Goal: Task Accomplishment & Management: Complete application form

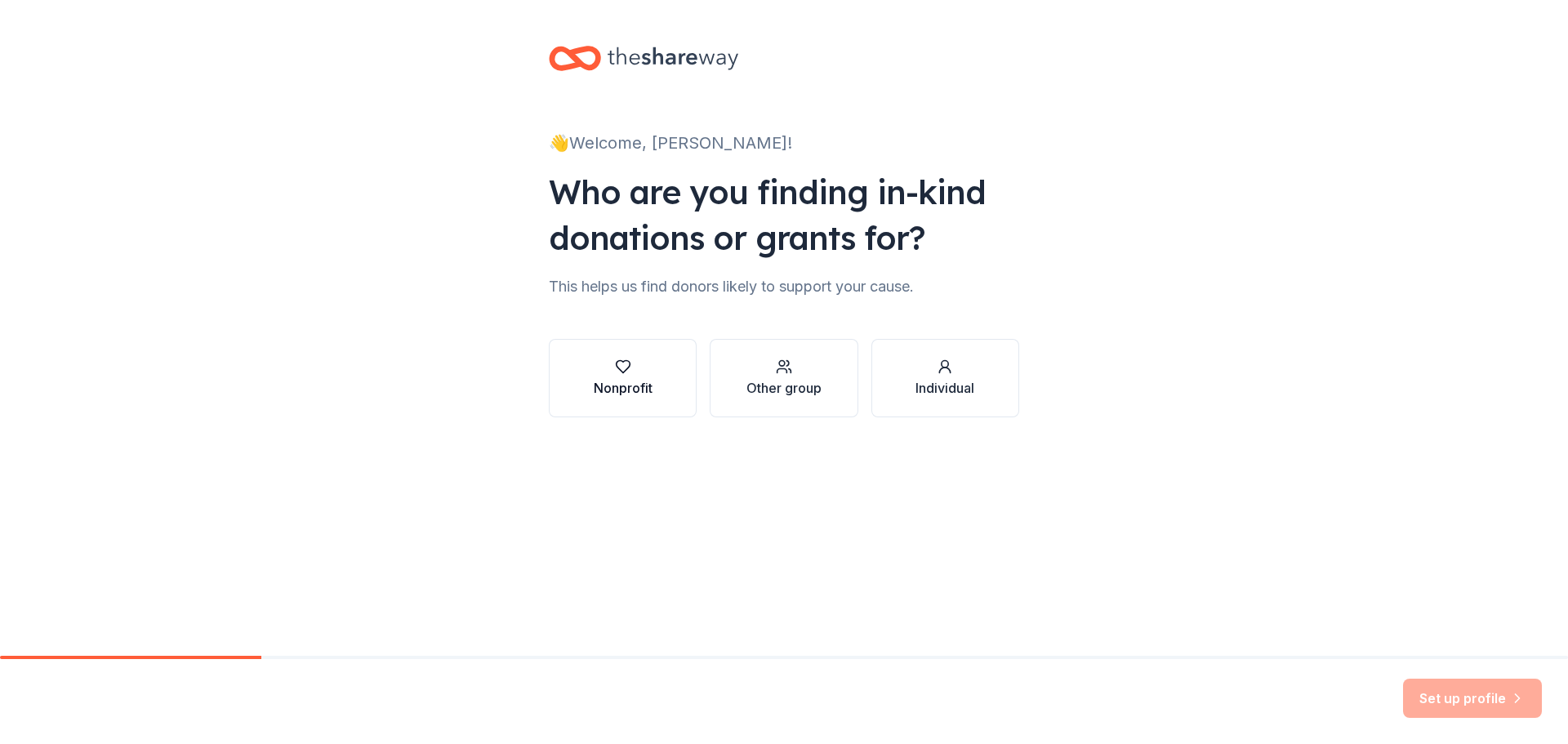
click at [644, 390] on div "Nonprofit" at bounding box center [623, 388] width 59 height 20
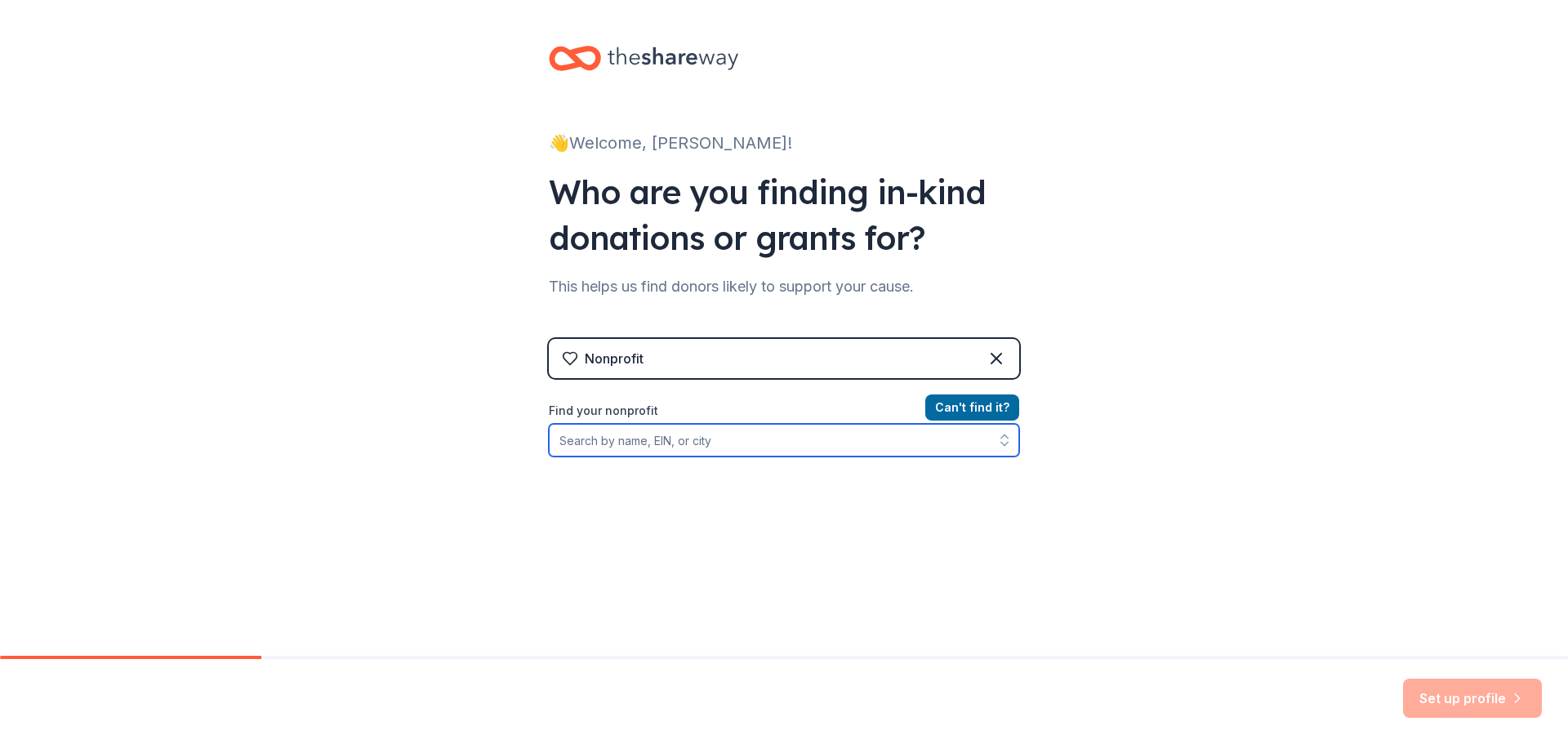
click at [674, 435] on input "Find your nonprofit" at bounding box center [784, 440] width 470 height 33
paste input "https://mhsprojectgraduation.weebly.com/"
type input "https://mhsprojectgraduation.weebly.com/"
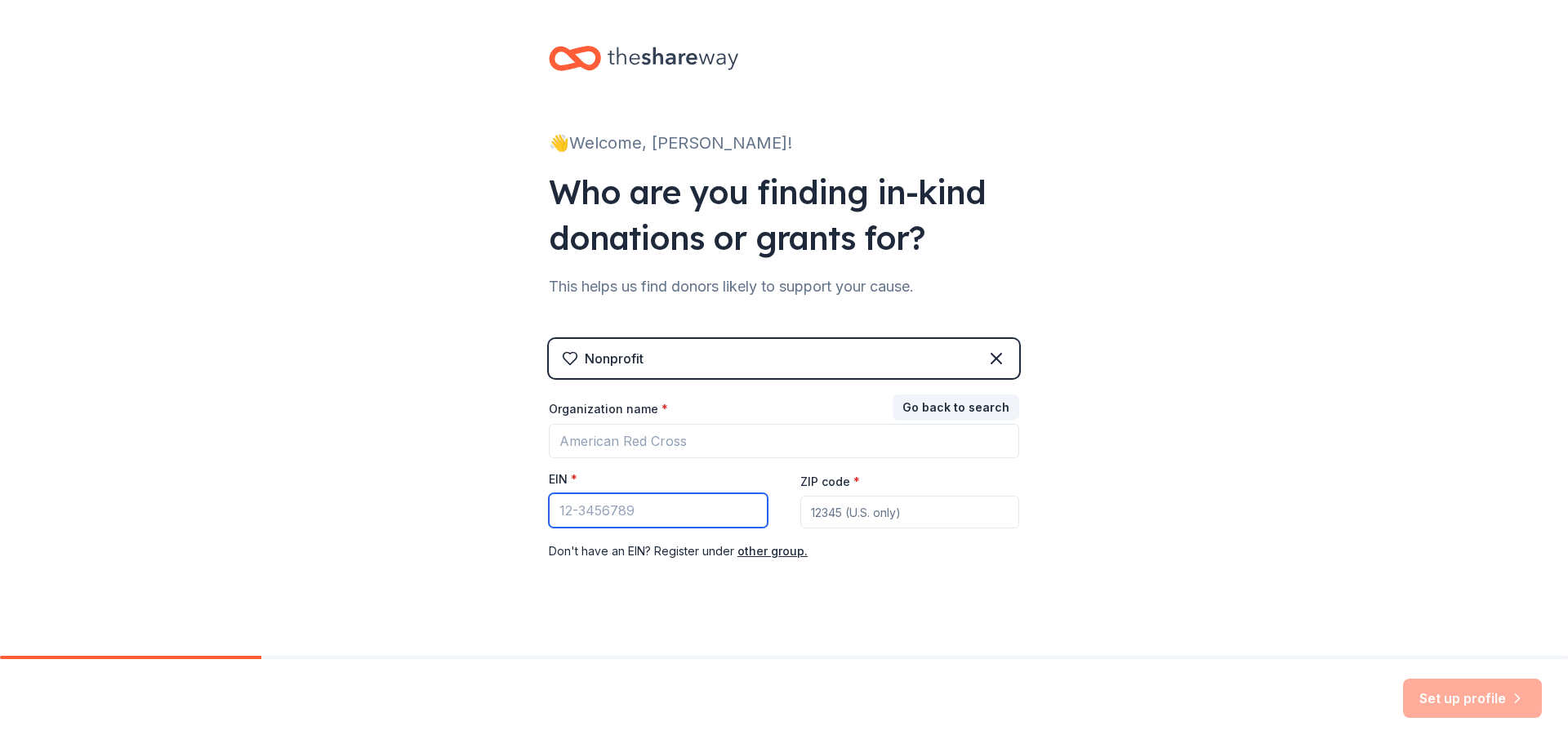
click at [717, 506] on input "EIN *" at bounding box center [657, 510] width 219 height 34
paste input "[US_EMPLOYER_IDENTIFICATION_NUMBER]"
type input "[US_EMPLOYER_IDENTIFICATION_NUMBER]"
click at [1073, 566] on div "👋 Welcome, Liz! Who are you finding in-kind donations or grants for? This helps…" at bounding box center [784, 336] width 1568 height 672
click at [956, 401] on button "Go back to search" at bounding box center [956, 408] width 127 height 26
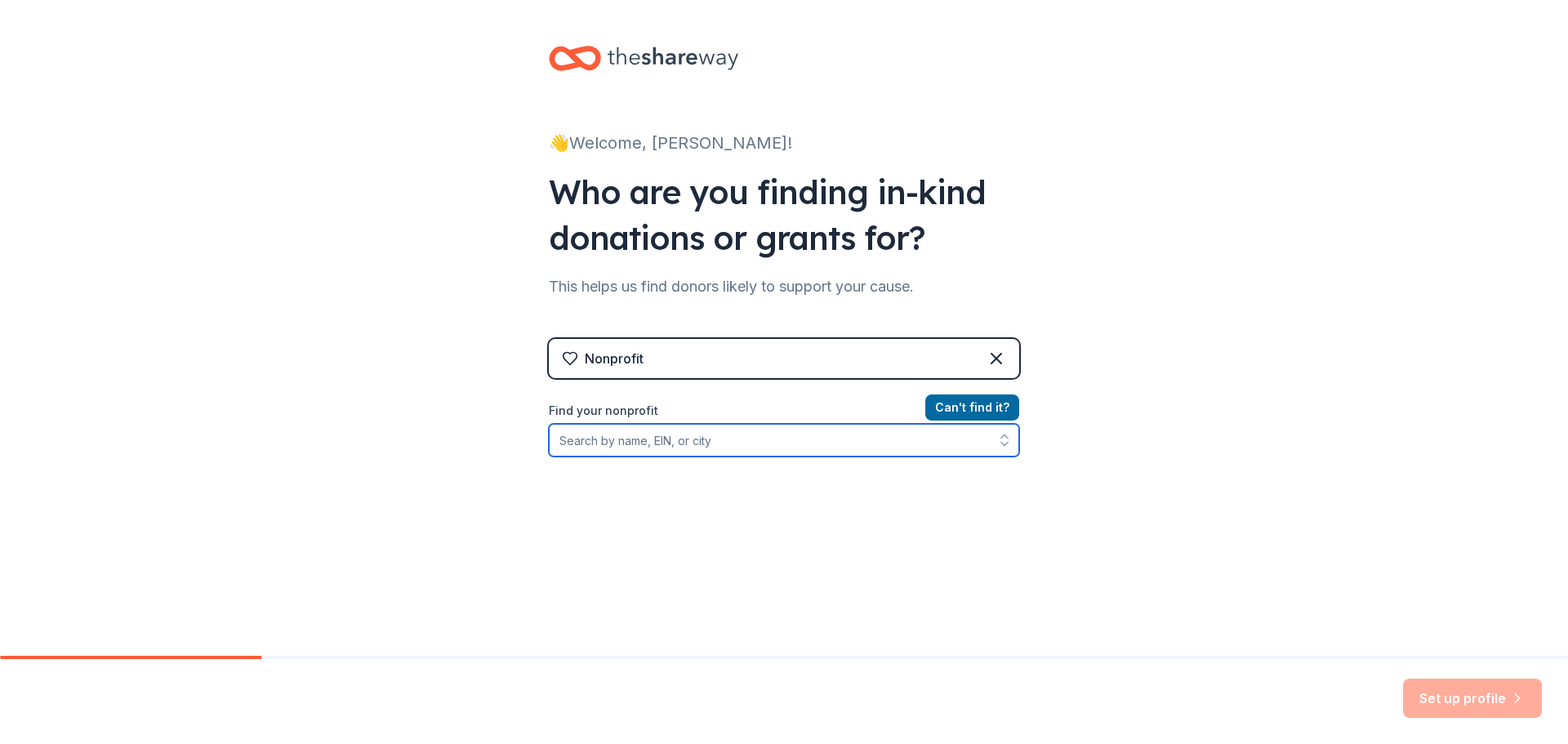
click at [895, 443] on input "Find your nonprofit" at bounding box center [784, 440] width 470 height 33
paste input "06-1577797,"
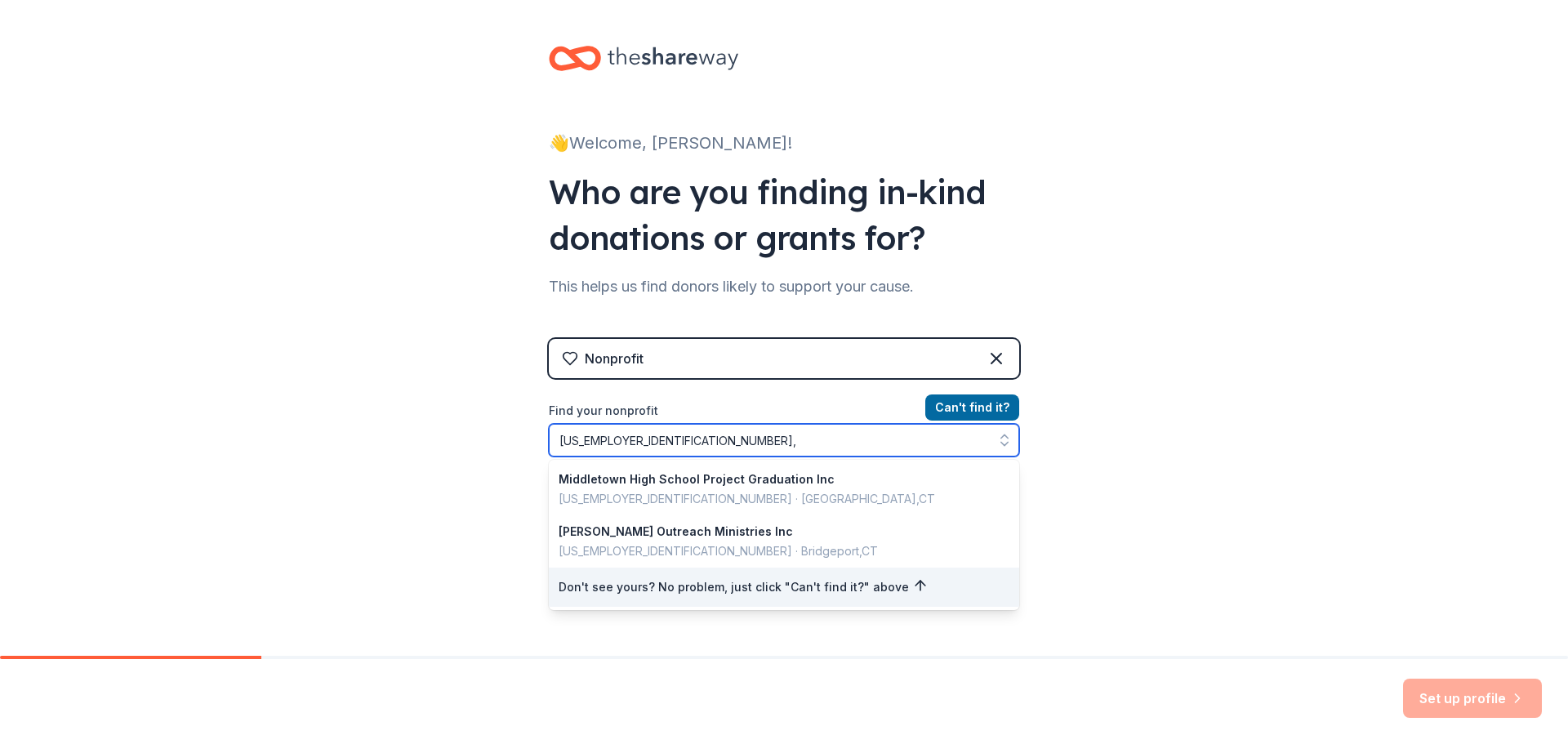
type input "06-1577797"
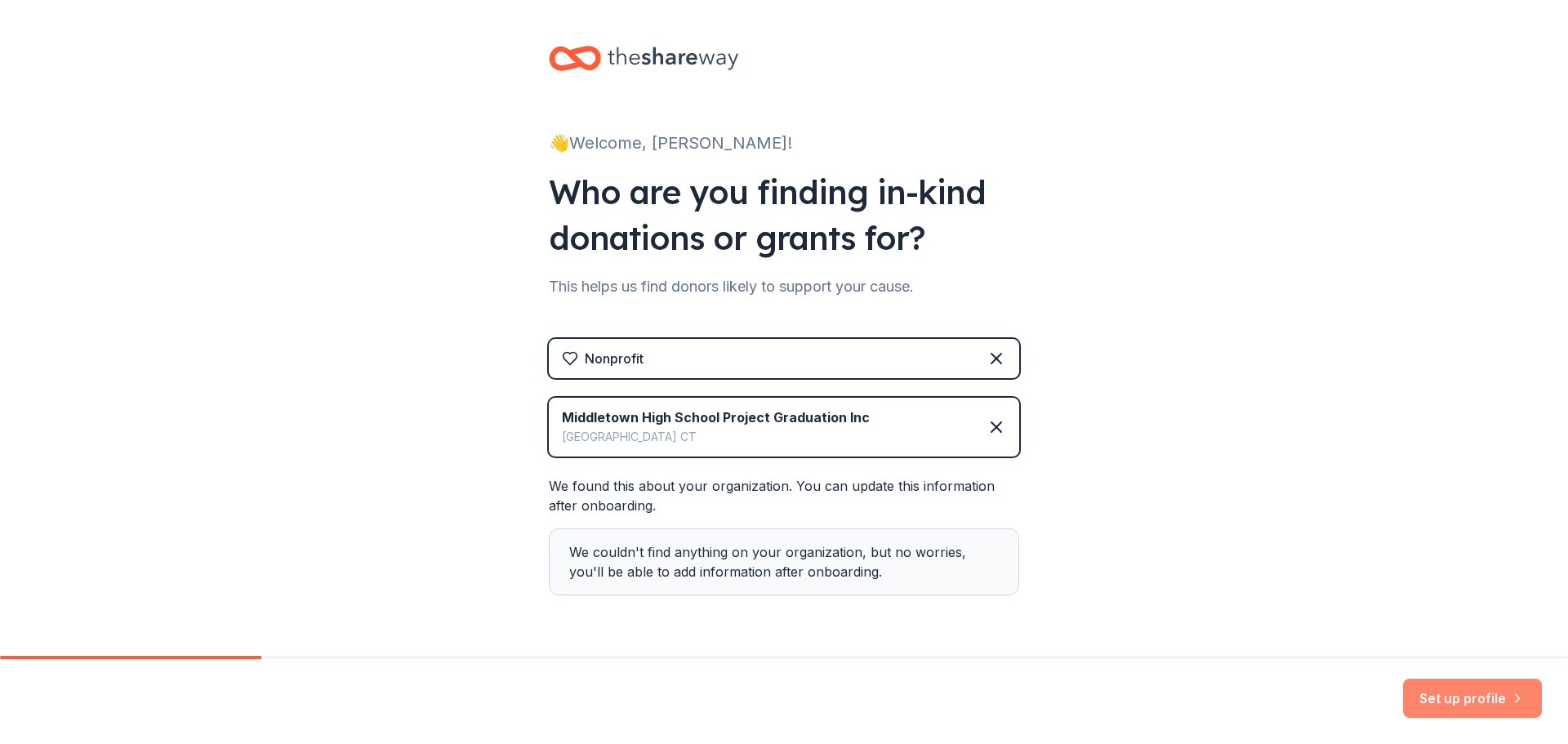
click at [1497, 702] on button "Set up profile" at bounding box center [1472, 698] width 139 height 39
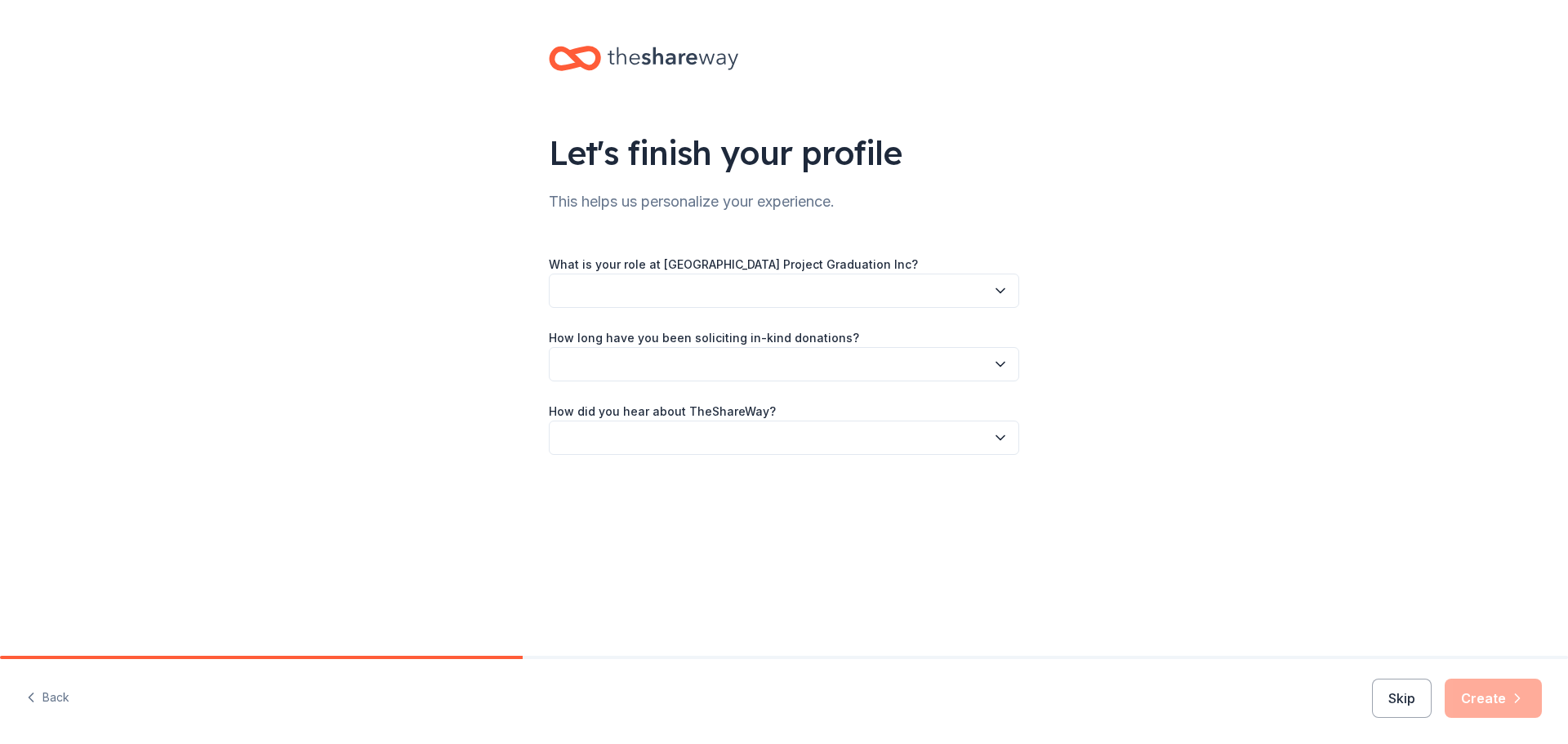
click at [748, 293] on button "button" at bounding box center [784, 291] width 470 height 34
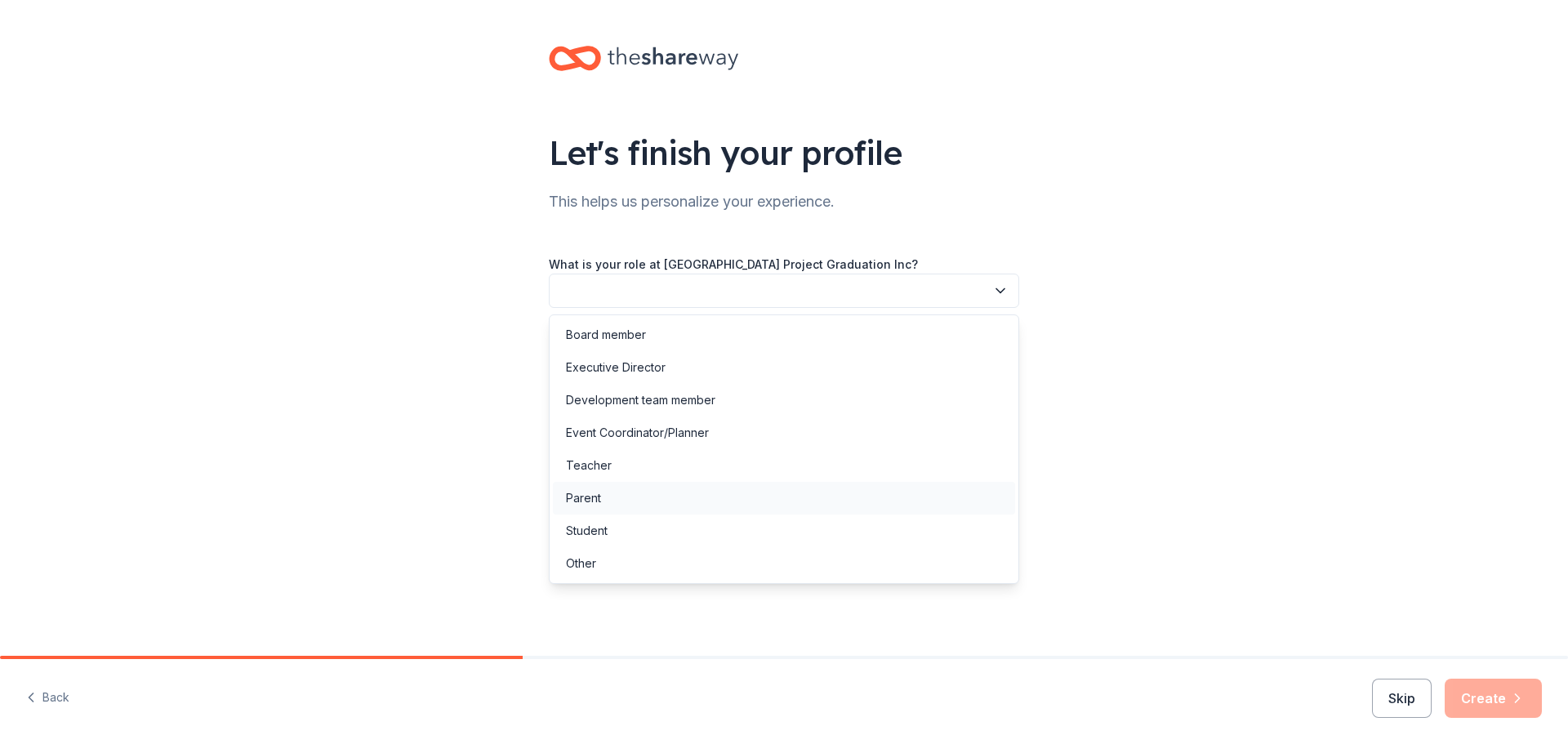
click at [711, 499] on div "Parent" at bounding box center [784, 498] width 463 height 33
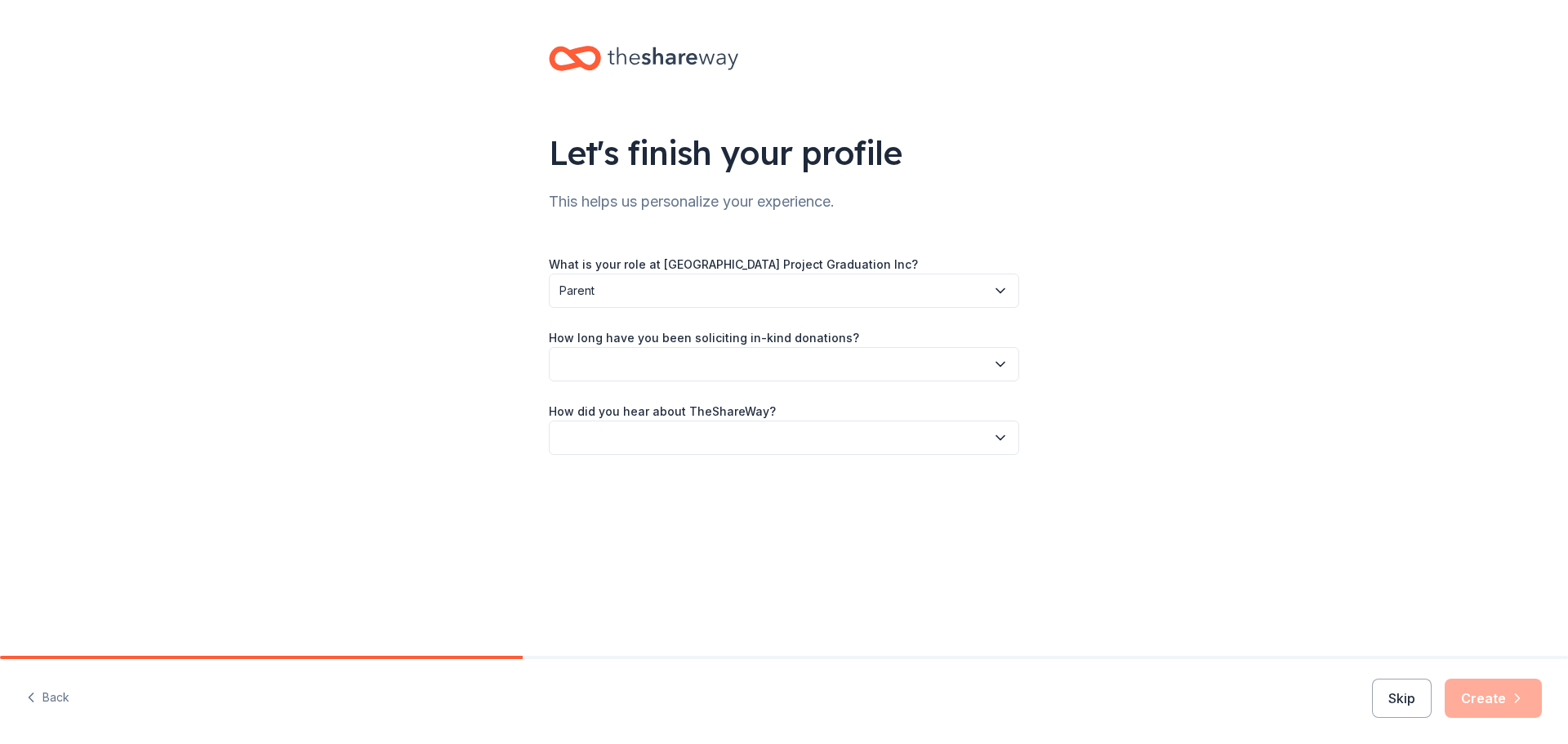
click at [729, 366] on button "button" at bounding box center [784, 364] width 470 height 34
click at [590, 500] on div "More than 5 years" at bounding box center [615, 506] width 98 height 20
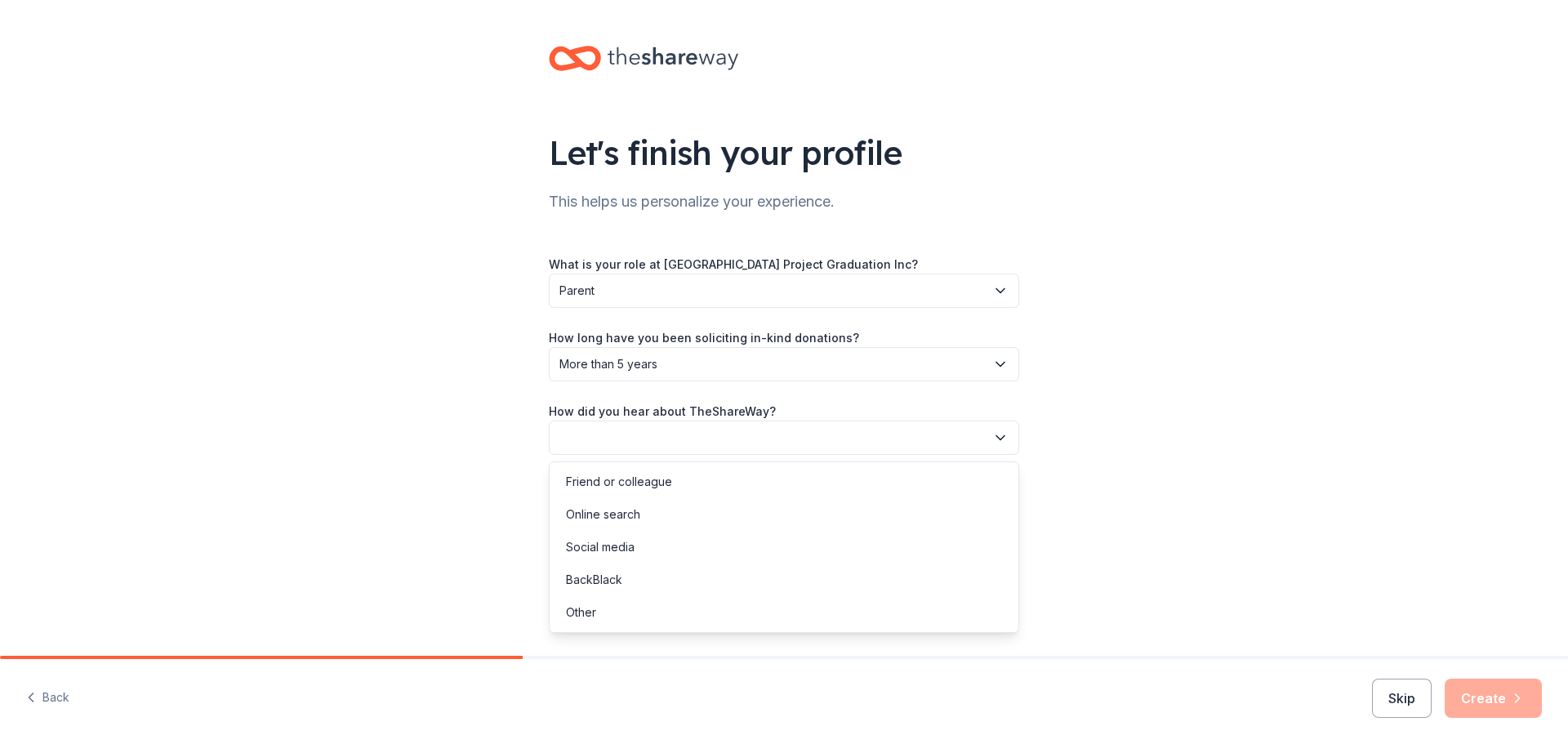
click at [710, 433] on button "button" at bounding box center [784, 438] width 470 height 34
click at [692, 512] on div "Online search" at bounding box center [784, 514] width 463 height 33
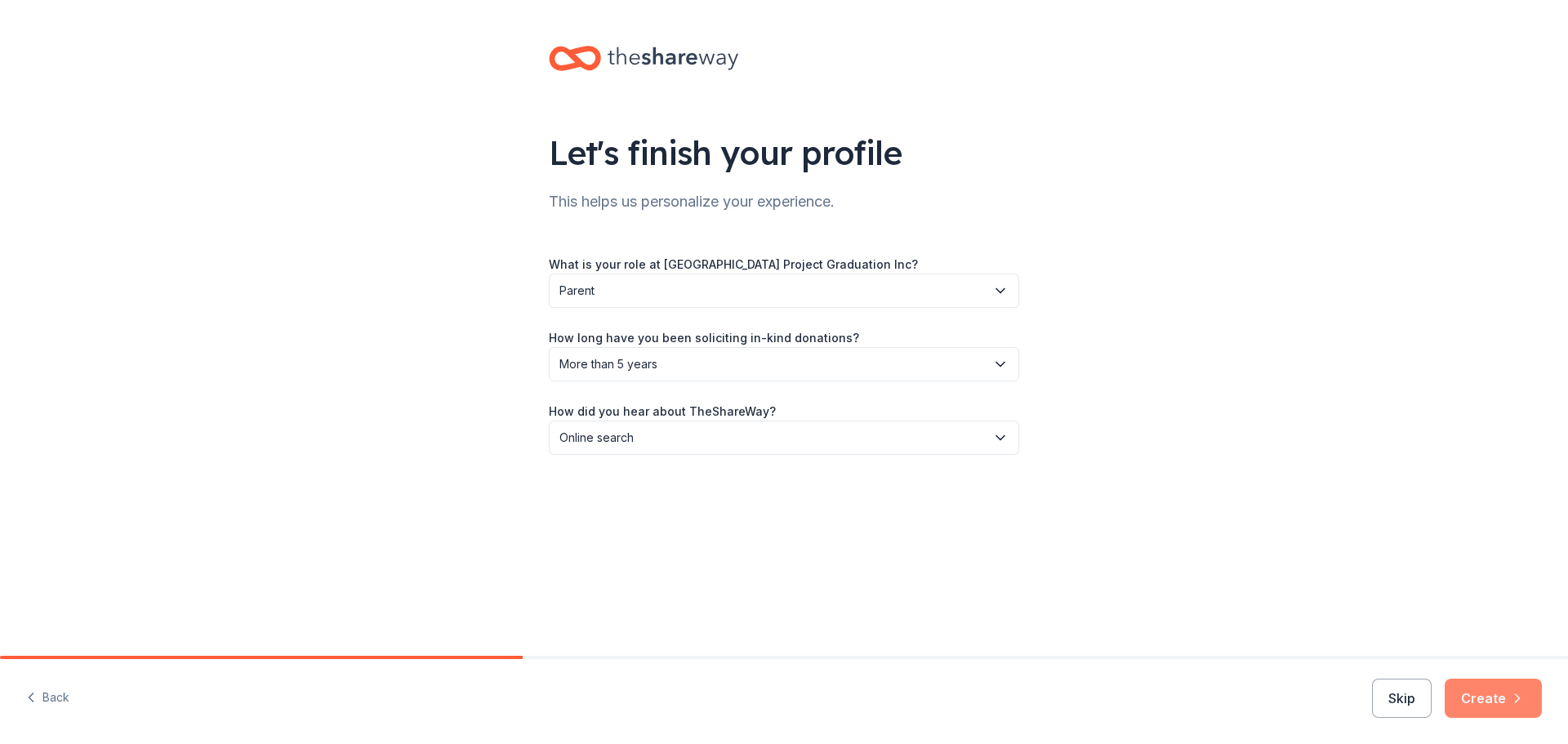
click at [1493, 692] on button "Create" at bounding box center [1493, 698] width 97 height 39
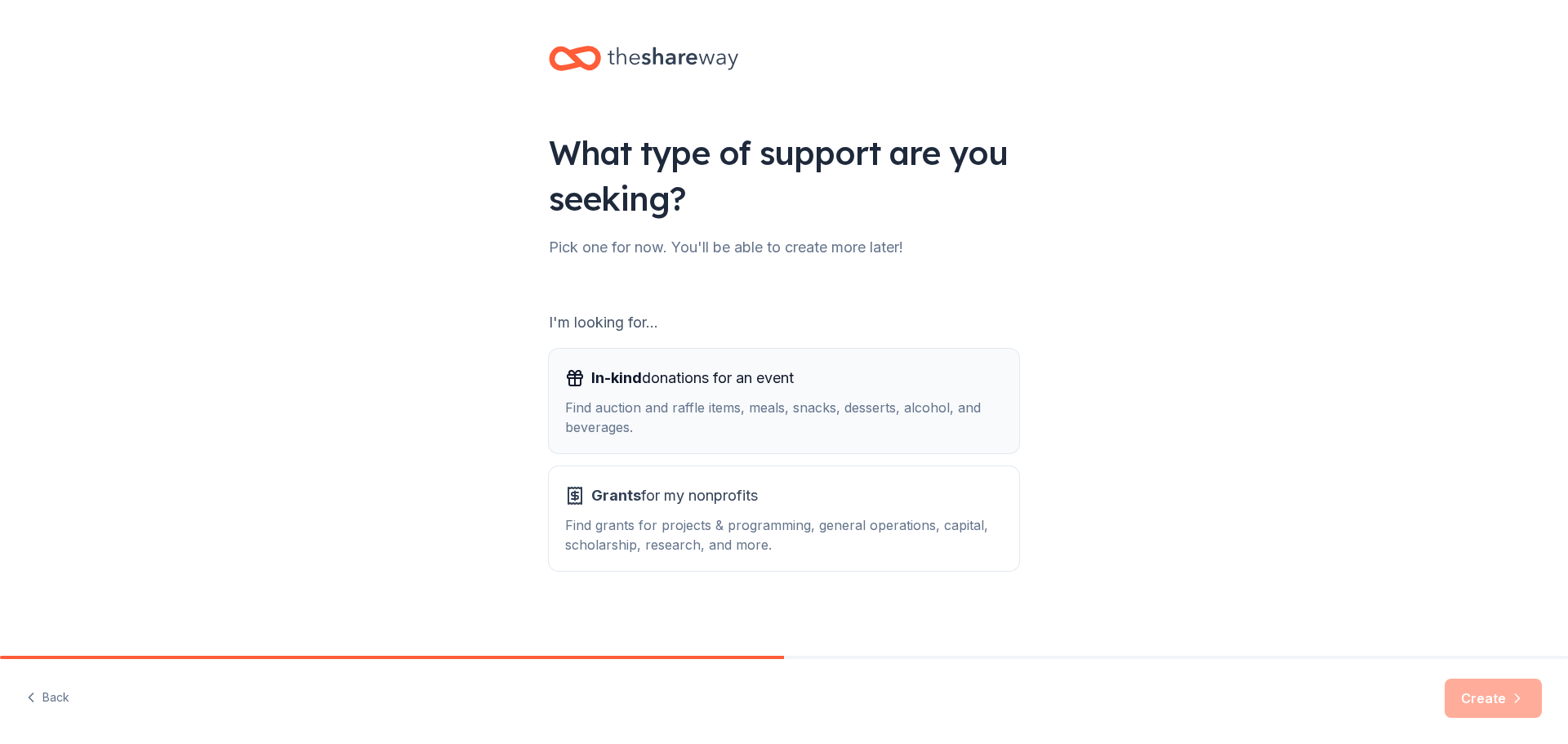
click at [662, 428] on div "Find auction and raffle items, meals, snacks, desserts, alcohol, and beverages." at bounding box center [784, 417] width 438 height 39
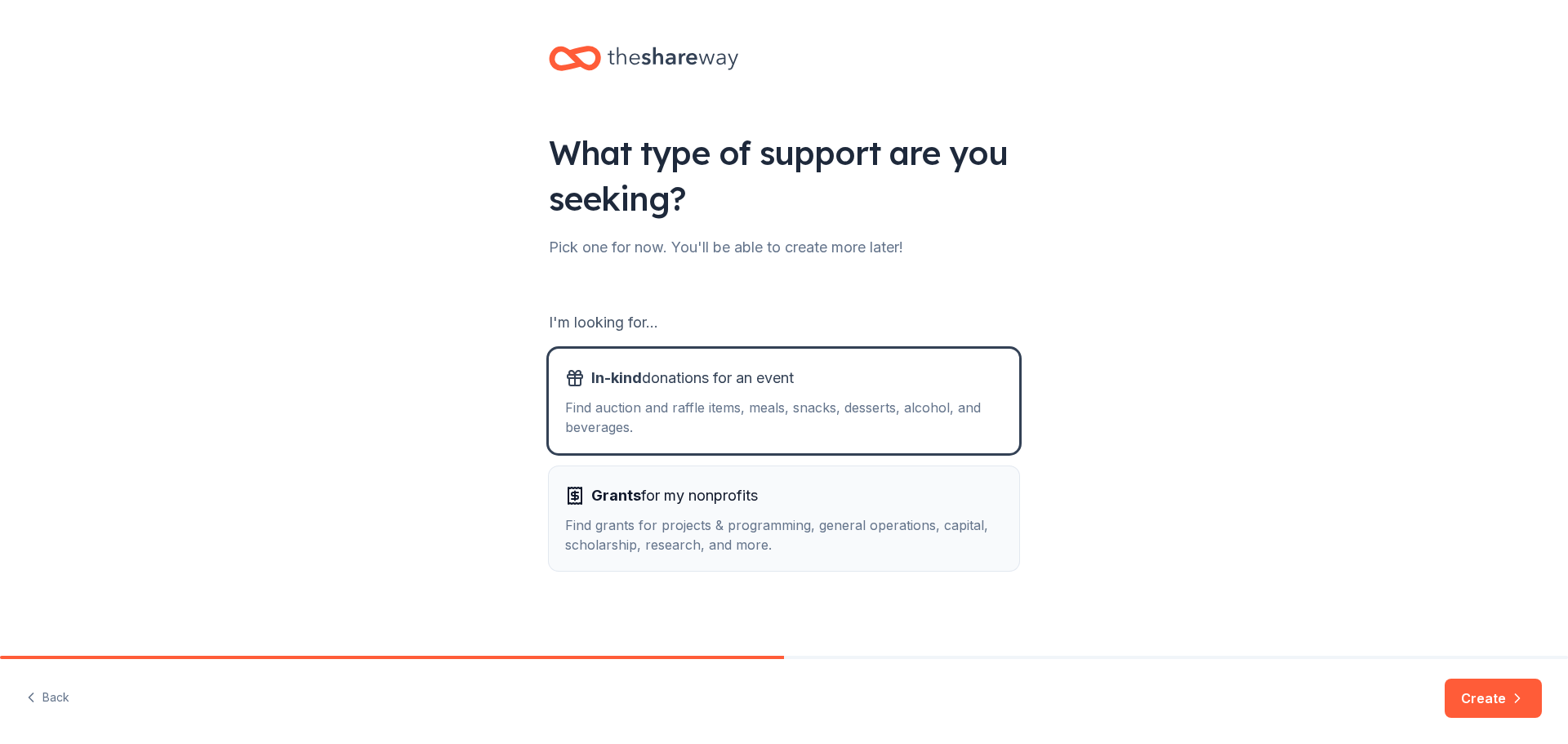
click at [652, 495] on span "Grants for my nonprofits" at bounding box center [674, 495] width 166 height 26
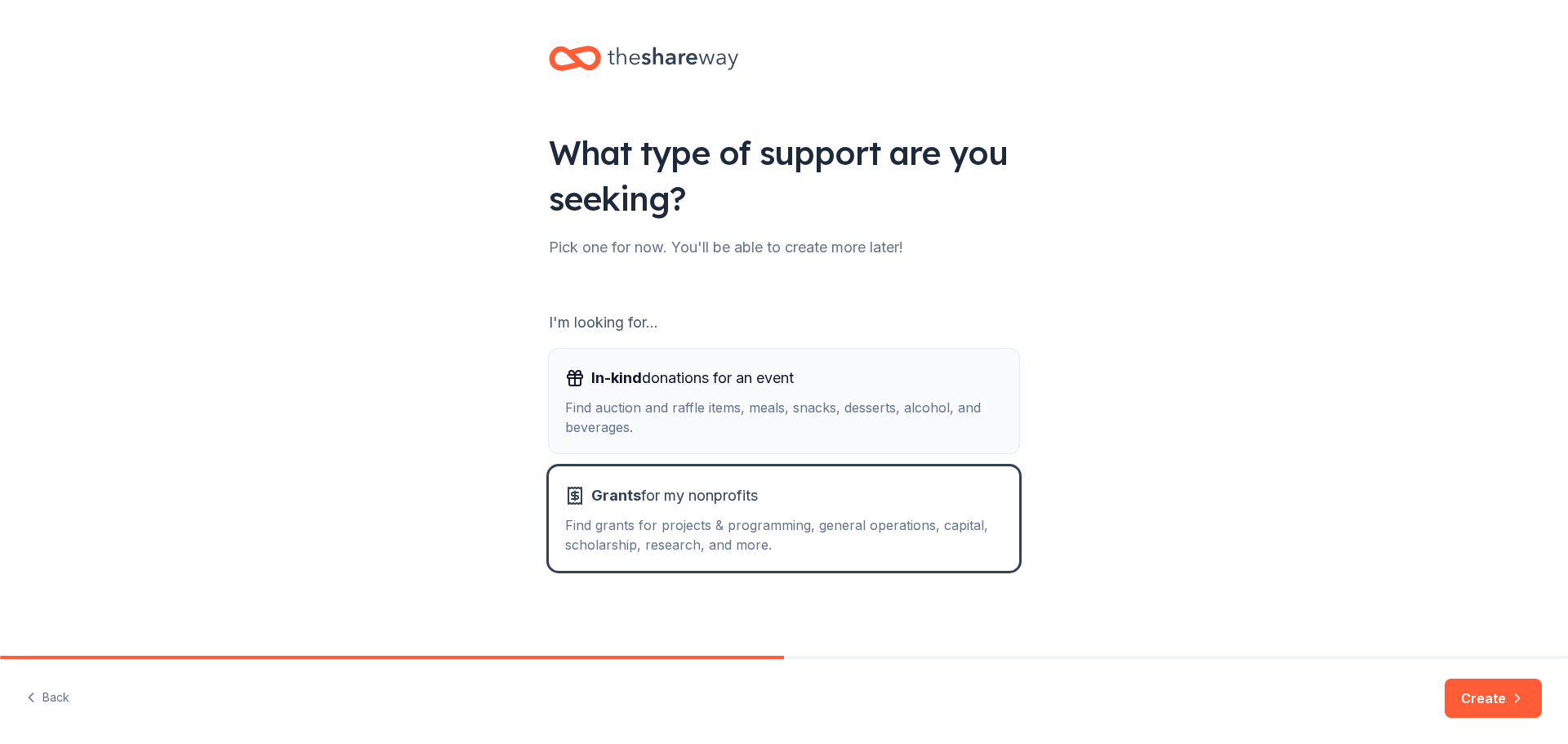
click at [671, 396] on div "In-kind donations for an event Find auction and raffle items, meals, snacks, de…" at bounding box center [784, 401] width 438 height 72
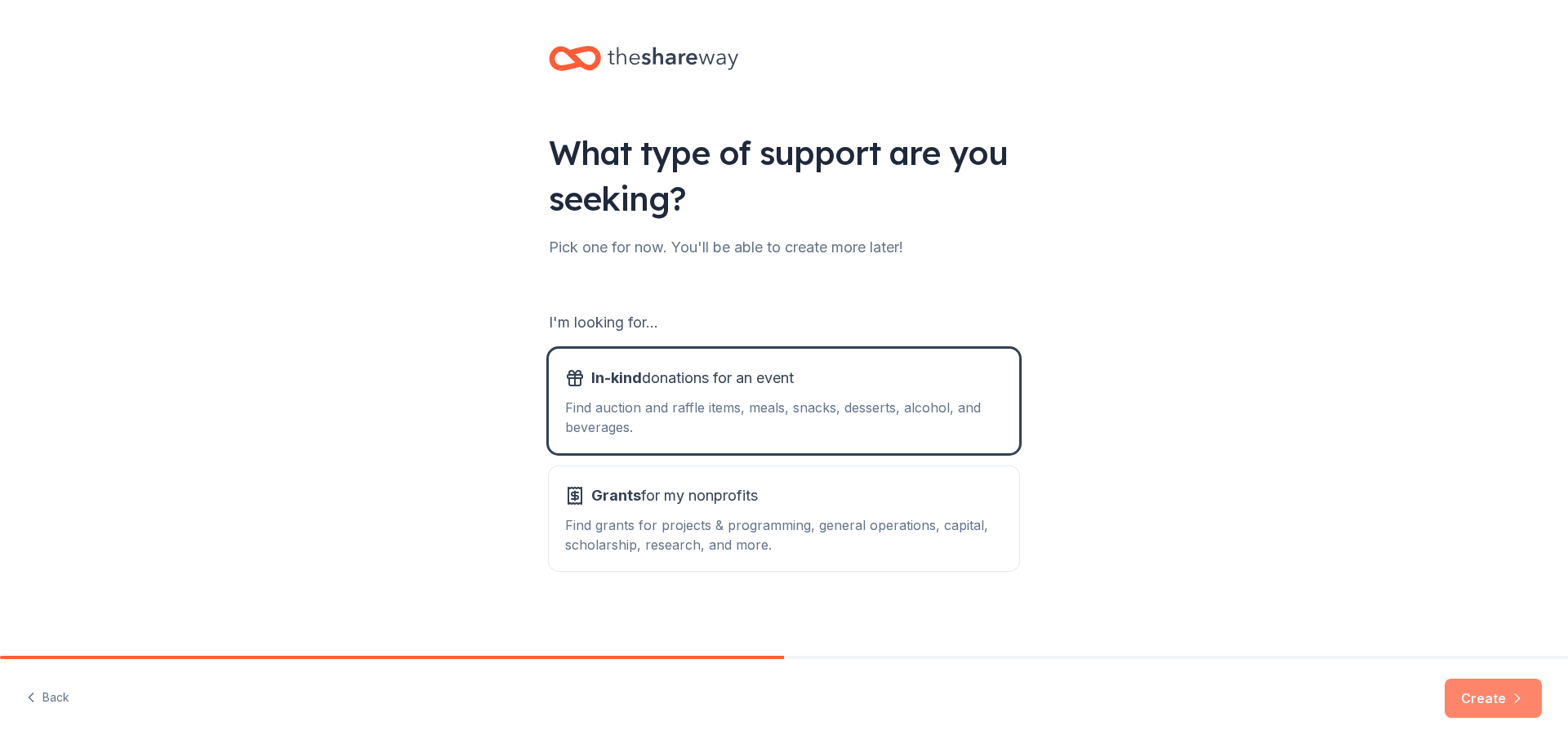
click at [1480, 693] on button "Create" at bounding box center [1493, 698] width 97 height 39
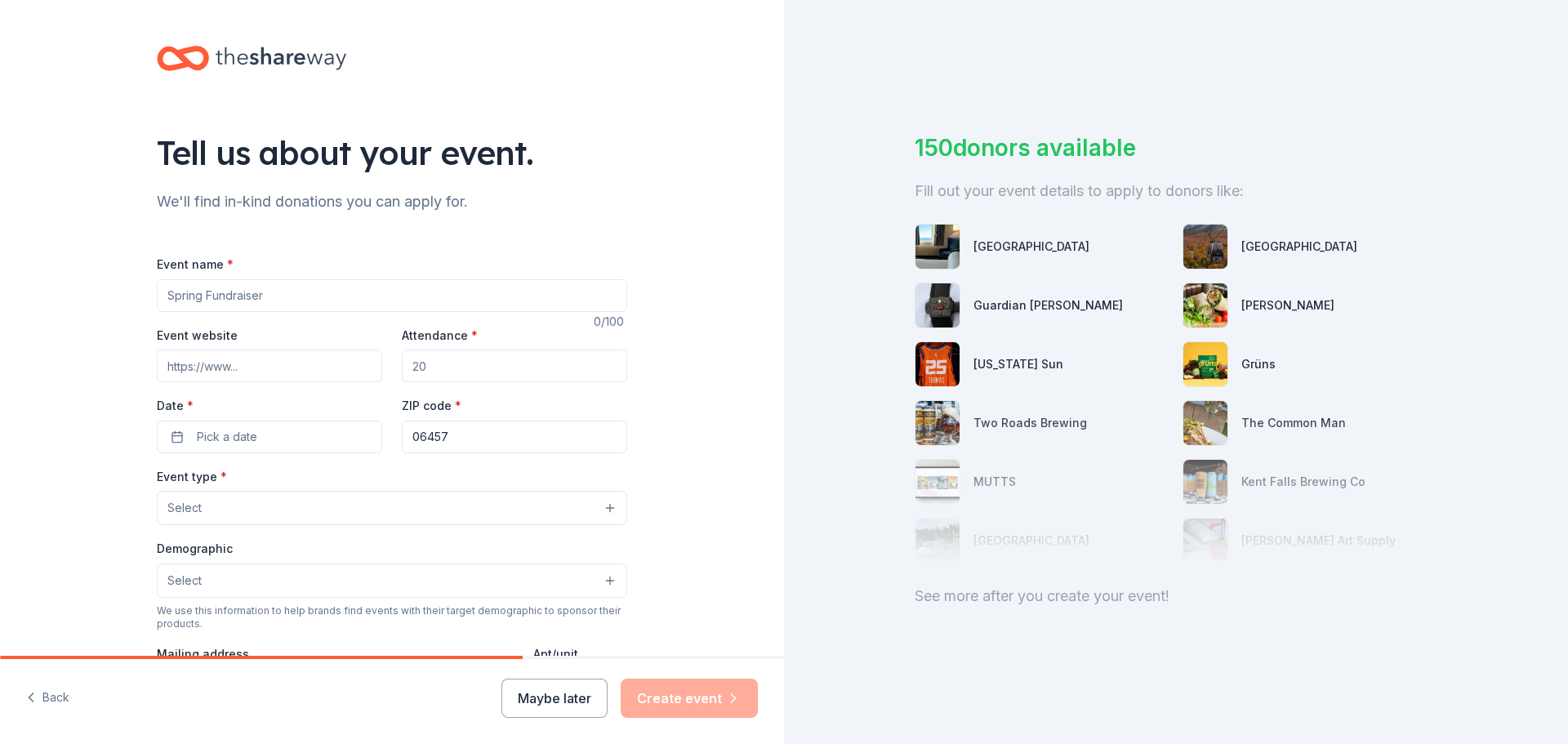
click at [337, 307] on input "Event name *" at bounding box center [391, 295] width 470 height 33
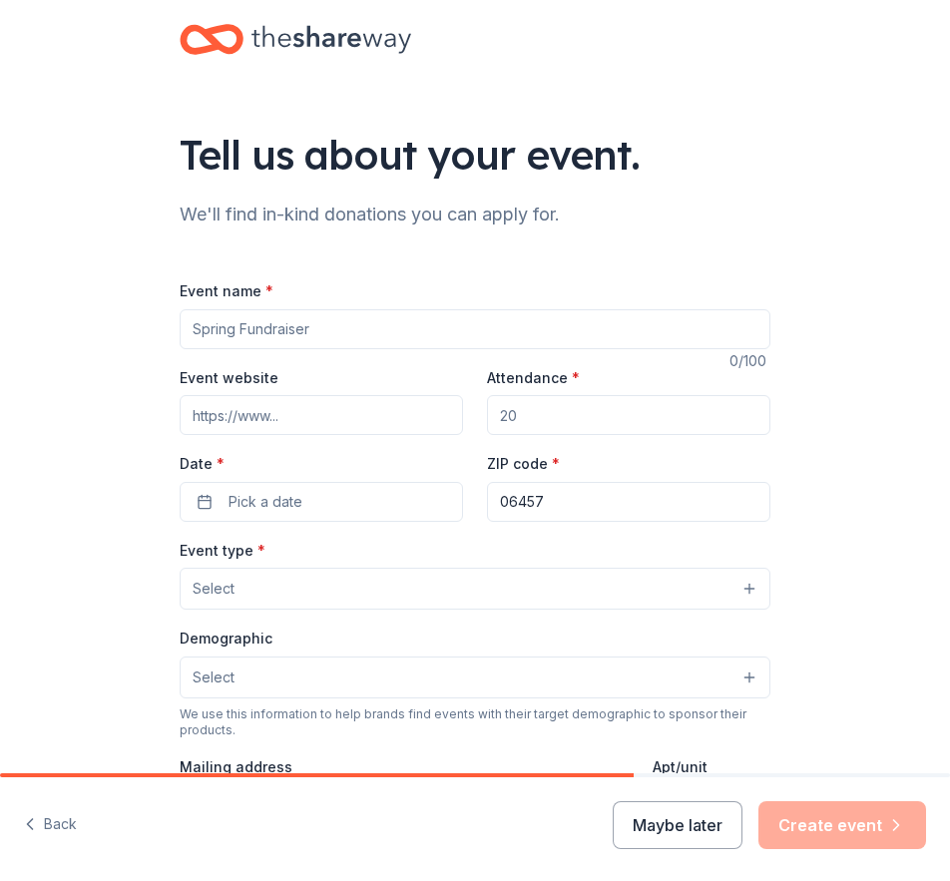
paste input "[GEOGRAPHIC_DATA] Project Graduation"
type input "[GEOGRAPHIC_DATA] Project Graduation"
paste input "https://mhsprojectgraduation.weebly.com/"
type input "https://mhsprojectgraduation.weebly.com/"
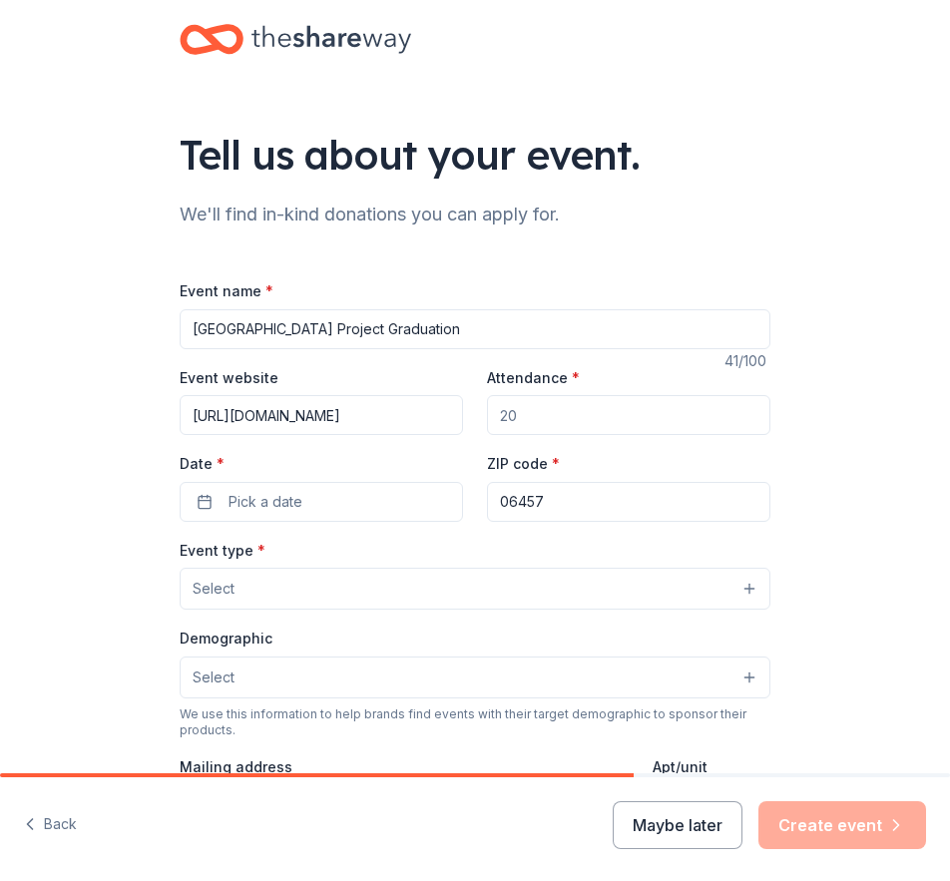
scroll to position [0, 0]
type input "150"
click at [261, 519] on button "Pick a date" at bounding box center [321, 502] width 283 height 40
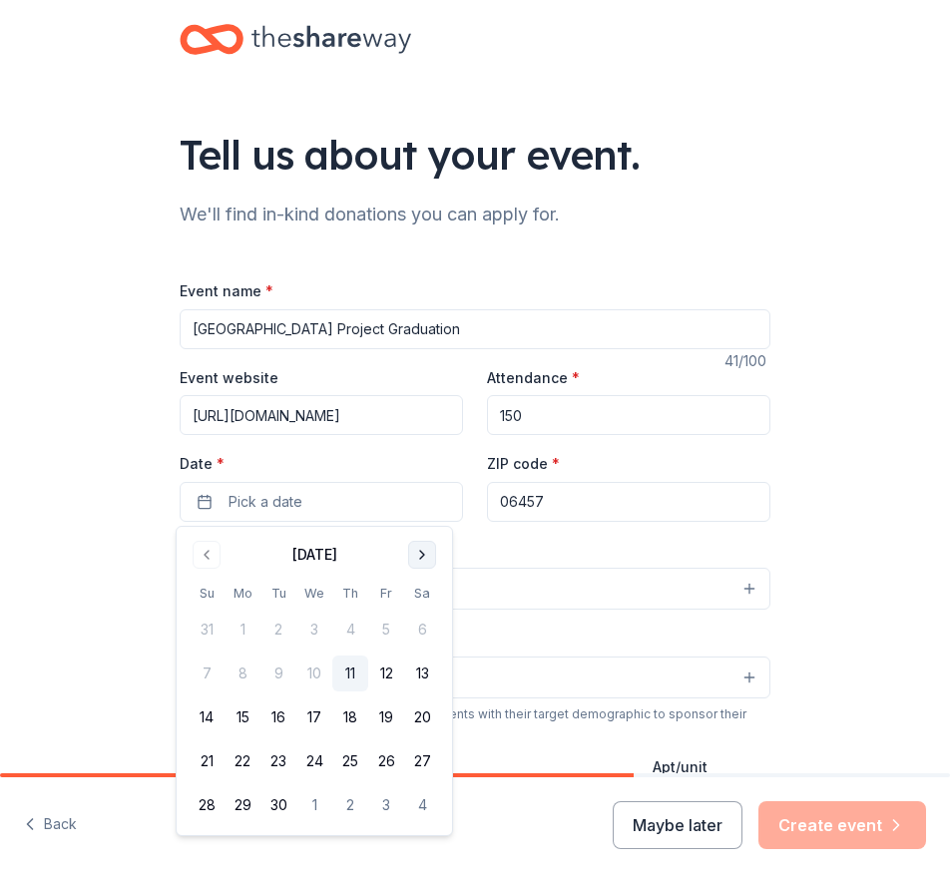
click at [416, 565] on button "Go to next month" at bounding box center [422, 555] width 28 height 28
click at [419, 759] on button "22" at bounding box center [422, 761] width 36 height 36
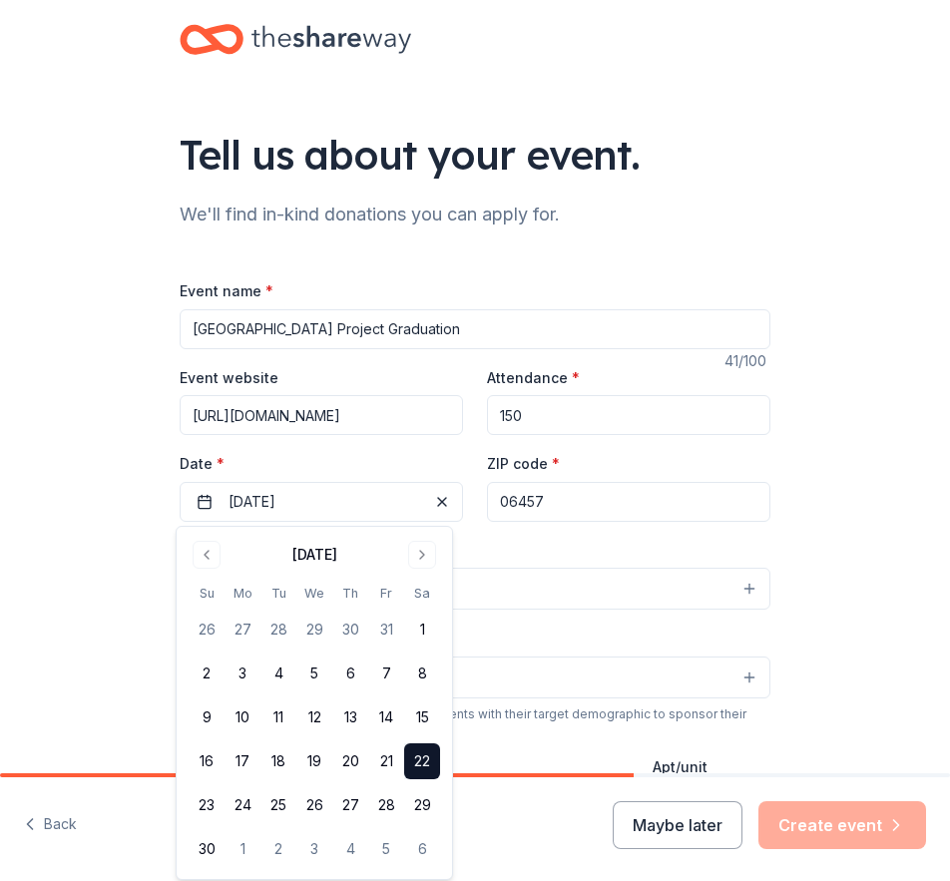
click at [853, 534] on div "Tell us about your event. We'll find in-kind donations you can apply for. Event…" at bounding box center [475, 648] width 950 height 1296
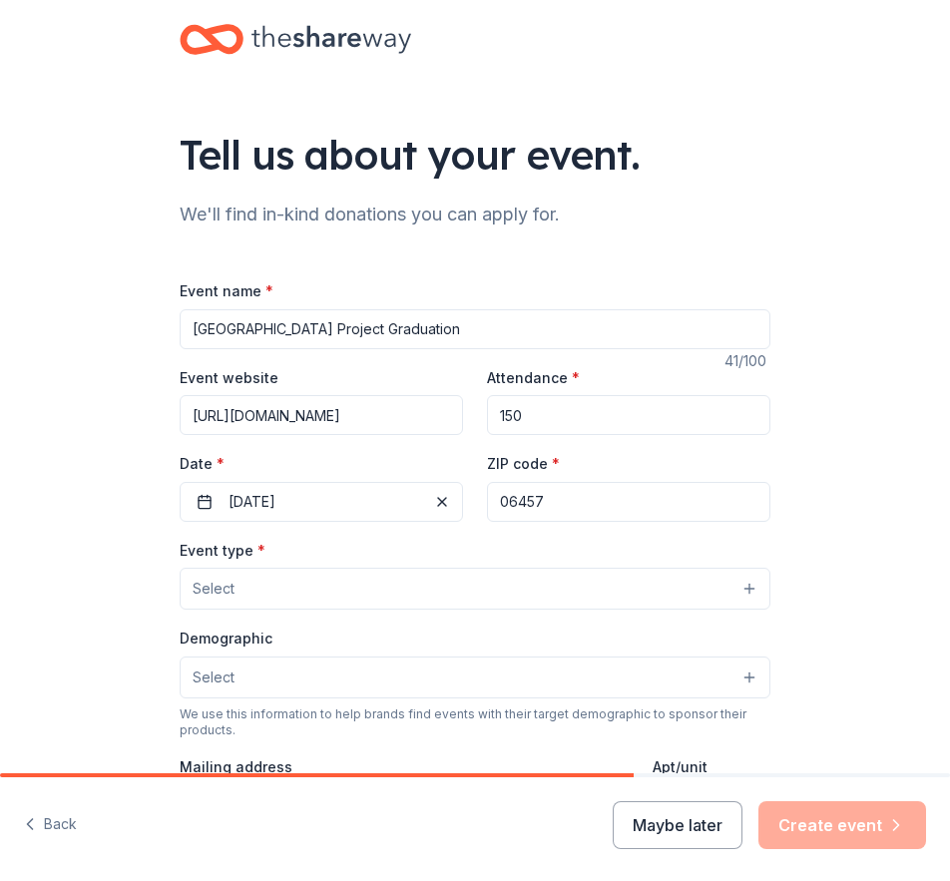
click at [437, 587] on button "Select" at bounding box center [475, 589] width 590 height 42
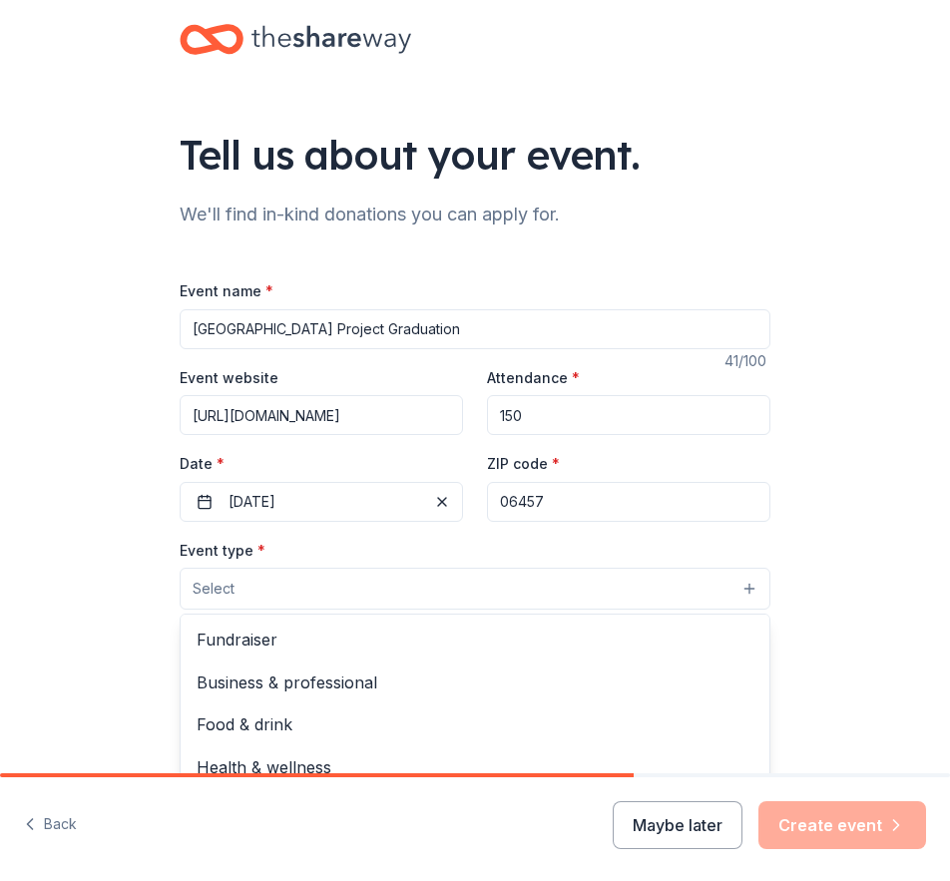
scroll to position [100, 0]
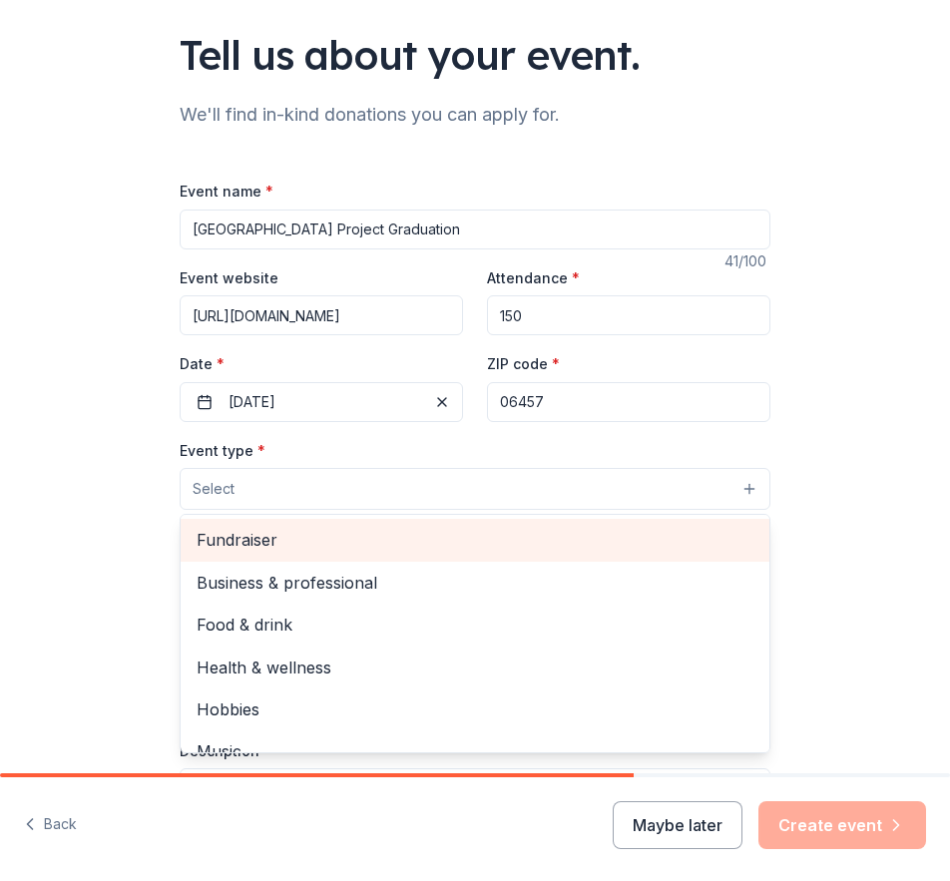
click at [393, 548] on span "Fundraiser" at bounding box center [474, 540] width 557 height 26
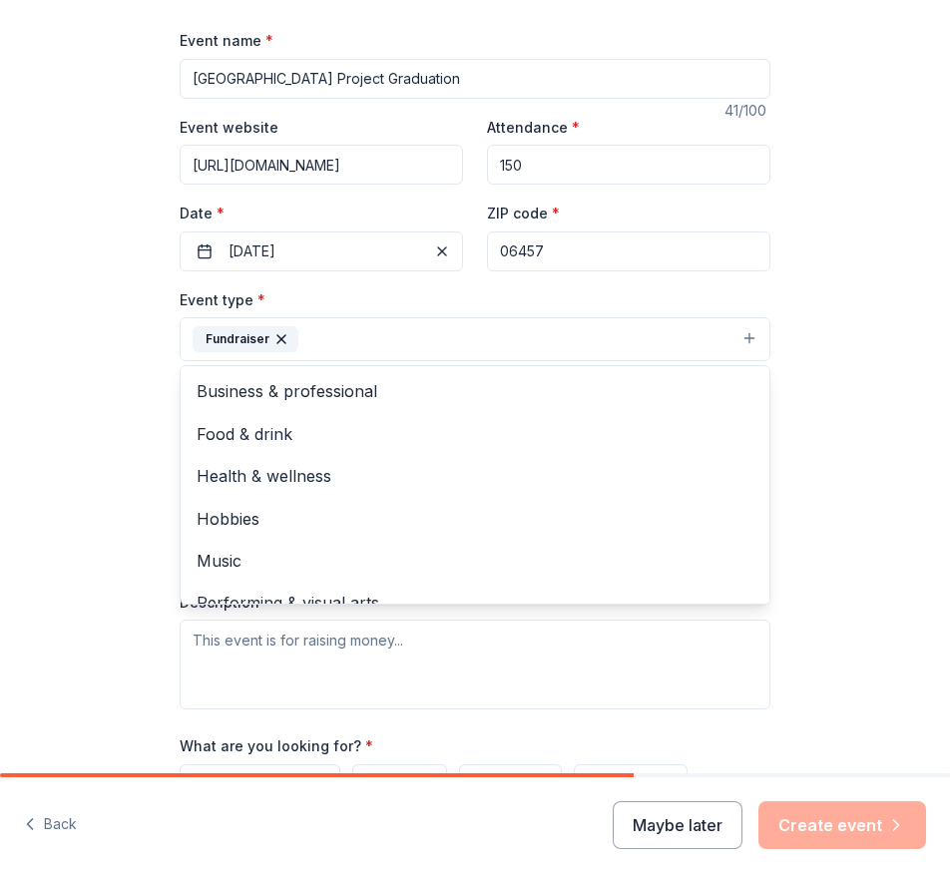
scroll to position [299, 0]
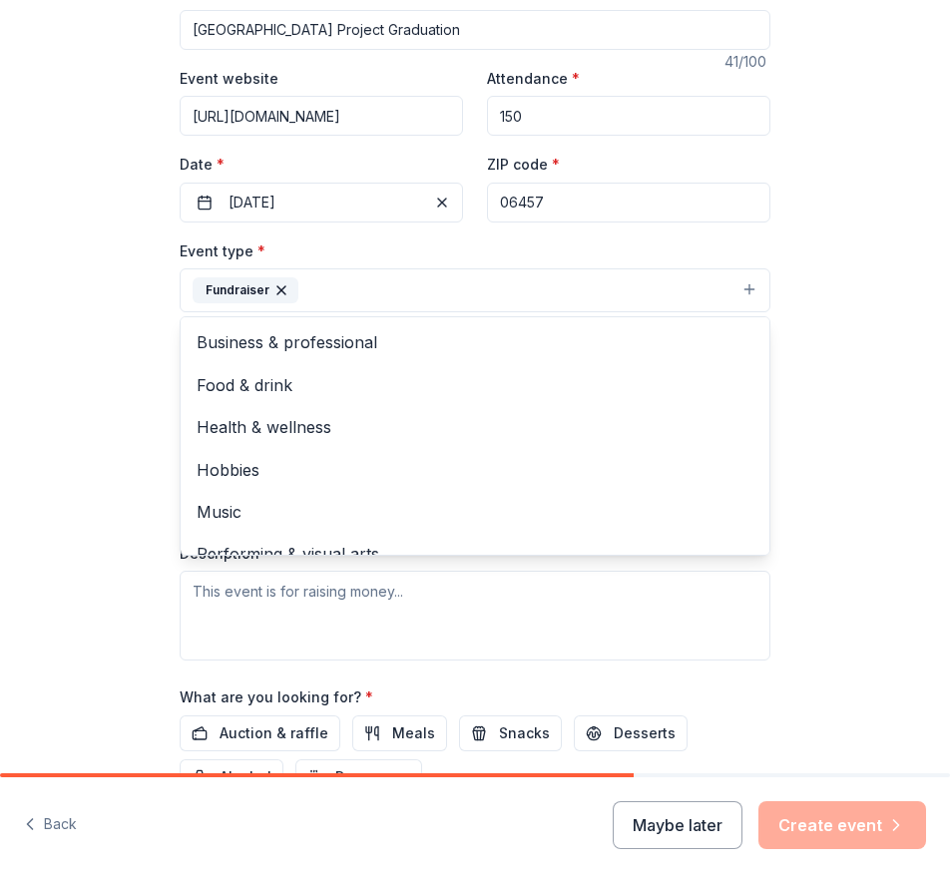
click at [864, 478] on div "Tell us about your event. We'll find in-kind donations you can apply for. Event…" at bounding box center [475, 350] width 950 height 1298
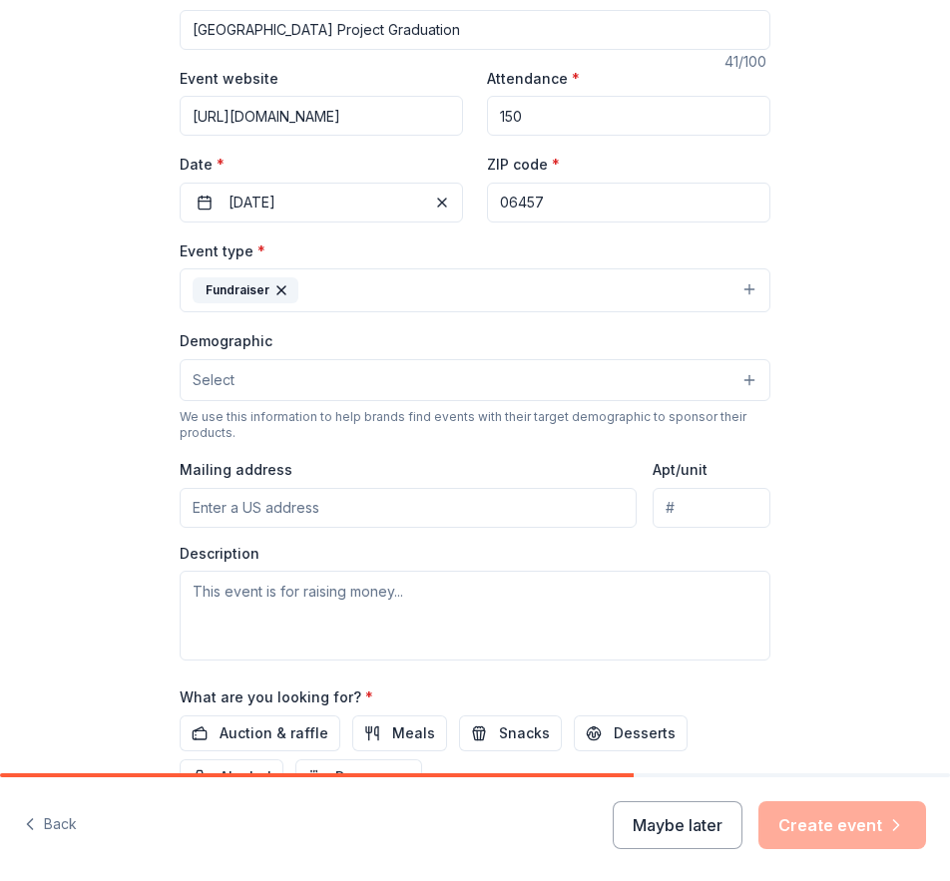
click at [392, 382] on button "Select" at bounding box center [475, 380] width 590 height 42
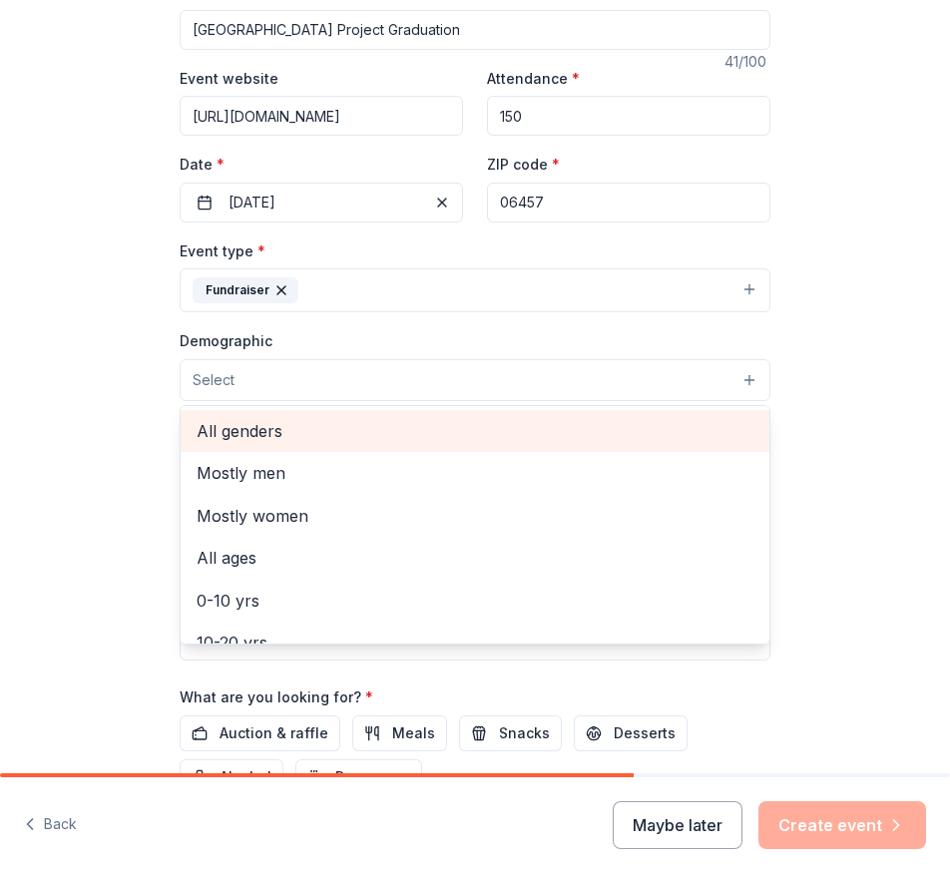
click at [353, 425] on span "All genders" at bounding box center [474, 431] width 557 height 26
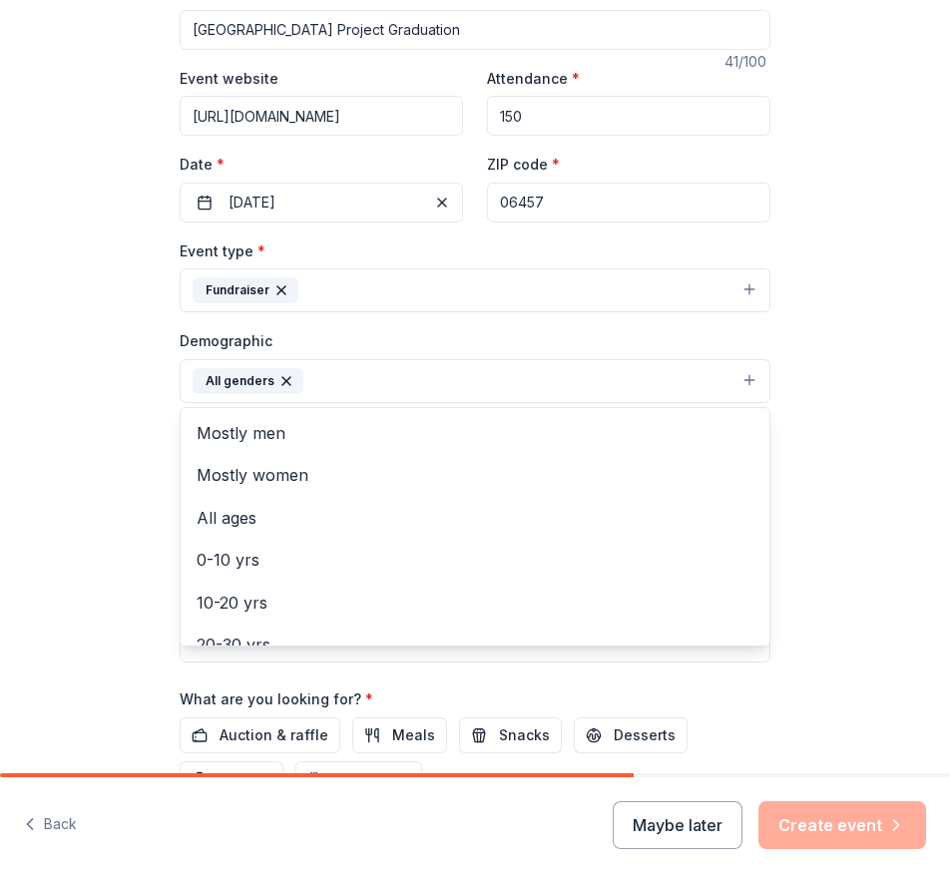
click at [101, 437] on div "Tell us about your event. We'll find in-kind donations you can apply for. Event…" at bounding box center [475, 351] width 950 height 1300
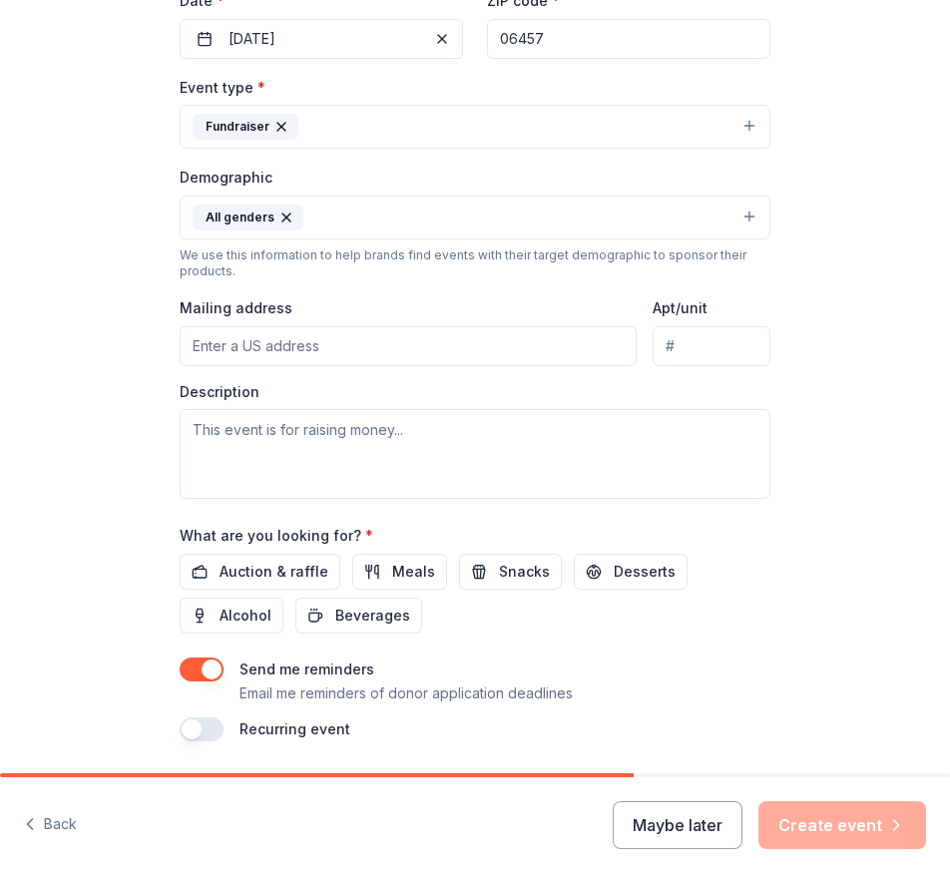
scroll to position [499, 0]
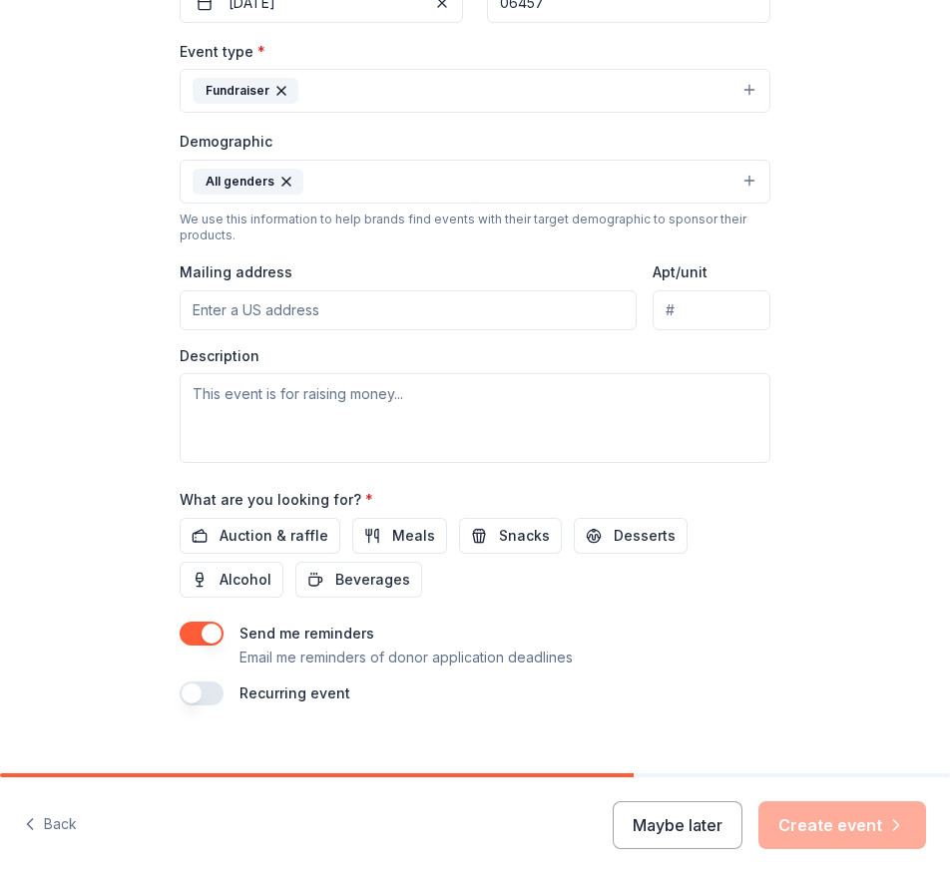
click at [206, 317] on input "Mailing address" at bounding box center [408, 310] width 457 height 40
paste input "200 LaRosa Lane"
type input "200 La Rosa Lane, Middletown, CT, 06457"
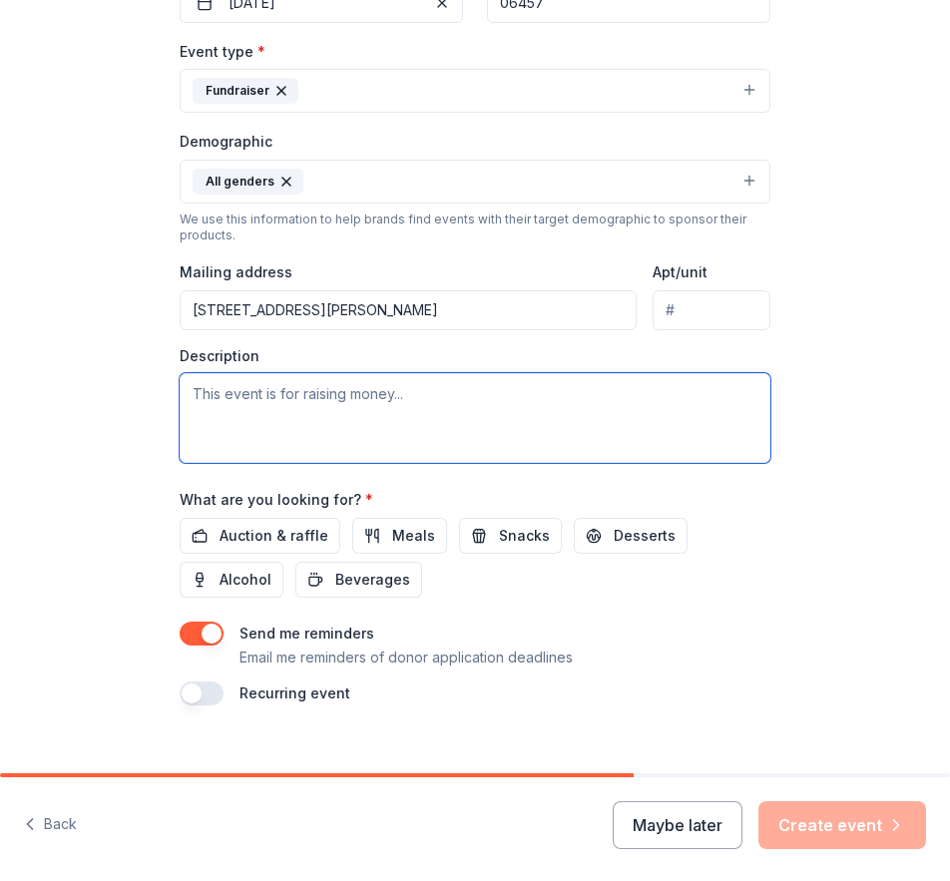
click at [621, 422] on textarea at bounding box center [475, 418] width 590 height 90
paste textarea "Middletown High School Project Graduation is a volunteer-led initiative that pr…"
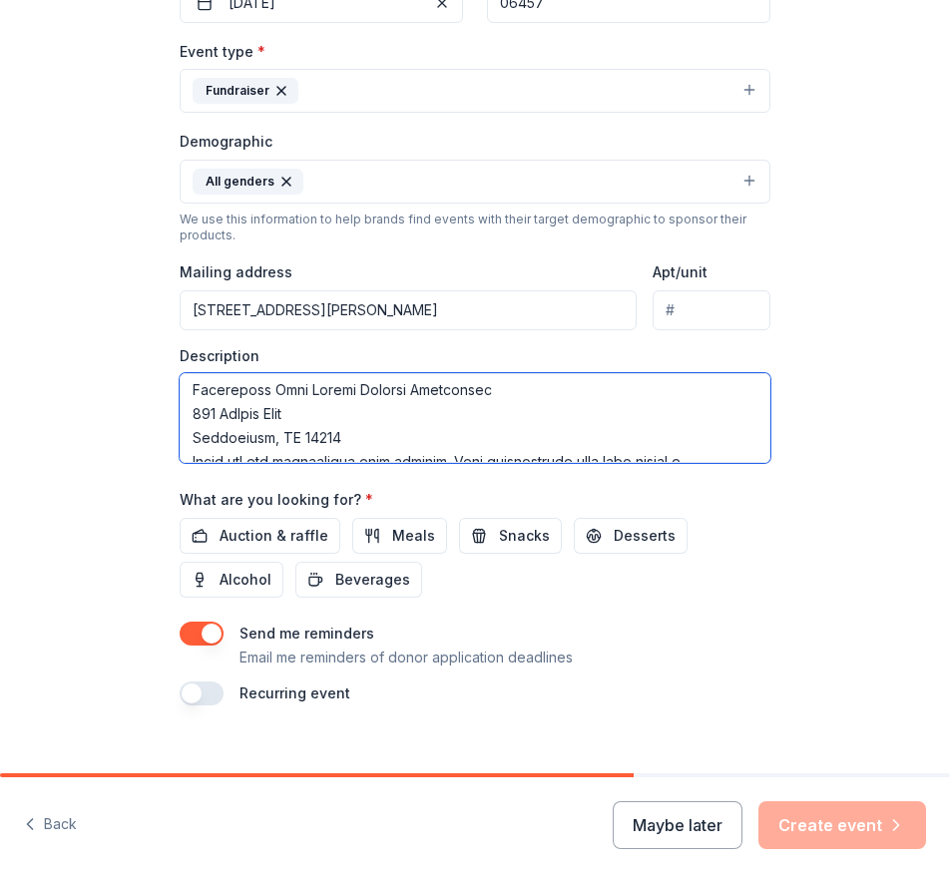
scroll to position [407, 0]
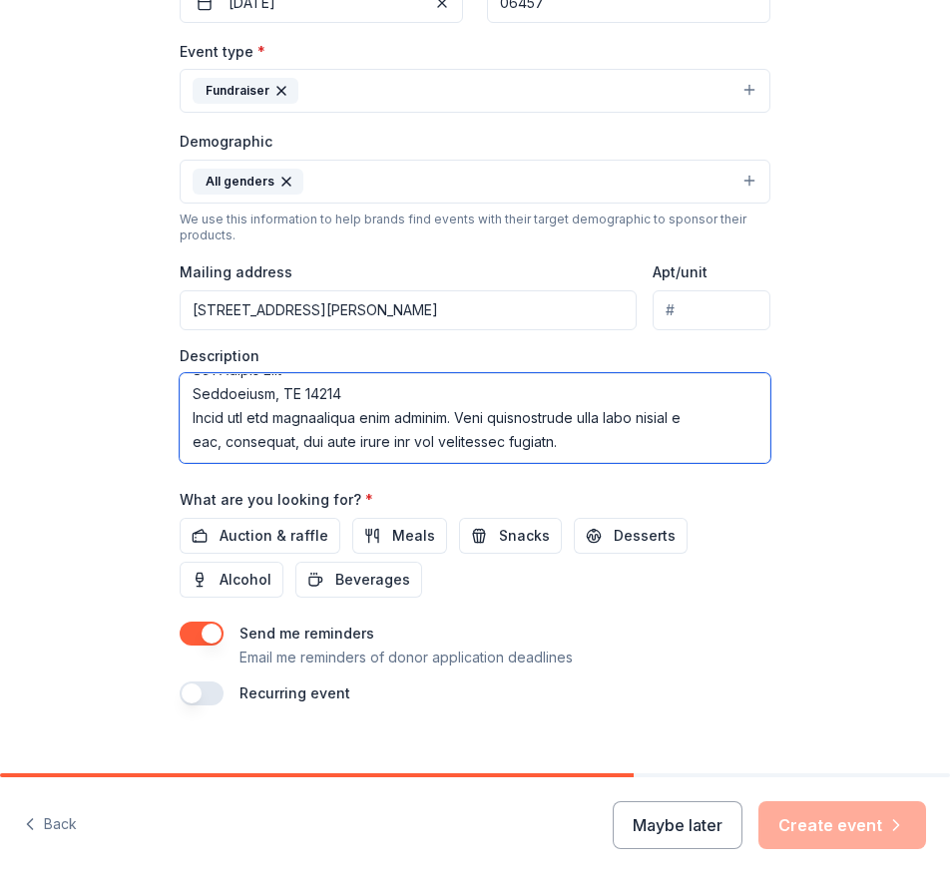
drag, startPoint x: 383, startPoint y: 411, endPoint x: 198, endPoint y: 406, distance: 184.6
click at [198, 406] on textarea at bounding box center [475, 418] width 590 height 90
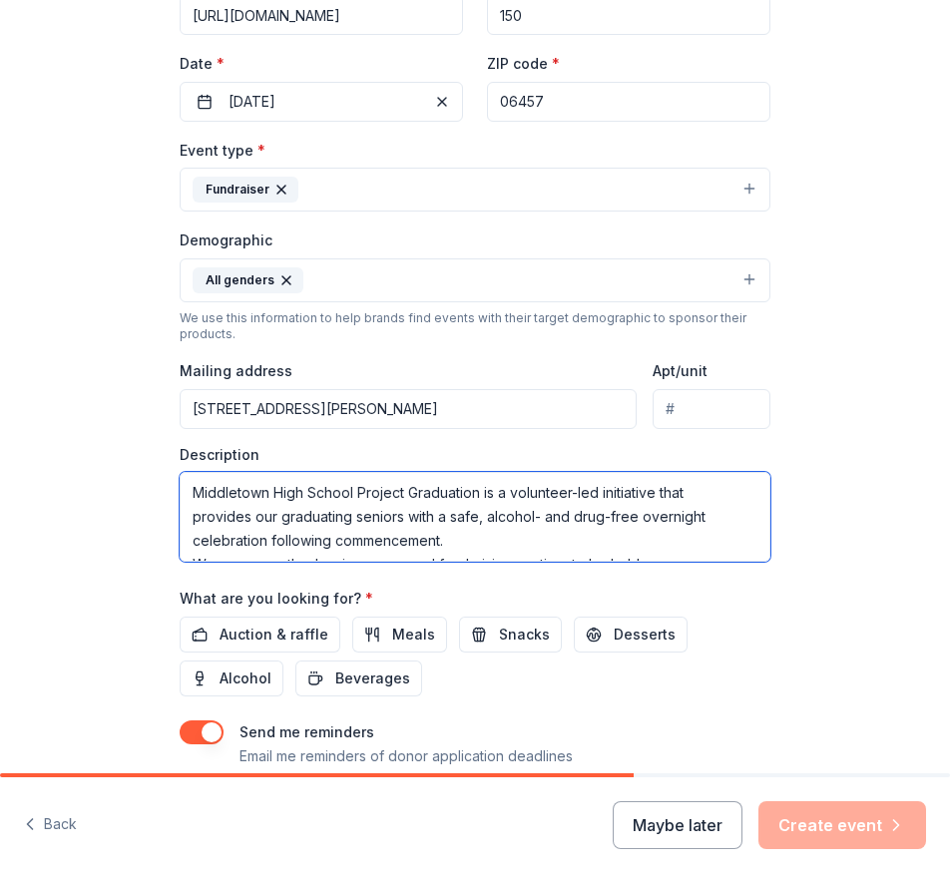
scroll to position [399, 0]
type textarea "Middletown High School Project Graduation is a volunteer-led initiative that pr…"
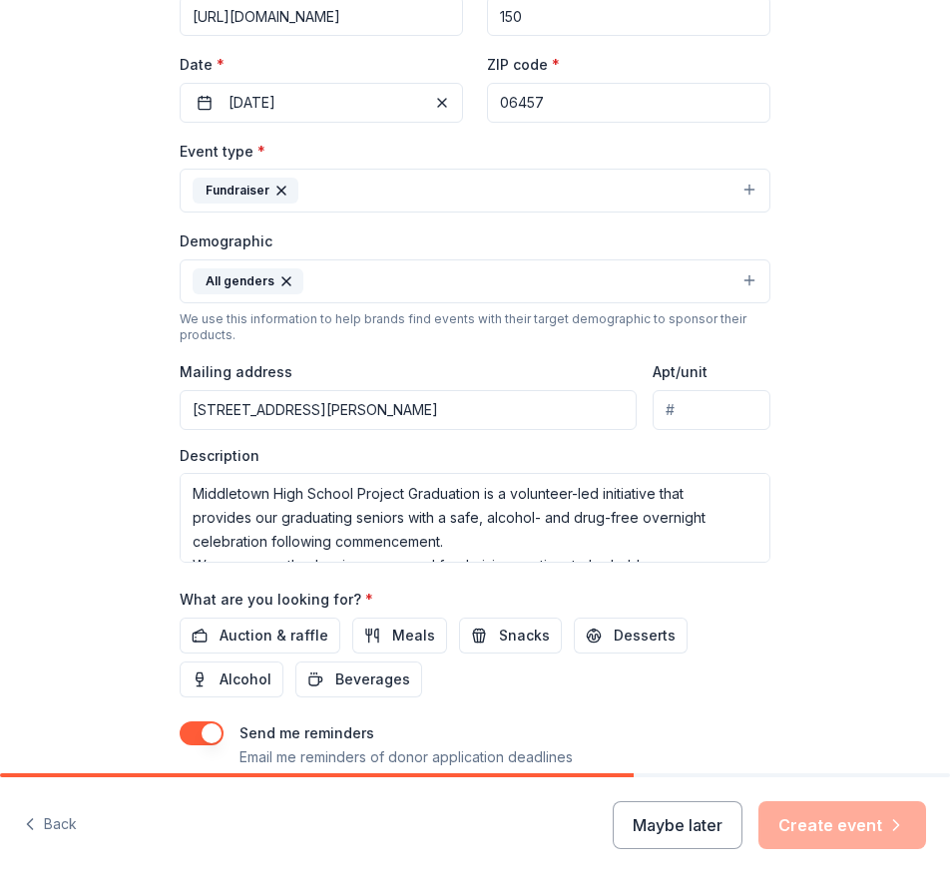
click at [865, 567] on div "Tell us about your event. We'll find in-kind donations you can apply for. Event…" at bounding box center [475, 251] width 950 height 1300
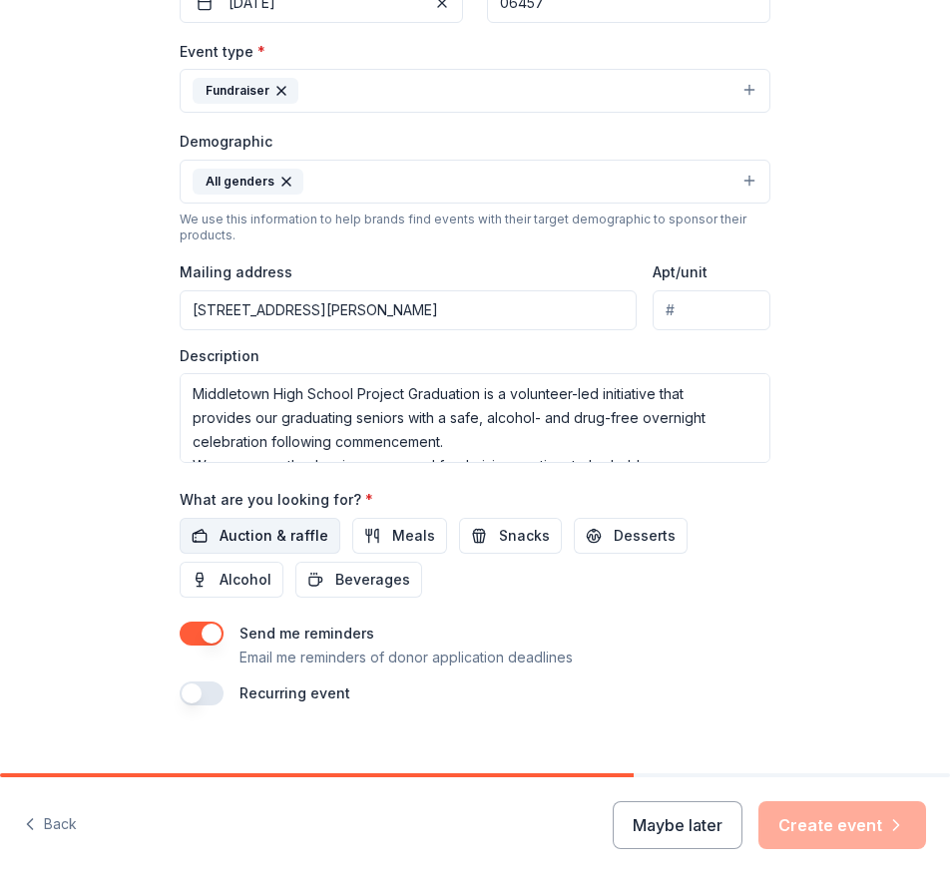
click at [275, 540] on span "Auction & raffle" at bounding box center [273, 536] width 109 height 24
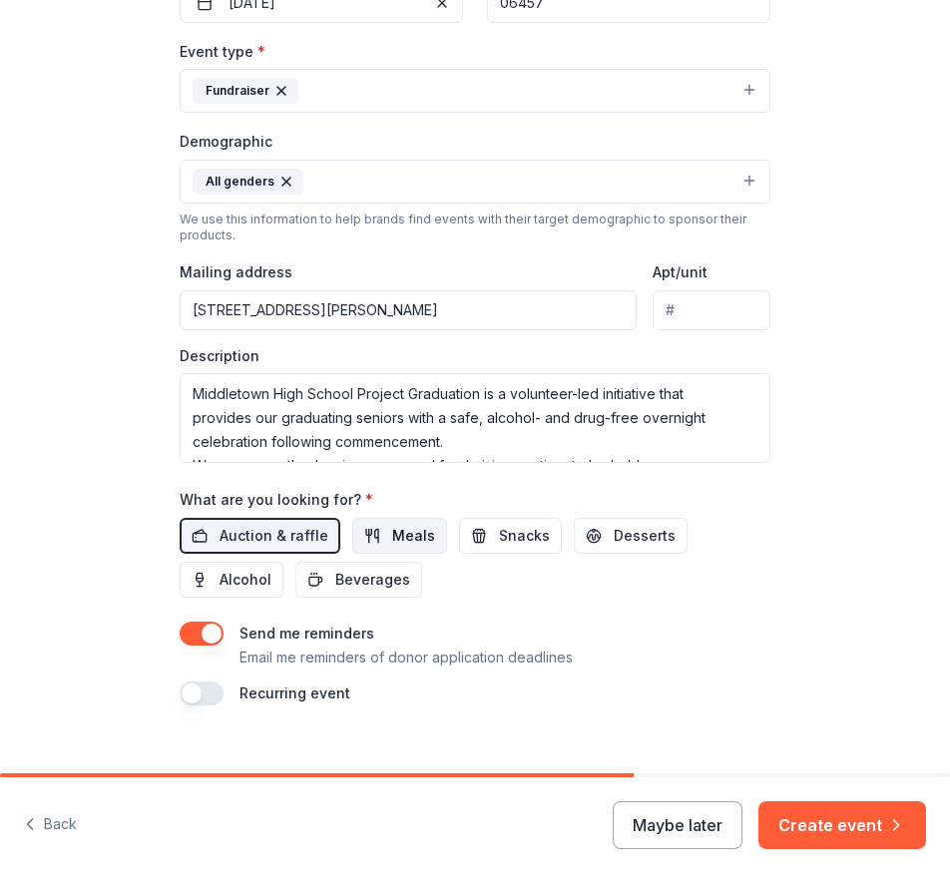
click at [392, 538] on span "Meals" at bounding box center [413, 536] width 43 height 24
click at [499, 532] on span "Snacks" at bounding box center [524, 536] width 51 height 24
click at [574, 539] on button "Desserts" at bounding box center [630, 536] width 114 height 36
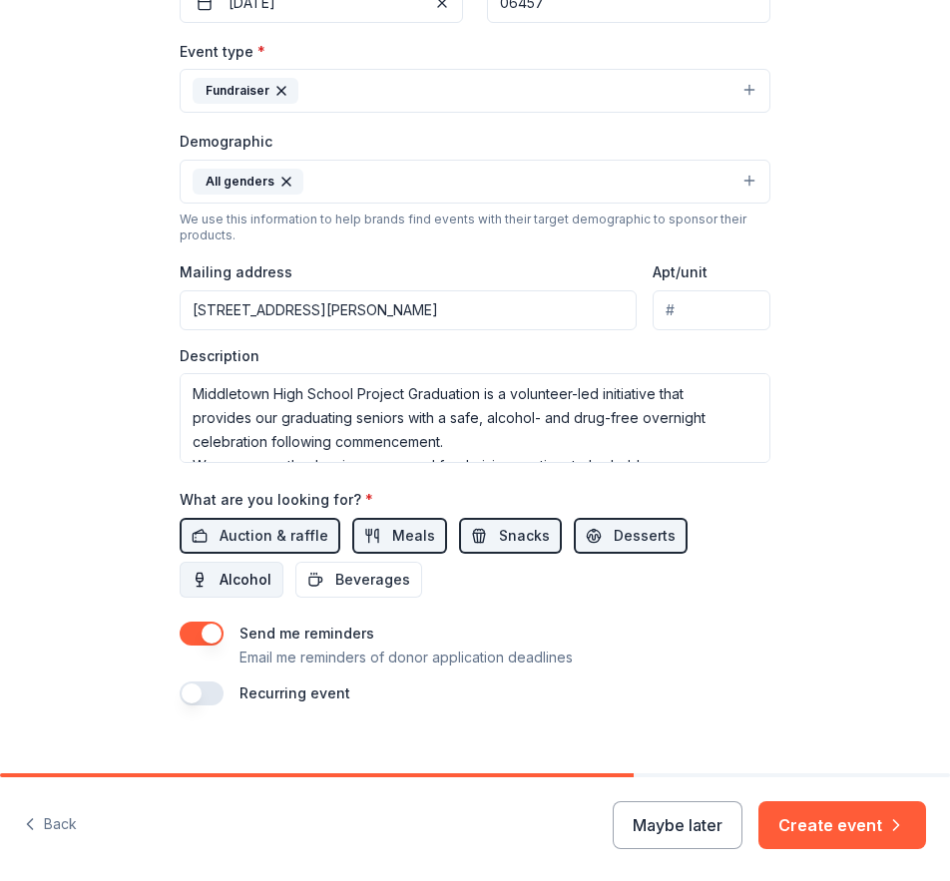
click at [225, 576] on span "Alcohol" at bounding box center [245, 580] width 52 height 24
click at [300, 580] on button "Beverages" at bounding box center [358, 580] width 127 height 36
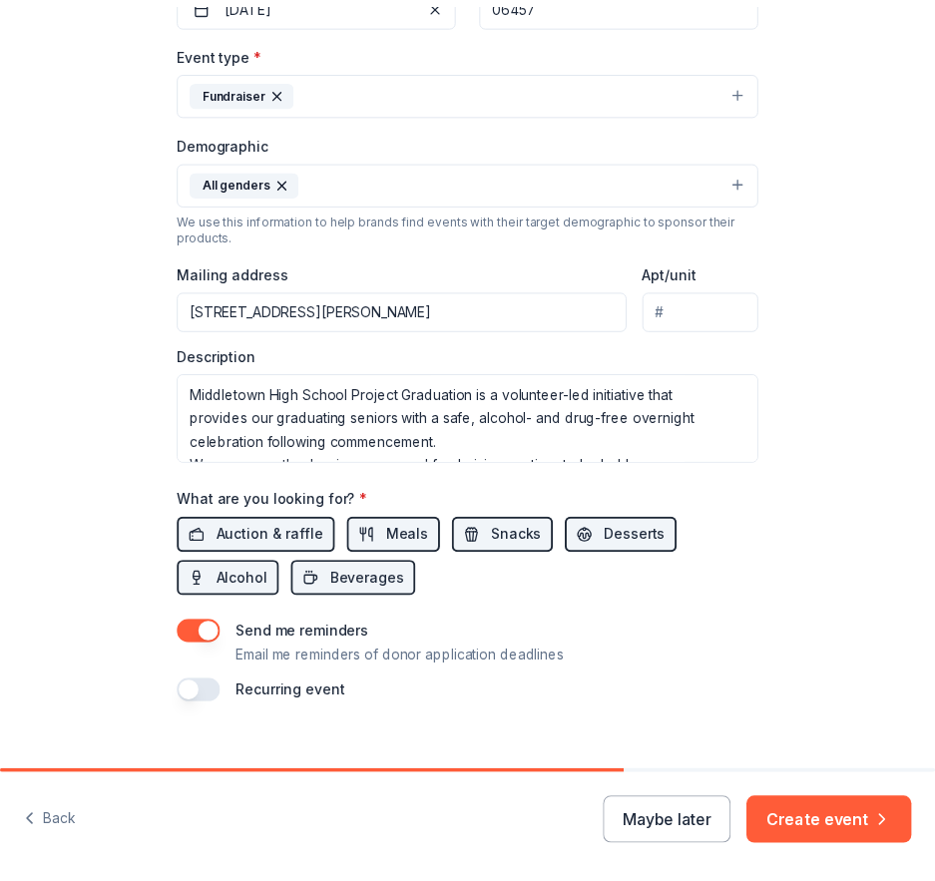
scroll to position [527, 0]
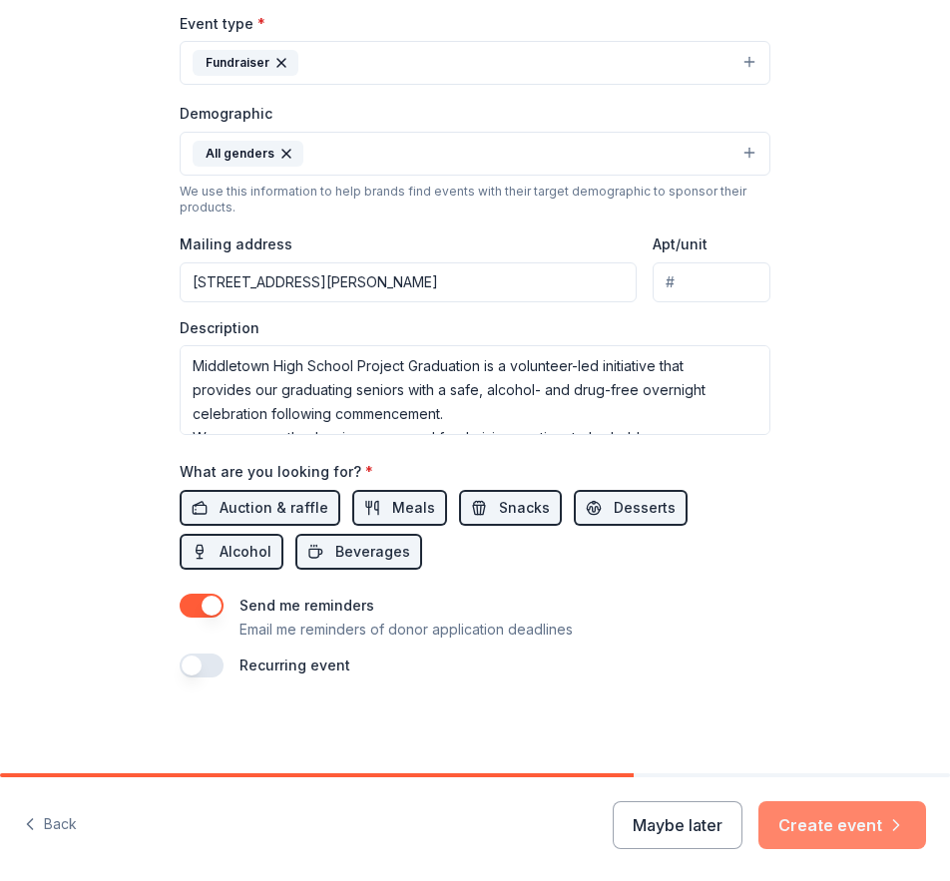
click at [810, 808] on button "Create event" at bounding box center [842, 825] width 168 height 48
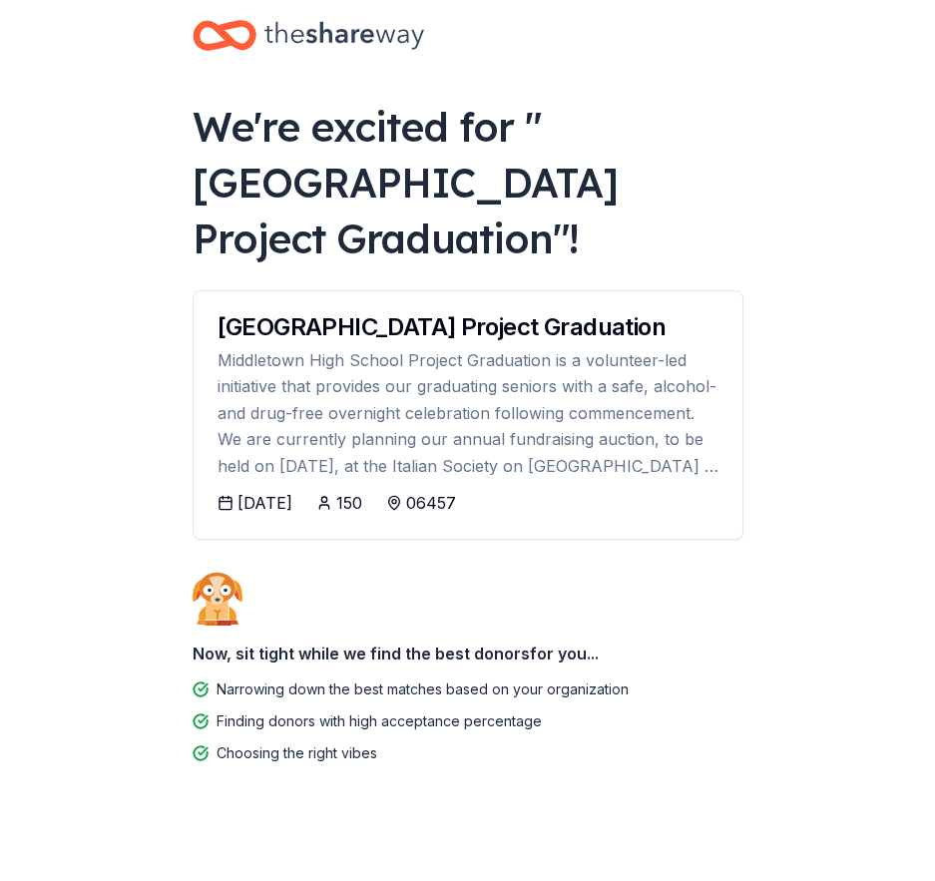
scroll to position [44, 0]
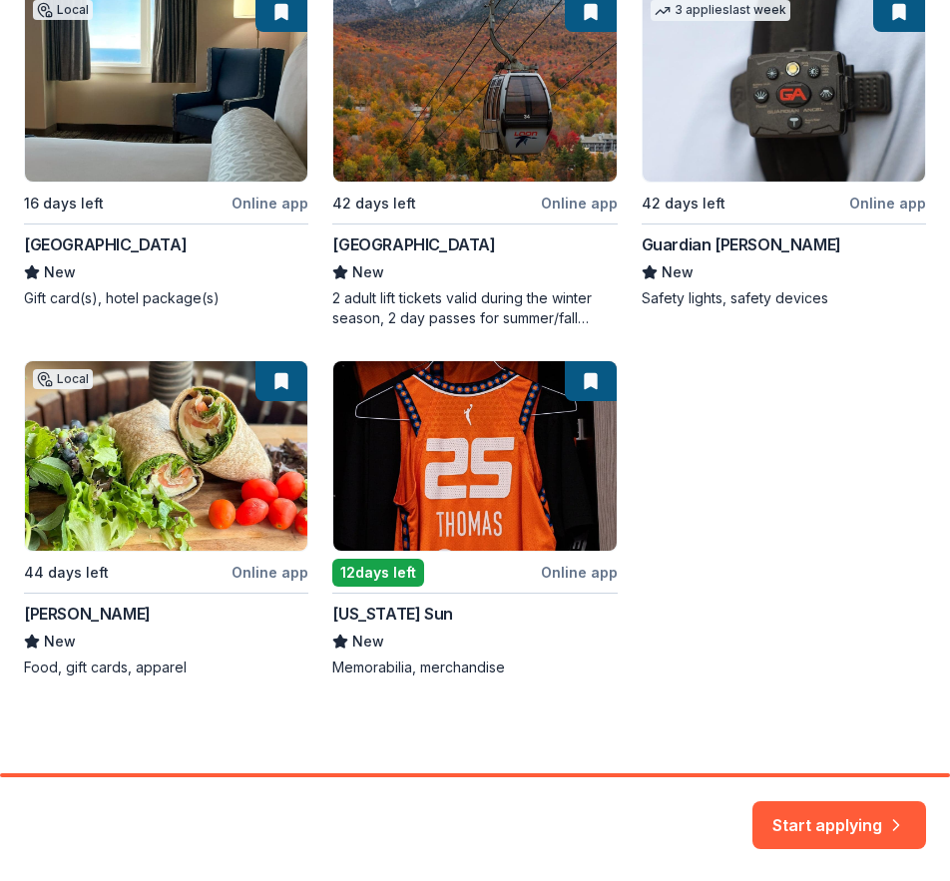
scroll to position [283, 0]
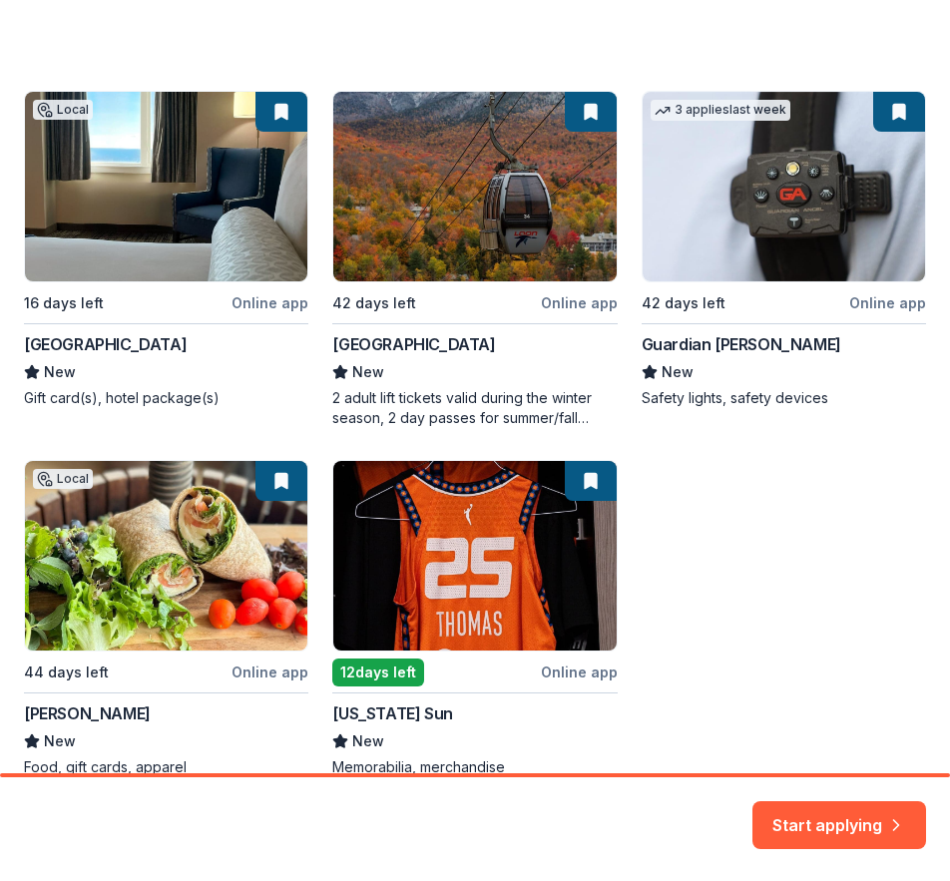
click at [77, 244] on div "Local 16 days left Online app Water's Edge Resort & Spa New Gift card(s), hotel…" at bounding box center [475, 434] width 902 height 686
click at [149, 347] on div "Local 16 days left Online app Water's Edge Resort & Spa New Gift card(s), hotel…" at bounding box center [475, 434] width 902 height 686
click at [72, 403] on div "Local 16 days left Online app Water's Edge Resort & Spa New Gift card(s), hotel…" at bounding box center [475, 434] width 902 height 686
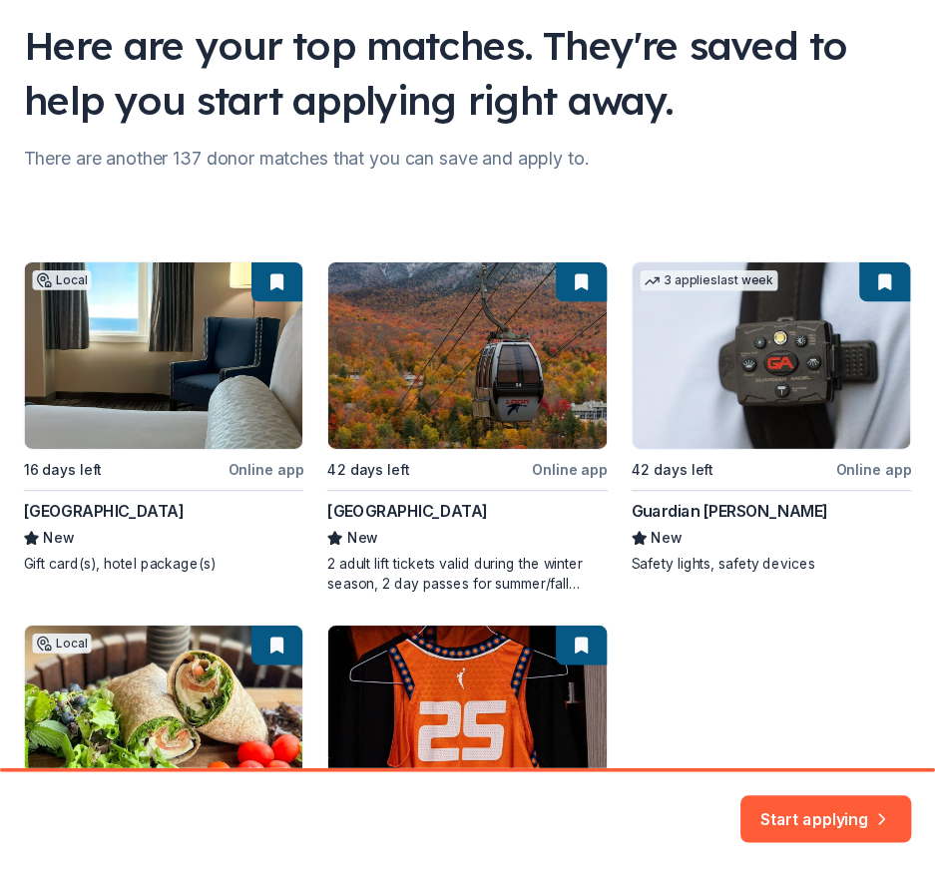
scroll to position [383, 0]
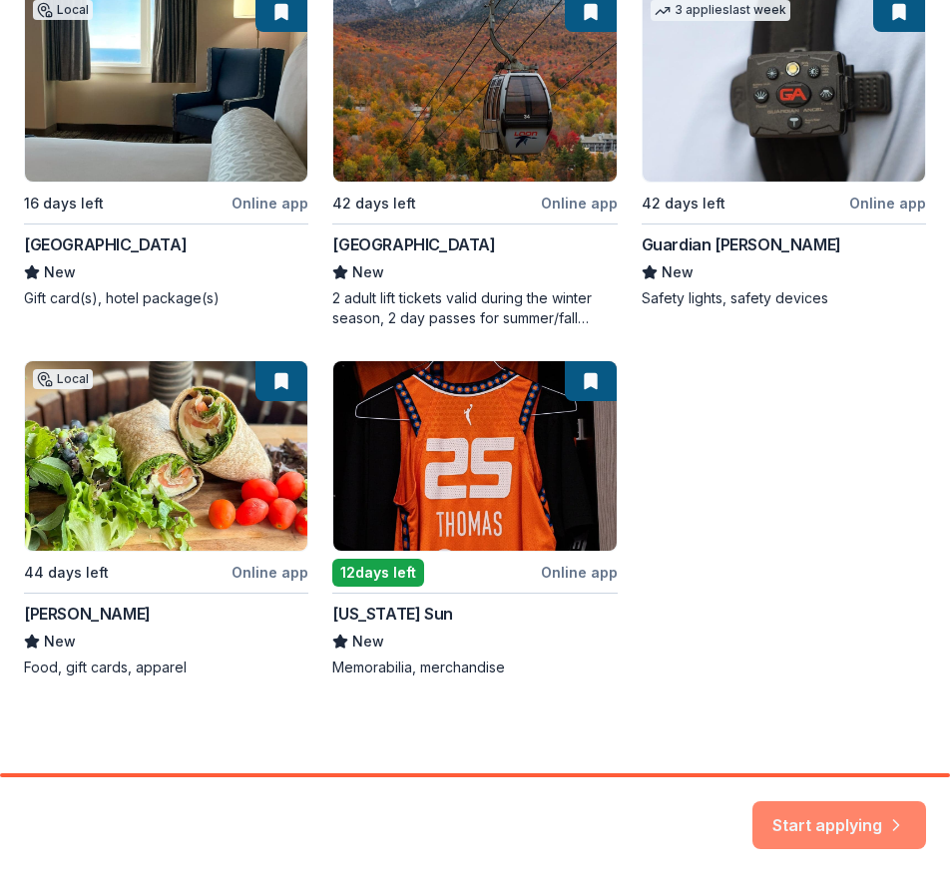
click at [803, 803] on button "Start applying" at bounding box center [839, 822] width 174 height 48
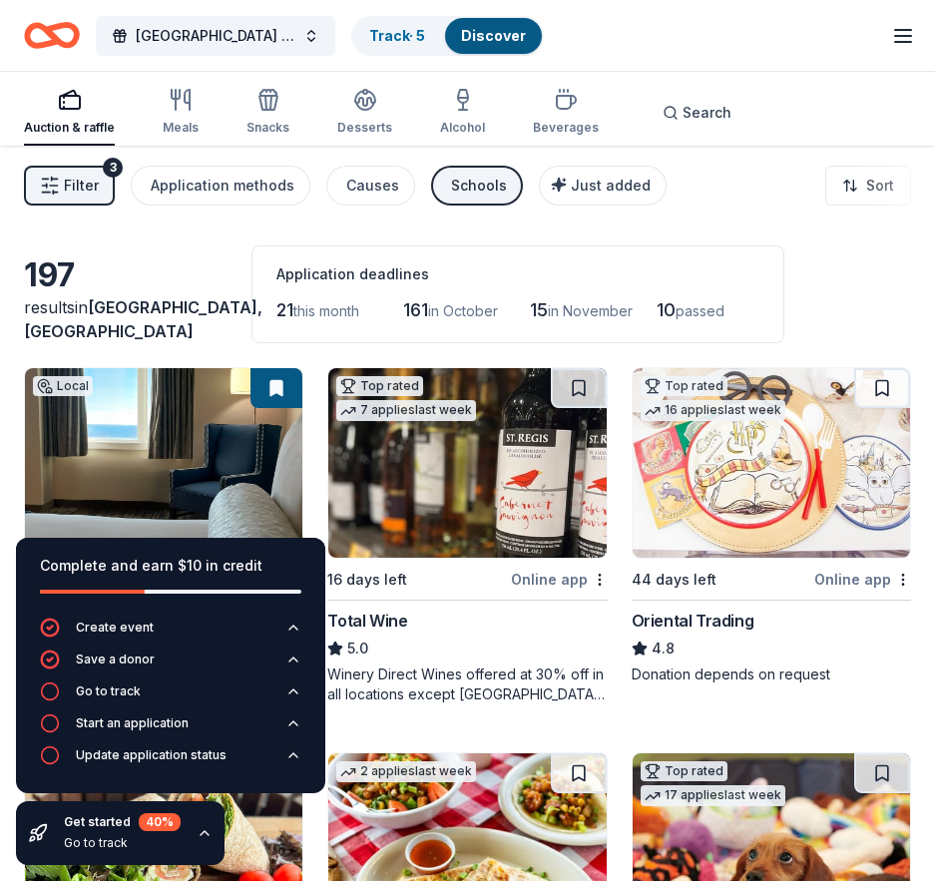
click at [860, 258] on div "197 results in Middletown, CT Application deadlines 21 this month 161 in Octobe…" at bounding box center [467, 294] width 887 height 98
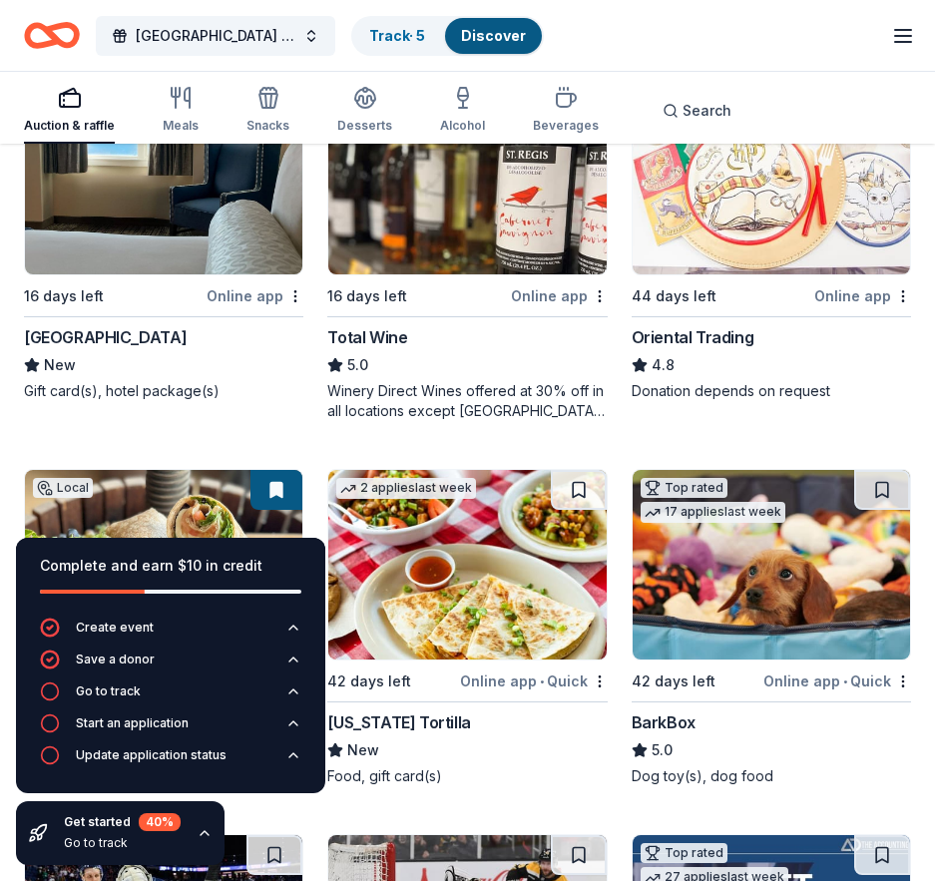
scroll to position [299, 0]
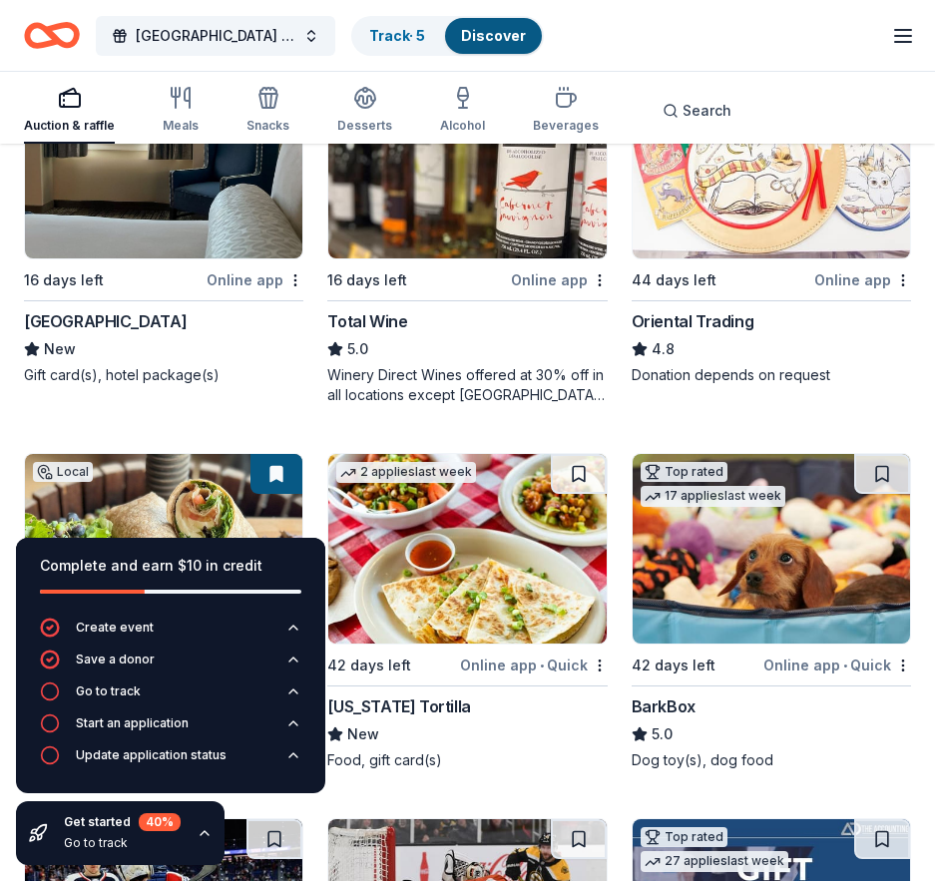
click at [203, 825] on icon "button" at bounding box center [204, 833] width 16 height 16
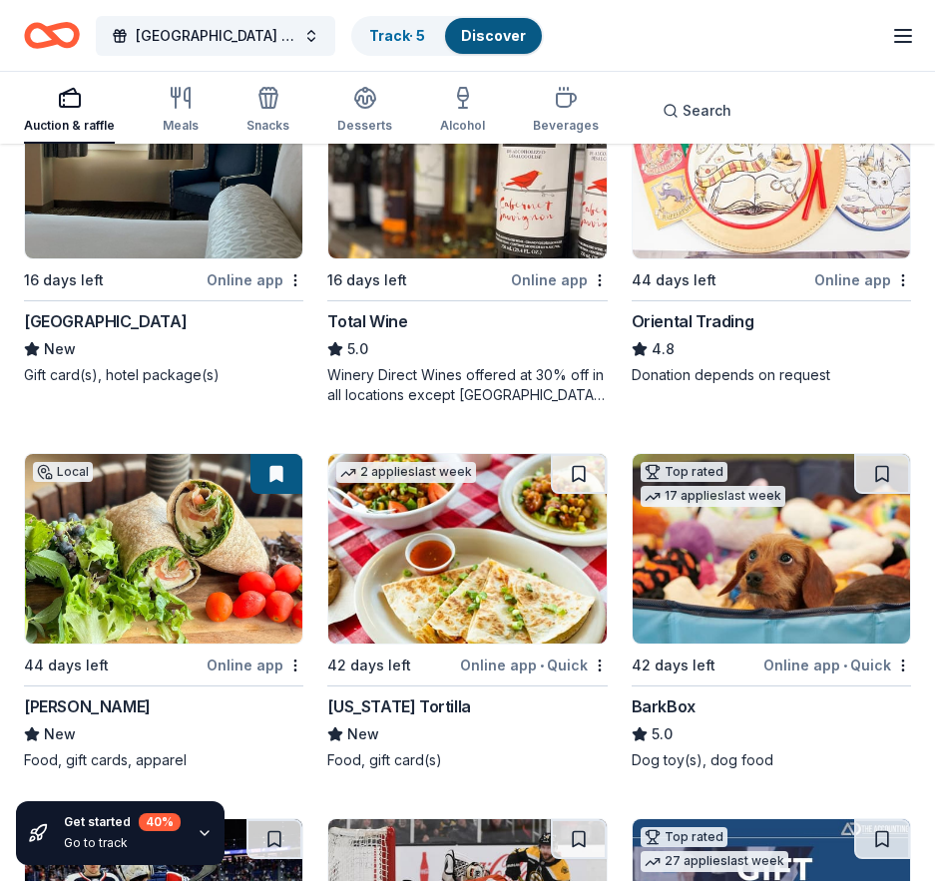
click at [203, 825] on icon "button" at bounding box center [204, 833] width 16 height 16
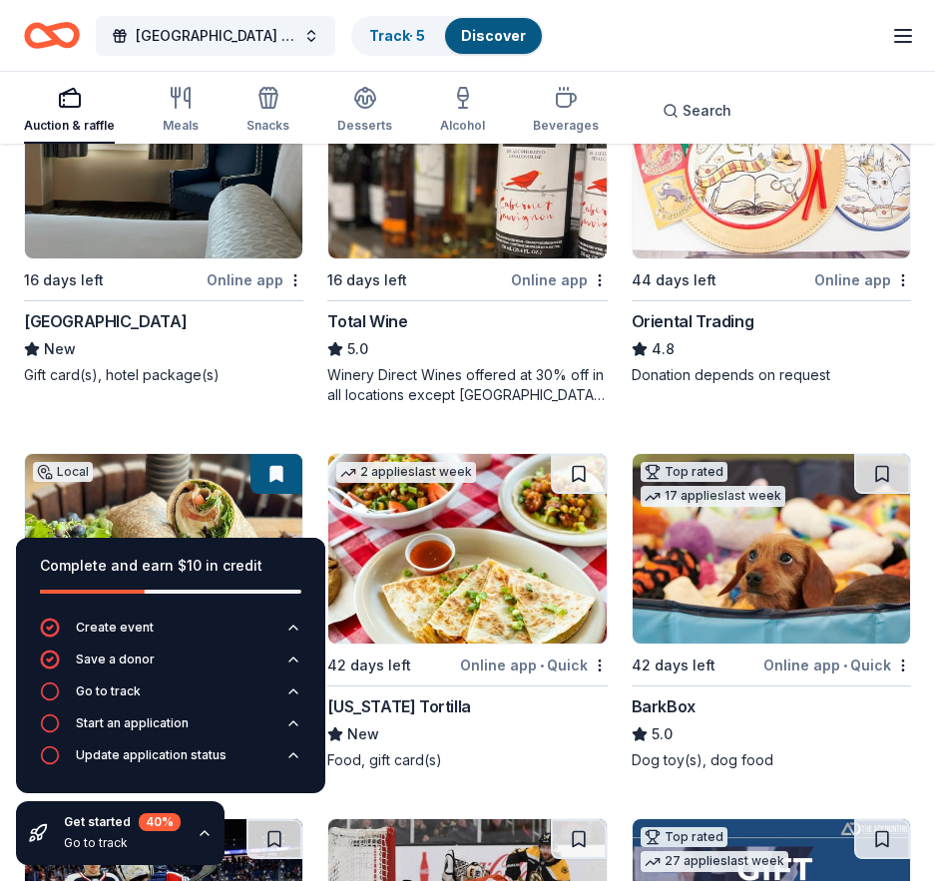
click at [196, 830] on icon "button" at bounding box center [204, 833] width 16 height 16
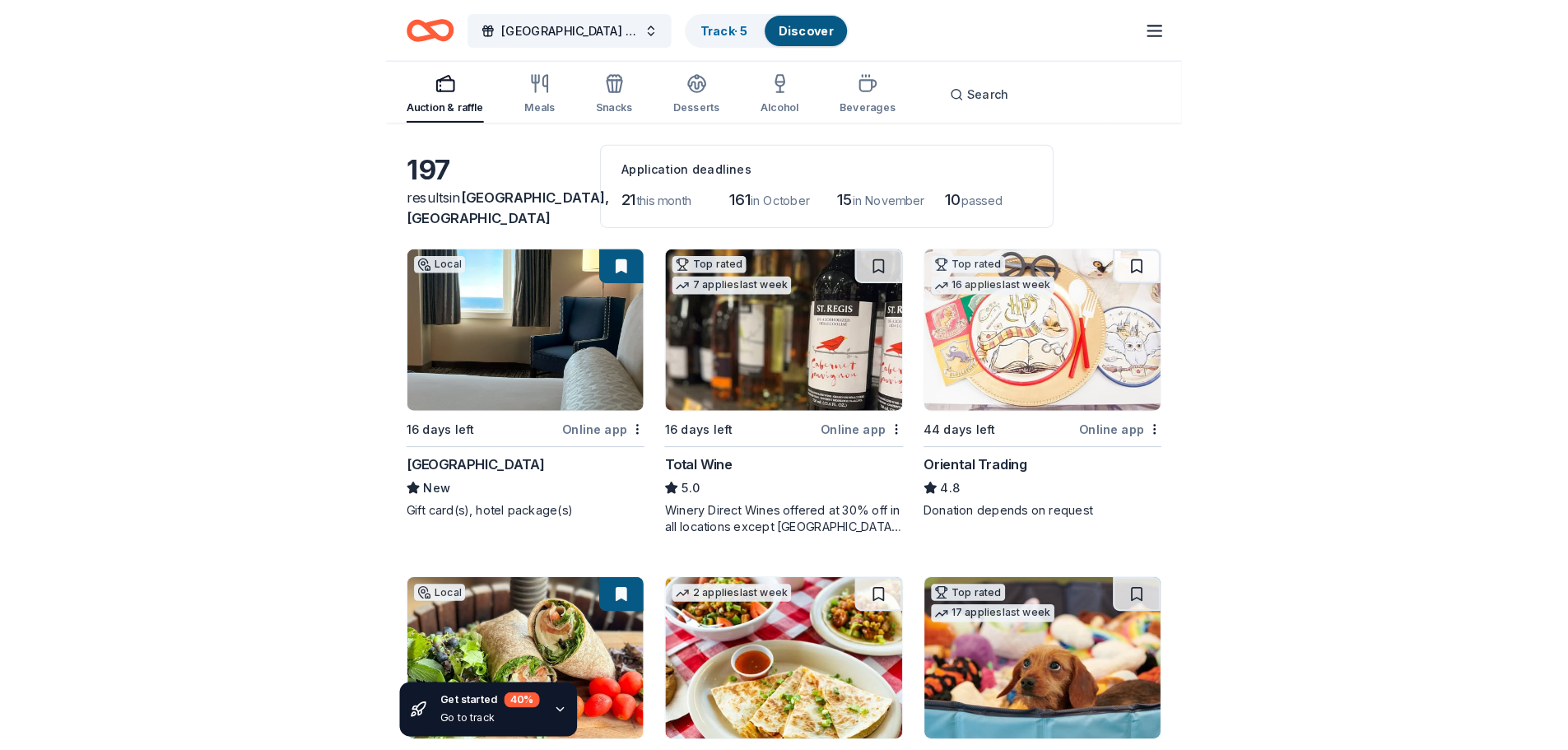
scroll to position [0, 0]
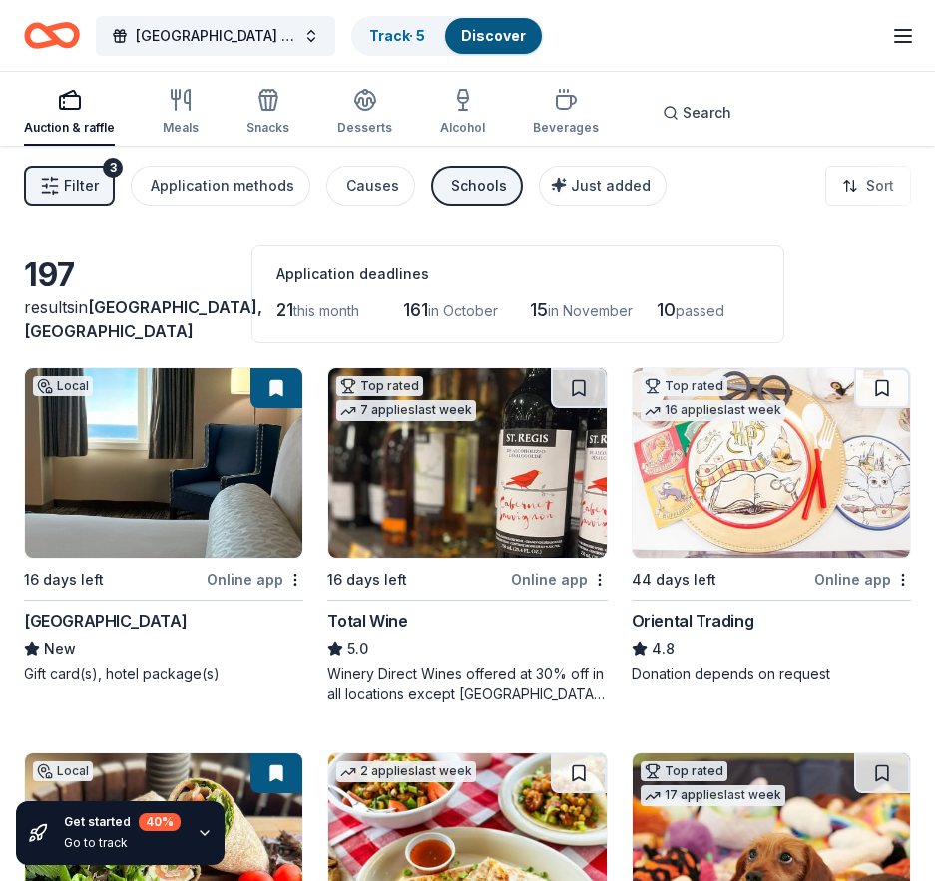
click at [141, 498] on img at bounding box center [163, 463] width 277 height 190
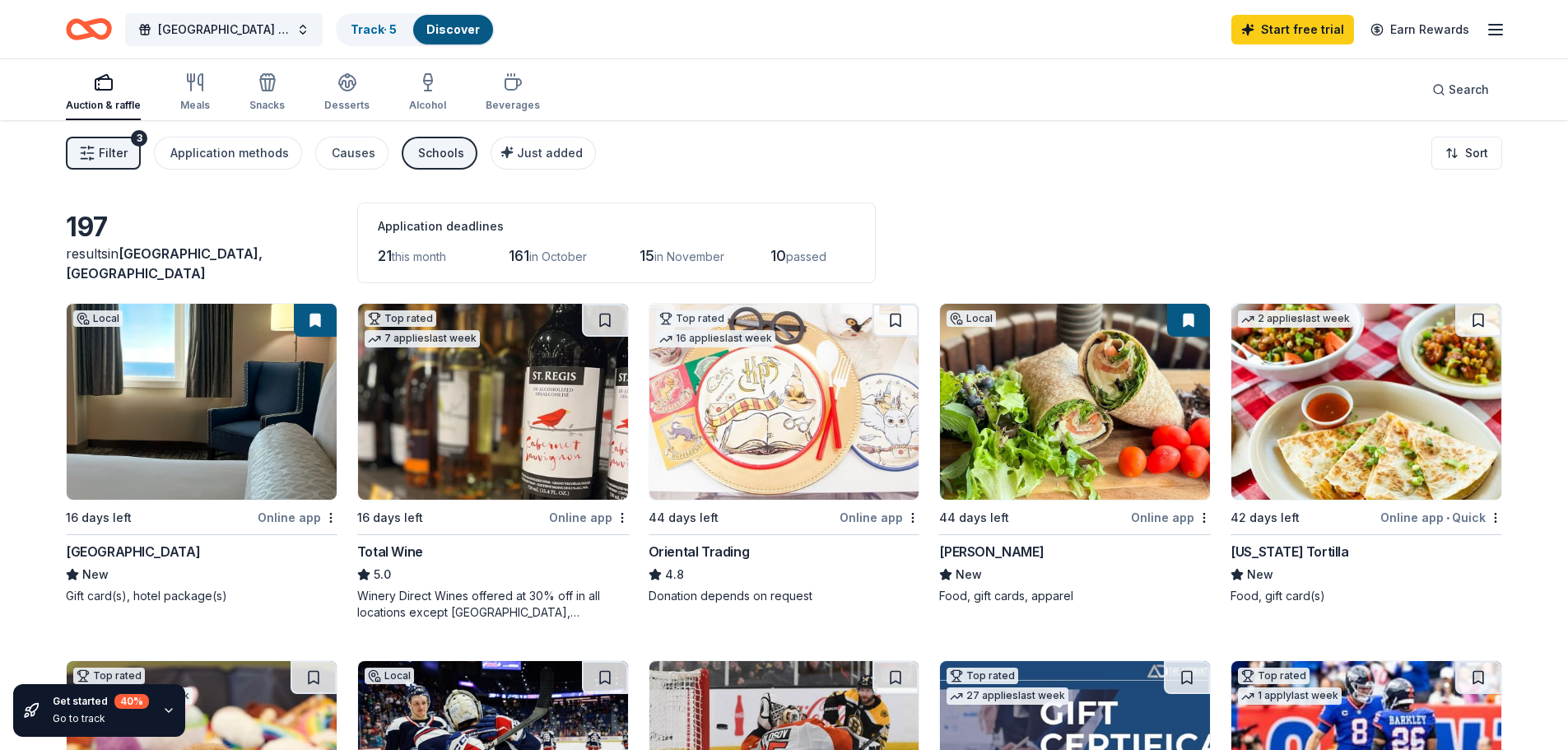
click at [1033, 436] on img at bounding box center [1074, 401] width 270 height 196
click at [218, 413] on img at bounding box center [201, 401] width 270 height 196
click at [231, 365] on img at bounding box center [201, 401] width 270 height 196
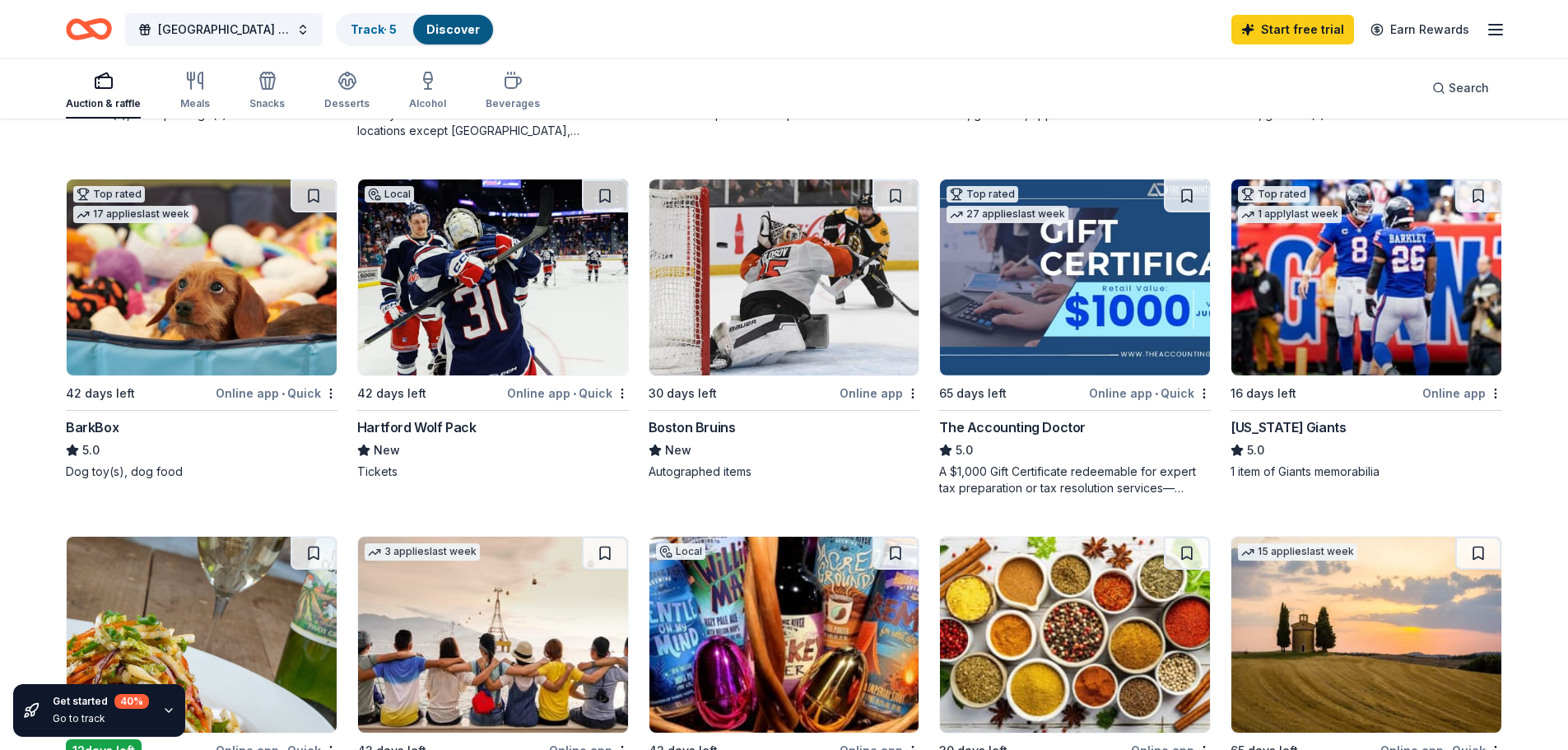
scroll to position [493, 0]
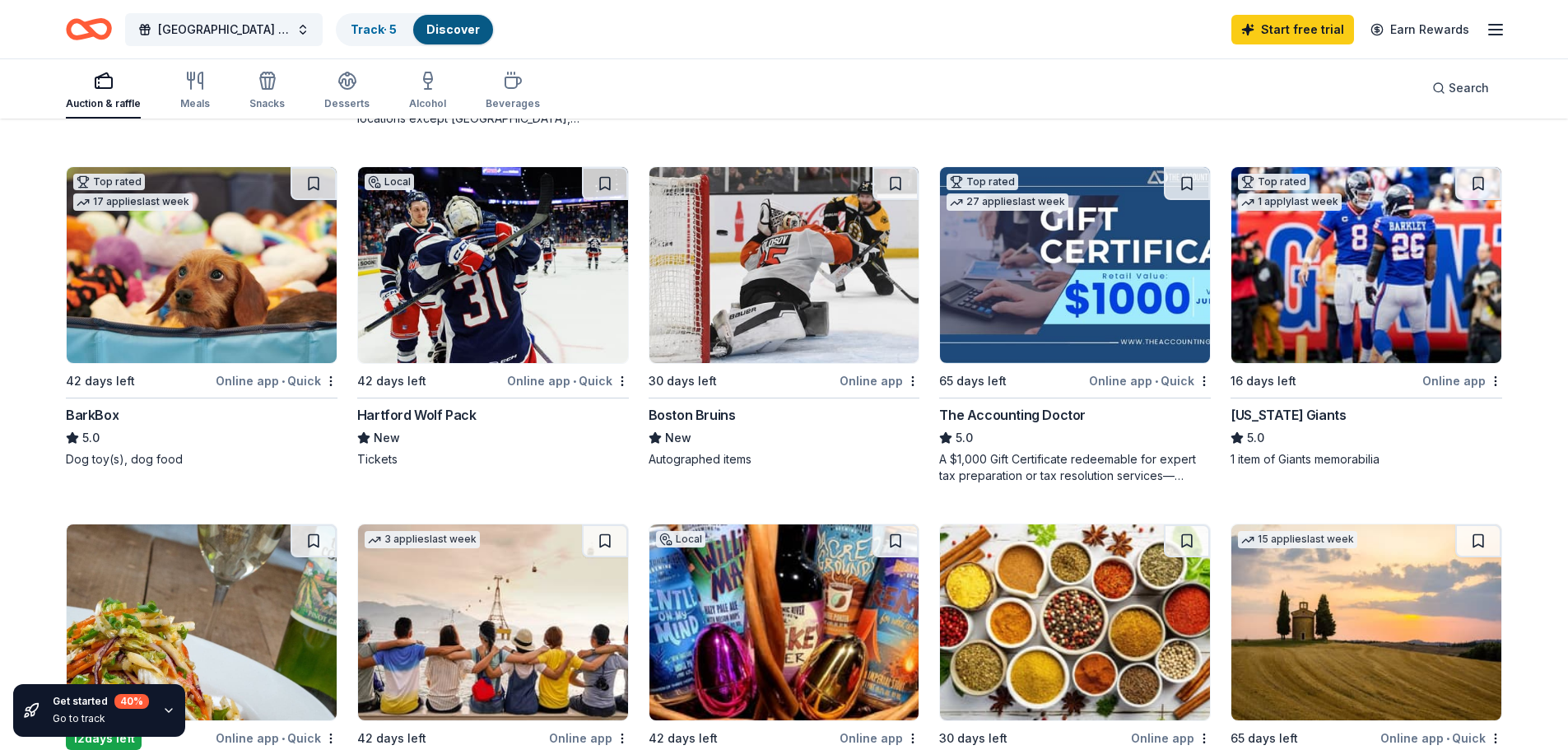
click at [201, 304] on img at bounding box center [201, 264] width 270 height 196
click at [489, 317] on img at bounding box center [493, 264] width 270 height 196
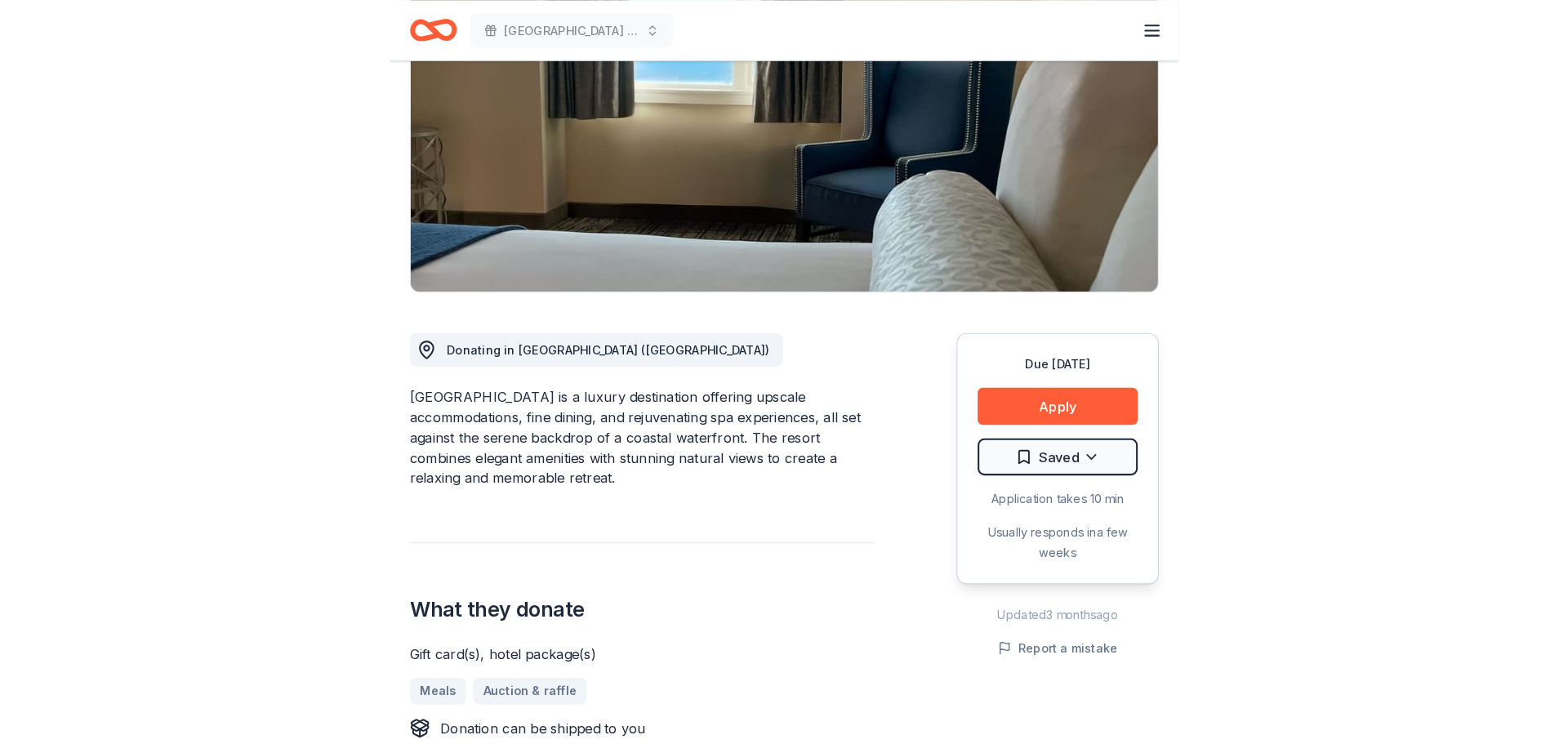
scroll to position [245, 0]
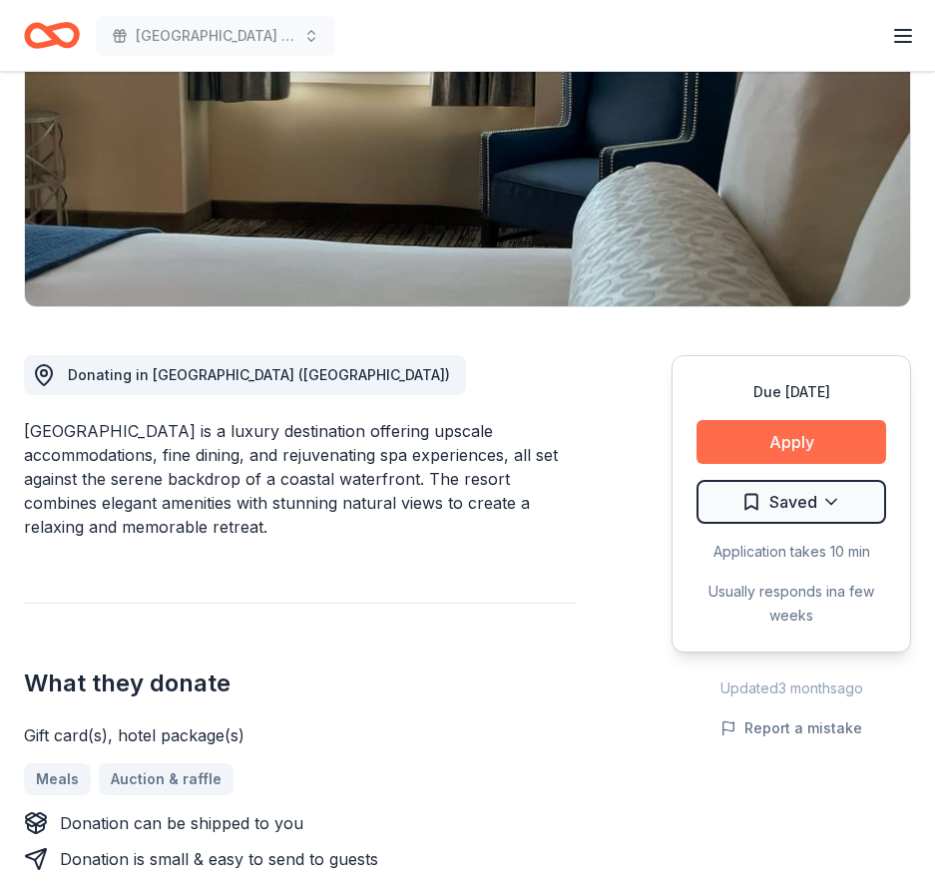
click at [716, 455] on button "Apply" at bounding box center [791, 442] width 190 height 44
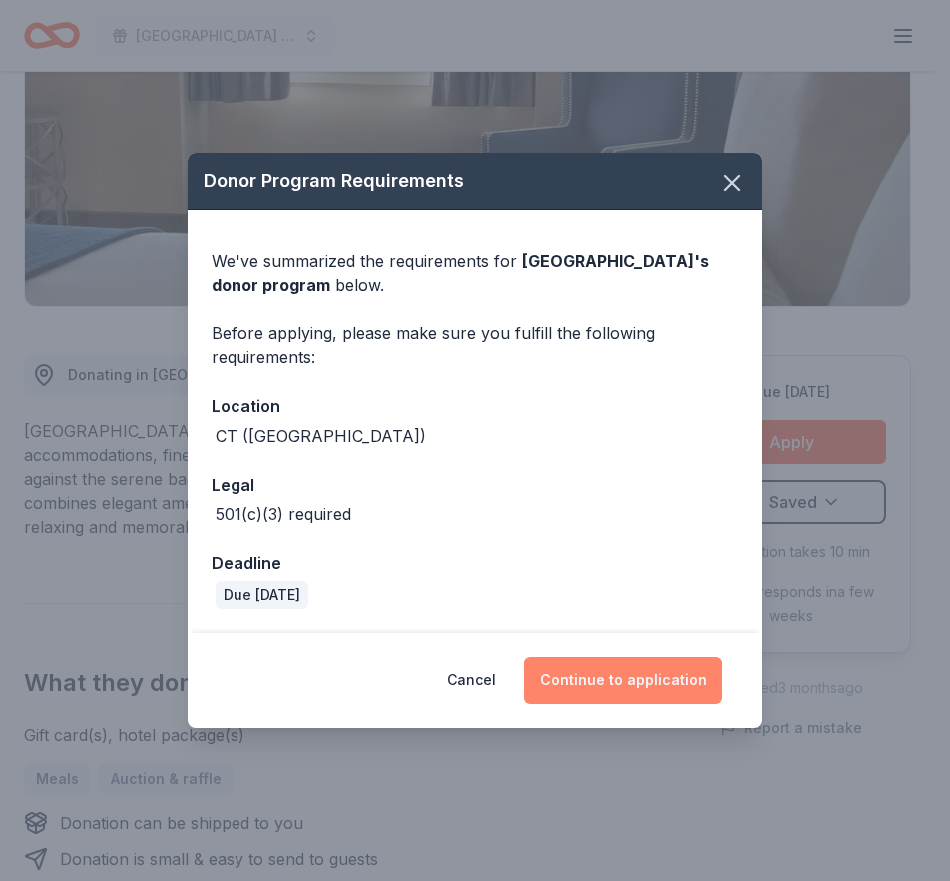
click at [614, 681] on button "Continue to application" at bounding box center [623, 680] width 198 height 48
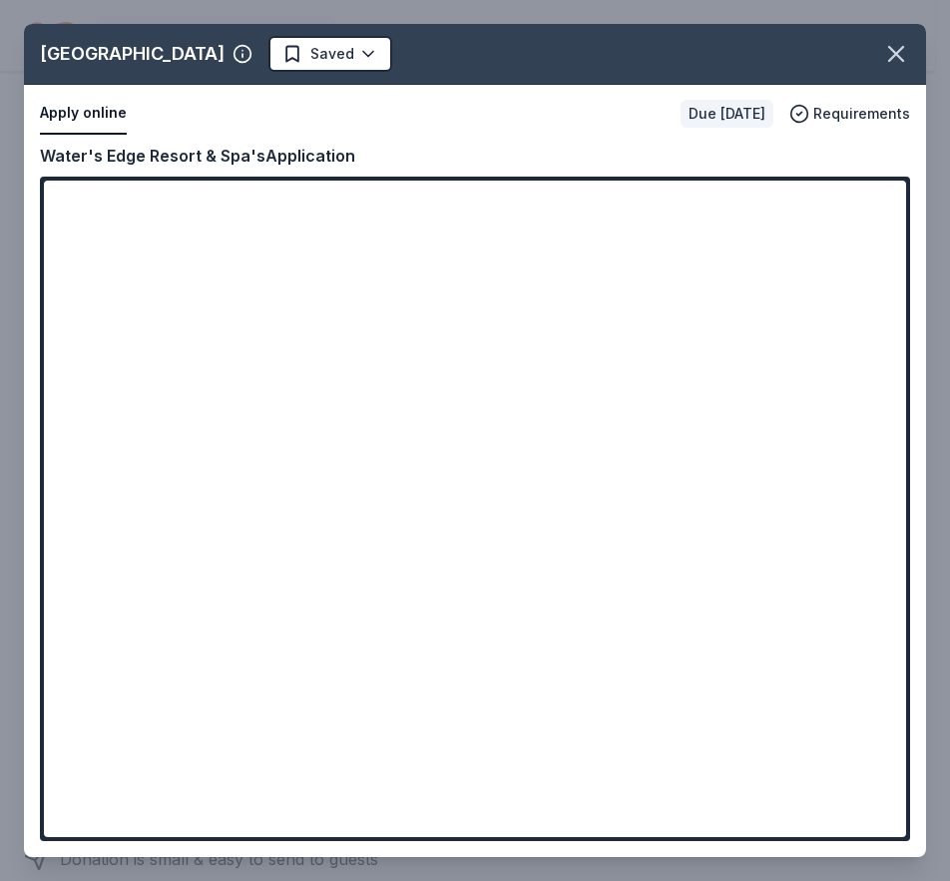
drag, startPoint x: 898, startPoint y: 367, endPoint x: 905, endPoint y: 478, distance: 110.9
click at [905, 478] on div "Water's Edge Resort & Spa Saved Apply online Due in 16 days Requirements Copy a…" at bounding box center [475, 440] width 902 height 833
click at [902, 559] on div "Water's Edge Resort & Spa Saved Apply online Due in 16 days Requirements Copy a…" at bounding box center [475, 440] width 902 height 833
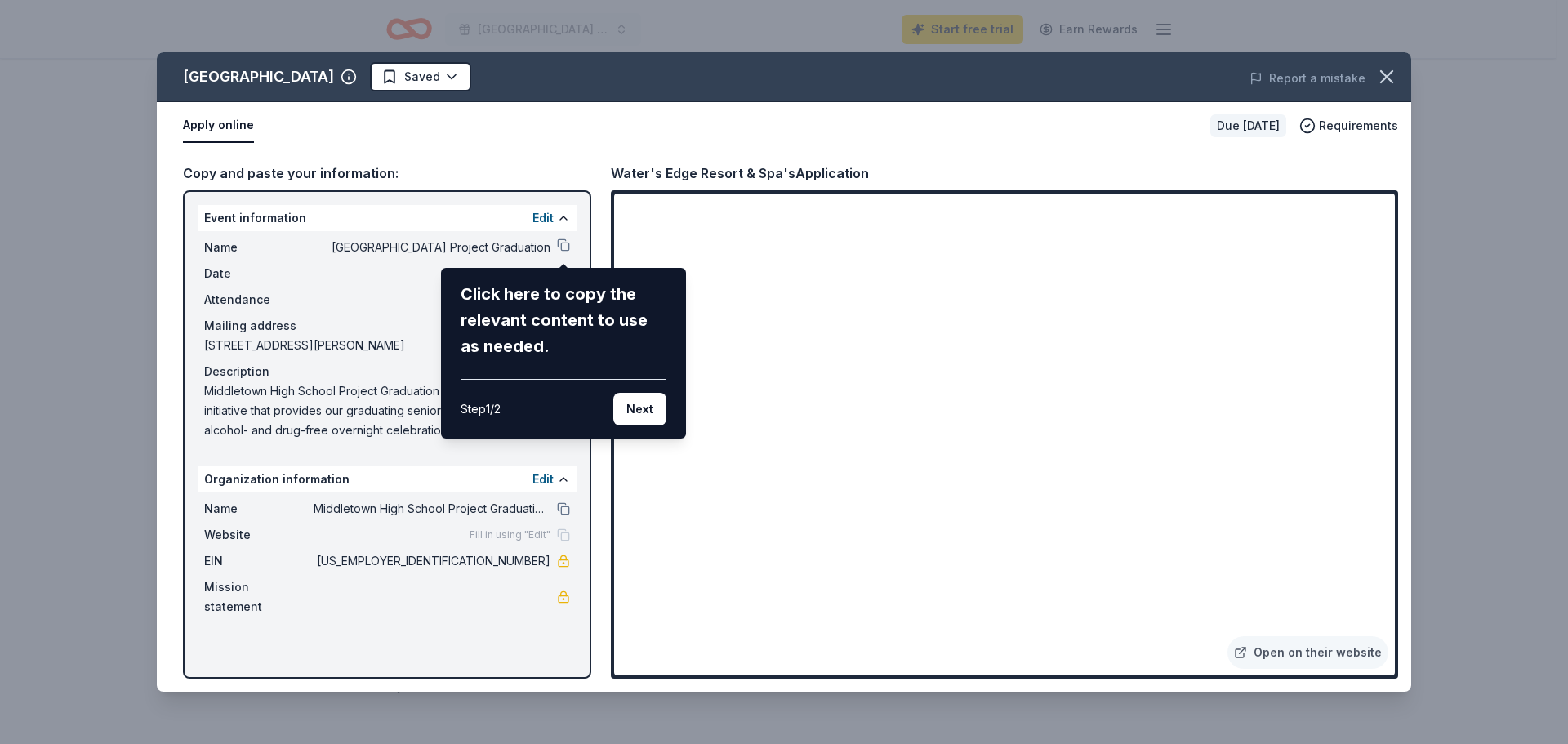
click at [561, 245] on div "Water's Edge Resort & Spa Saved Report a mistake Apply online Due in 16 days Re…" at bounding box center [784, 372] width 1254 height 639
click at [648, 413] on button "Next" at bounding box center [639, 409] width 53 height 33
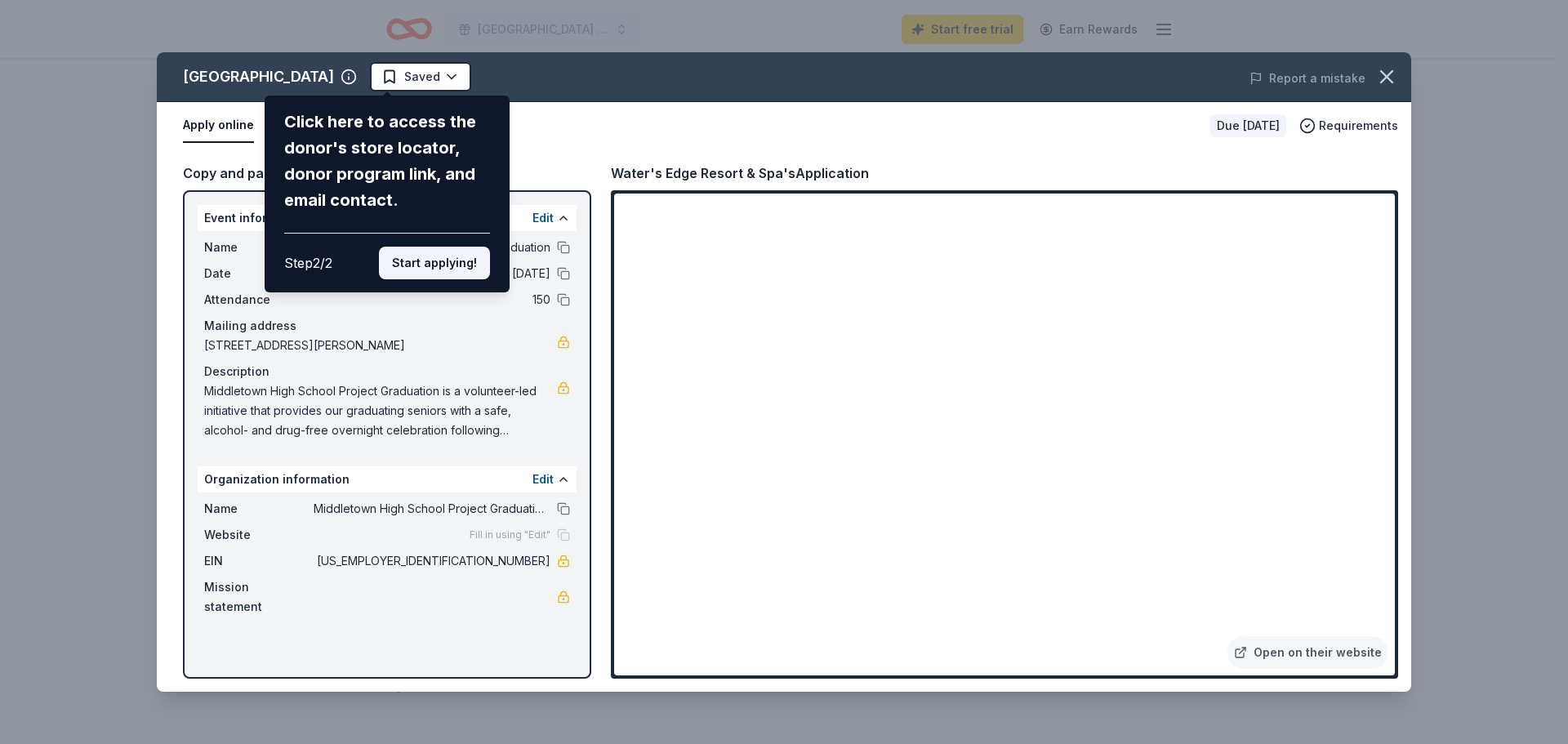
click at [436, 262] on button "Start applying!" at bounding box center [435, 263] width 111 height 33
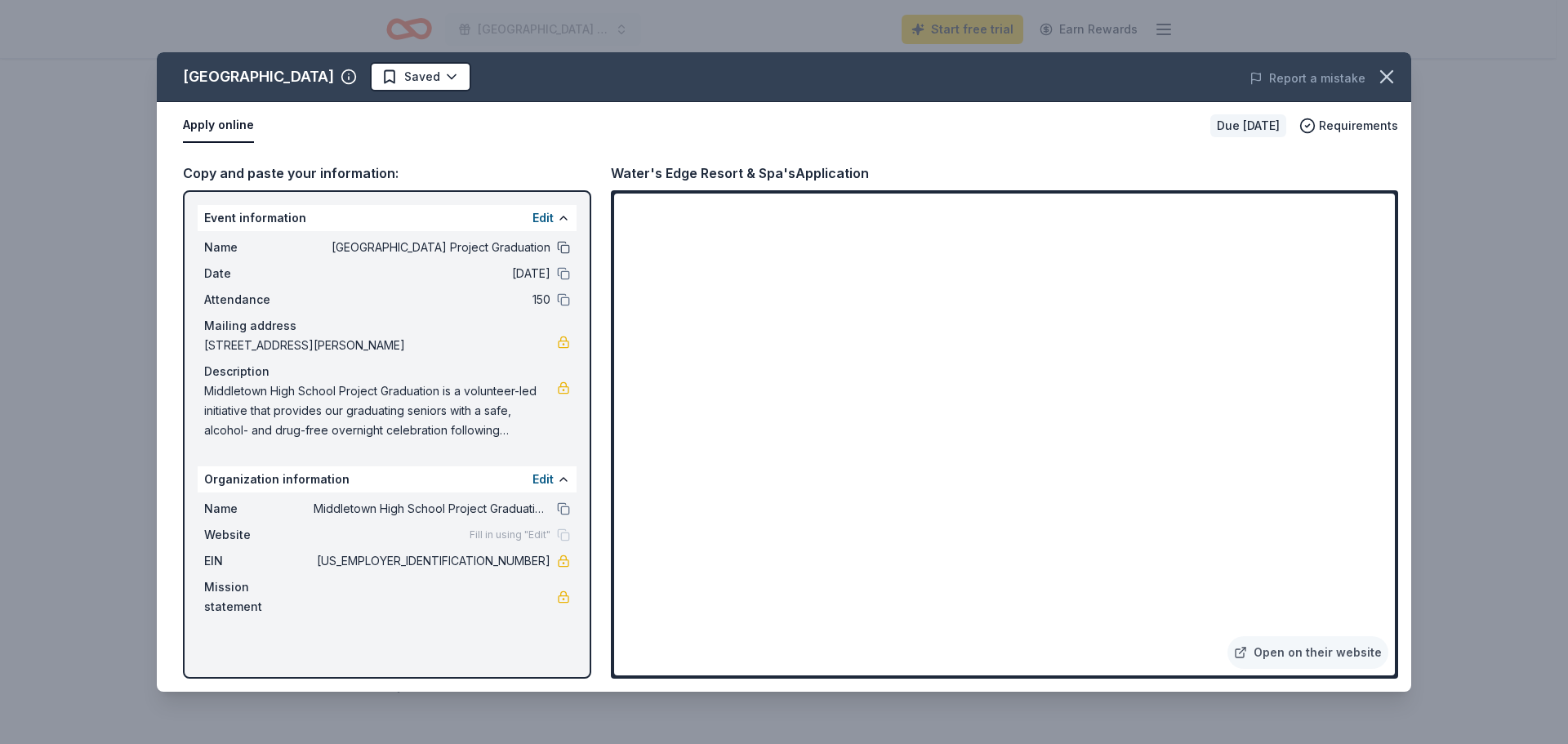
click at [561, 246] on button at bounding box center [563, 247] width 13 height 13
click at [558, 534] on div "Fill in using "Edit"" at bounding box center [519, 534] width 101 height 13
click at [535, 536] on span "Fill in using "Edit"" at bounding box center [509, 534] width 81 height 13
click at [536, 217] on button "Edit" at bounding box center [543, 218] width 21 height 20
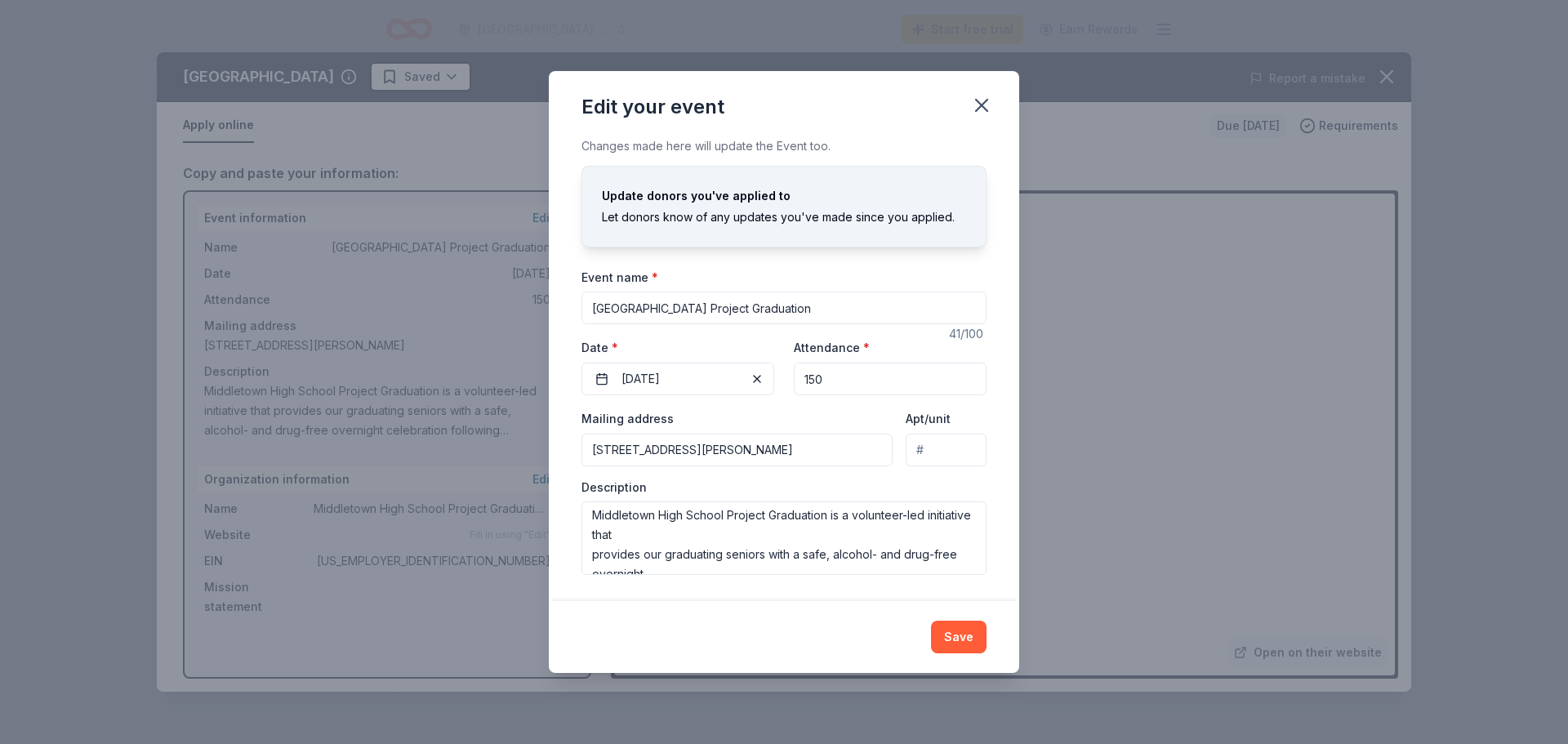
scroll to position [0, 0]
click at [765, 484] on div "Description Middletown High School Project Graduation is a volunteer-led initia…" at bounding box center [784, 527] width 405 height 97
click at [765, 108] on icon "button" at bounding box center [982, 106] width 11 height 11
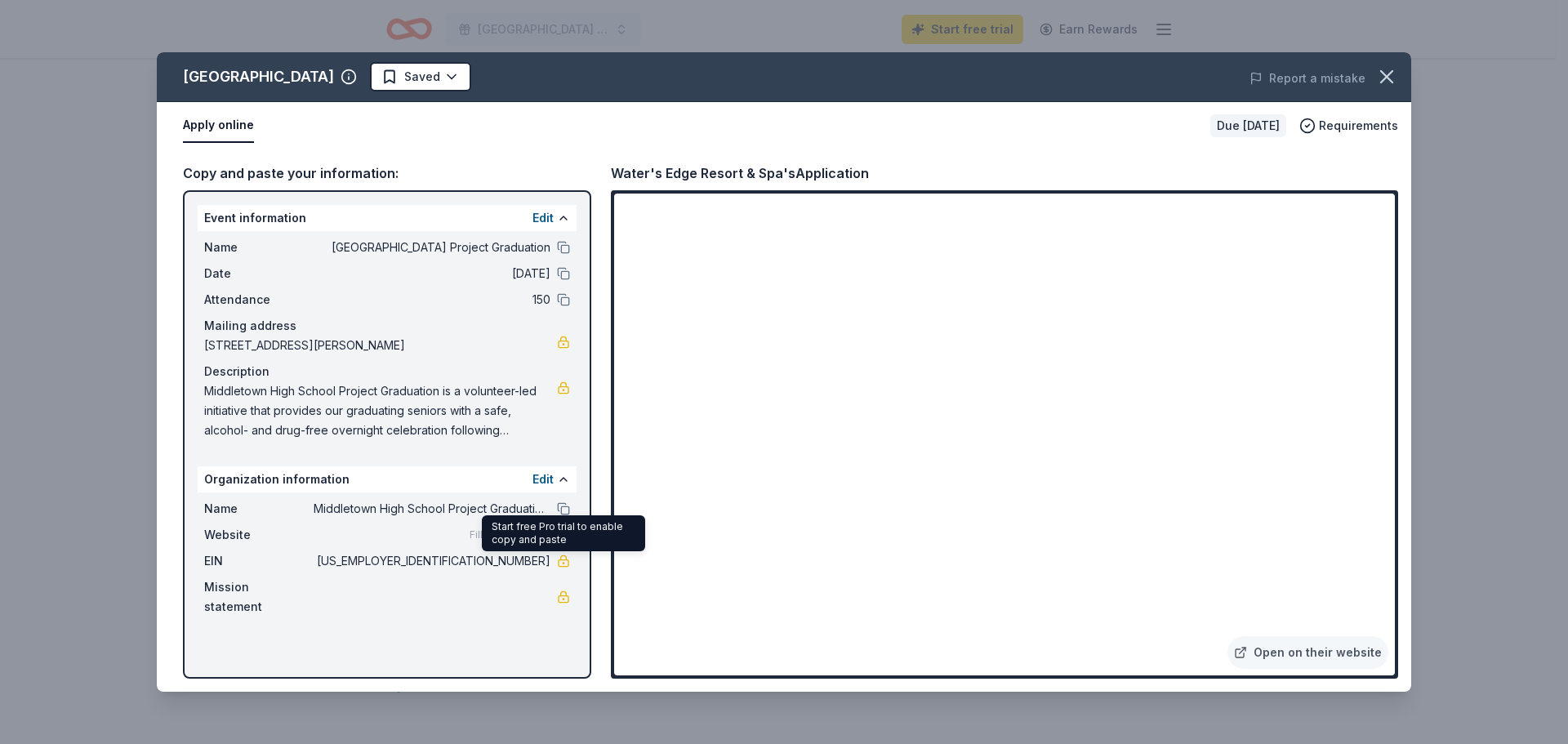
click at [557, 561] on link at bounding box center [563, 561] width 13 height 13
click at [501, 562] on span "06-1577797" at bounding box center [432, 561] width 237 height 20
drag, startPoint x: 485, startPoint y: 562, endPoint x: 619, endPoint y: 549, distance: 134.6
click at [550, 557] on div "EIN 06-1577797" at bounding box center [386, 561] width 366 height 20
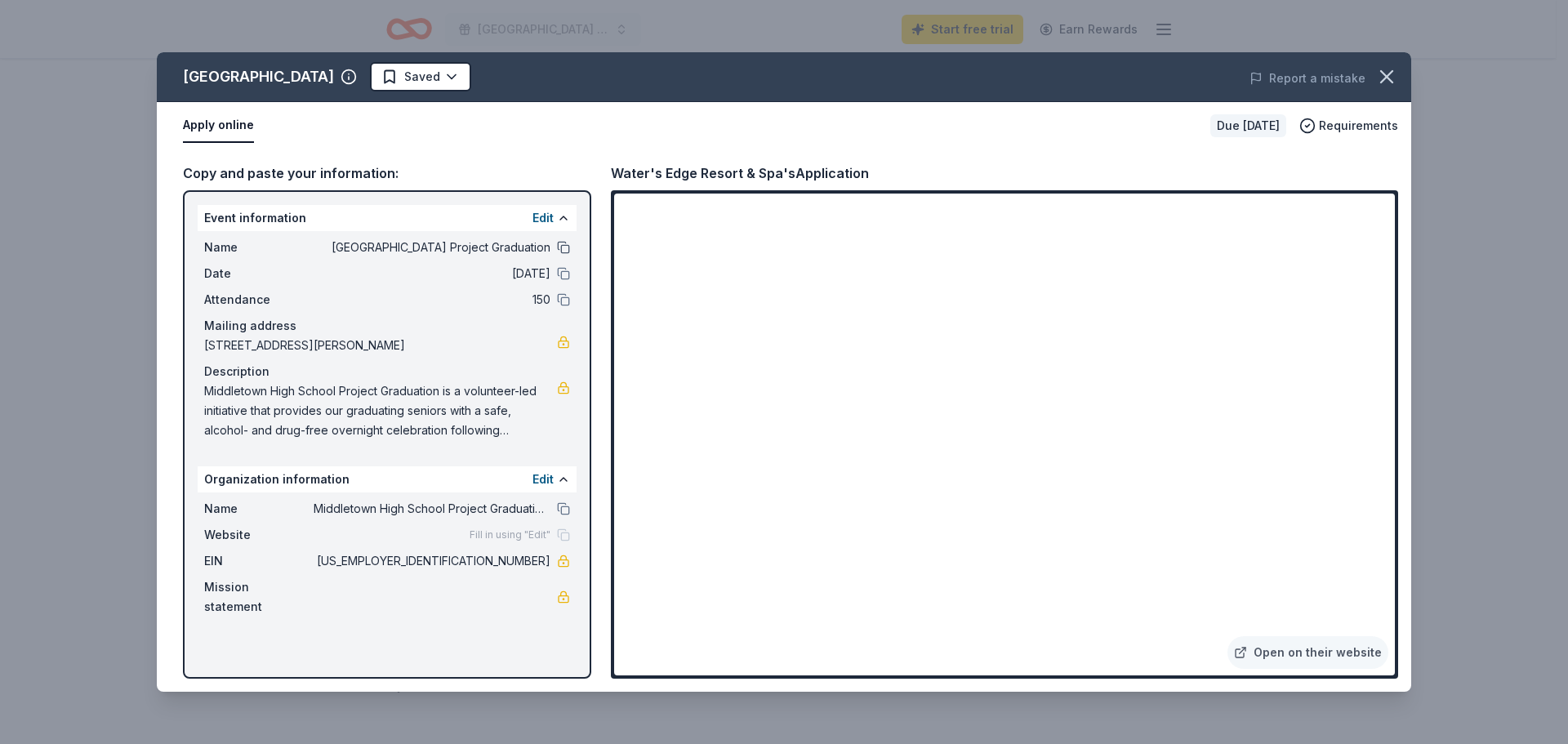
click at [563, 245] on button at bounding box center [563, 247] width 13 height 13
click at [565, 249] on button at bounding box center [563, 247] width 13 height 13
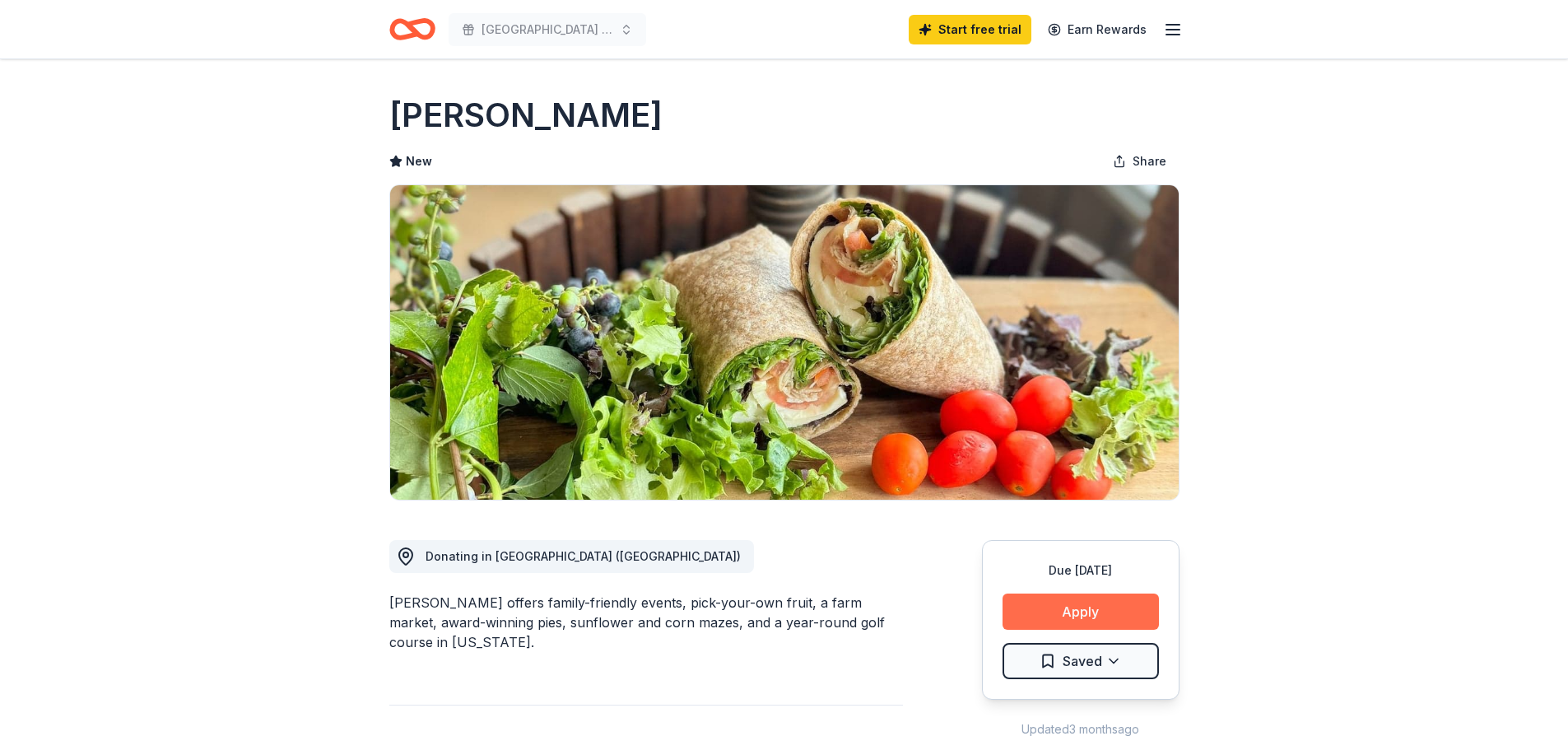
click at [1073, 615] on button "Apply" at bounding box center [1081, 611] width 157 height 36
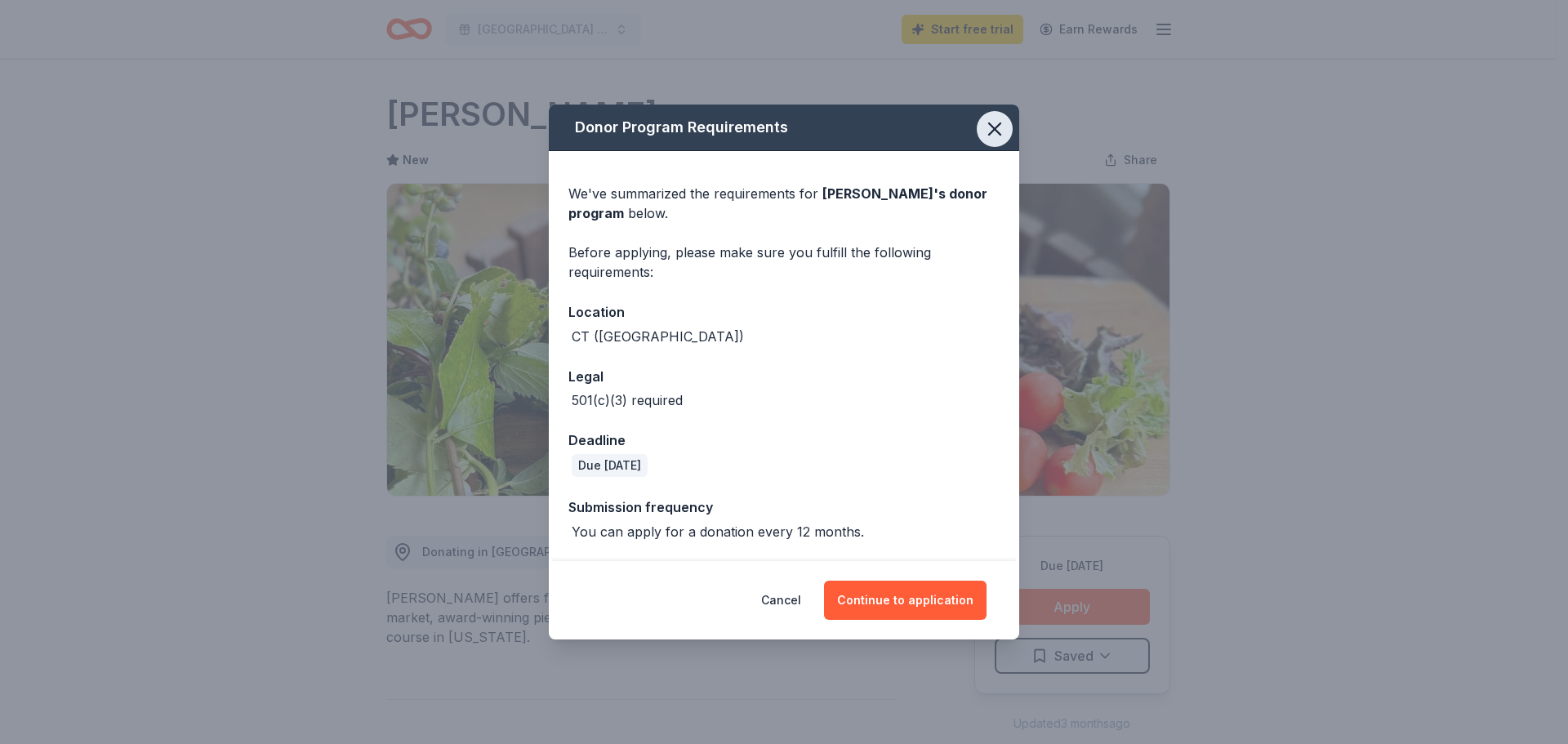
click at [992, 124] on icon "button" at bounding box center [995, 129] width 23 height 23
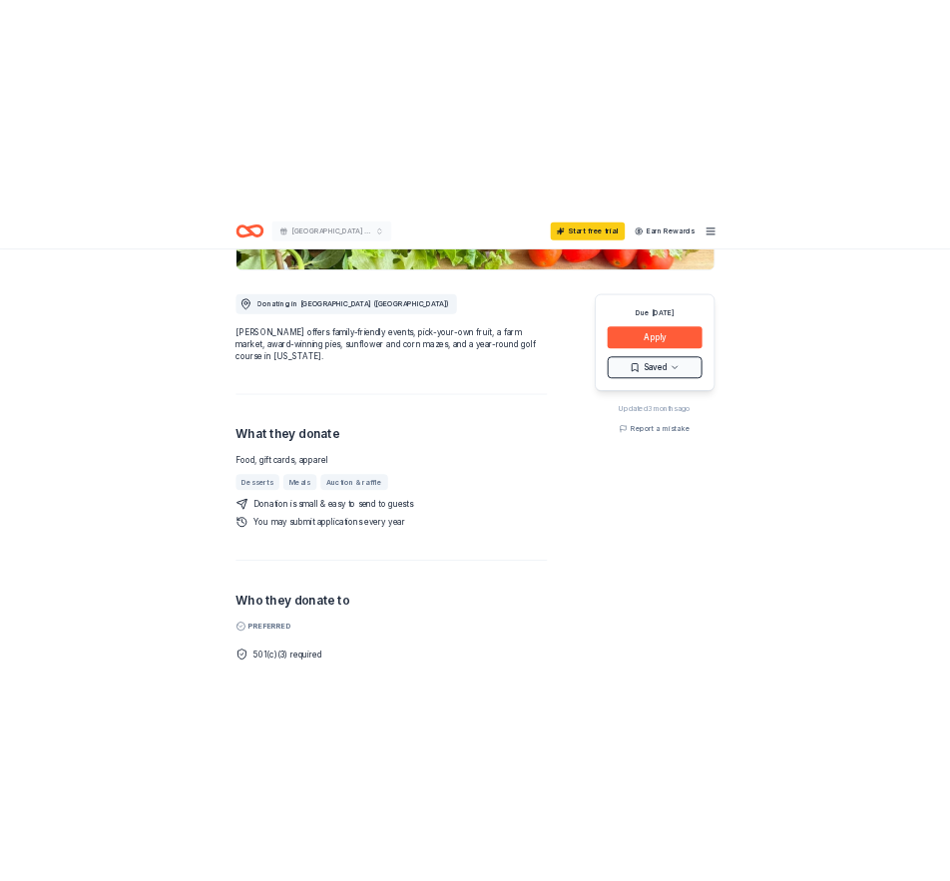
scroll to position [399, 0]
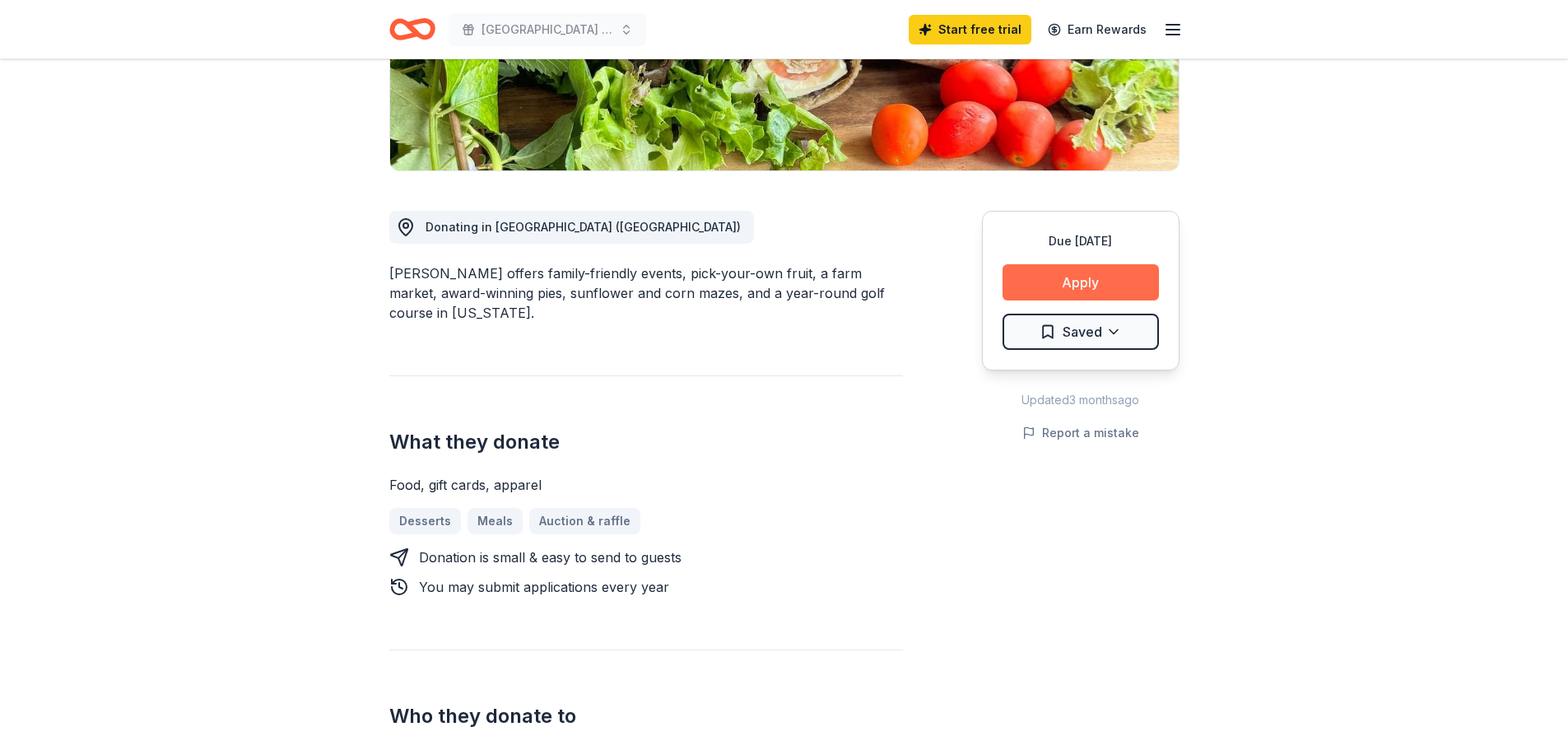
click at [1084, 286] on button "Apply" at bounding box center [1081, 282] width 157 height 36
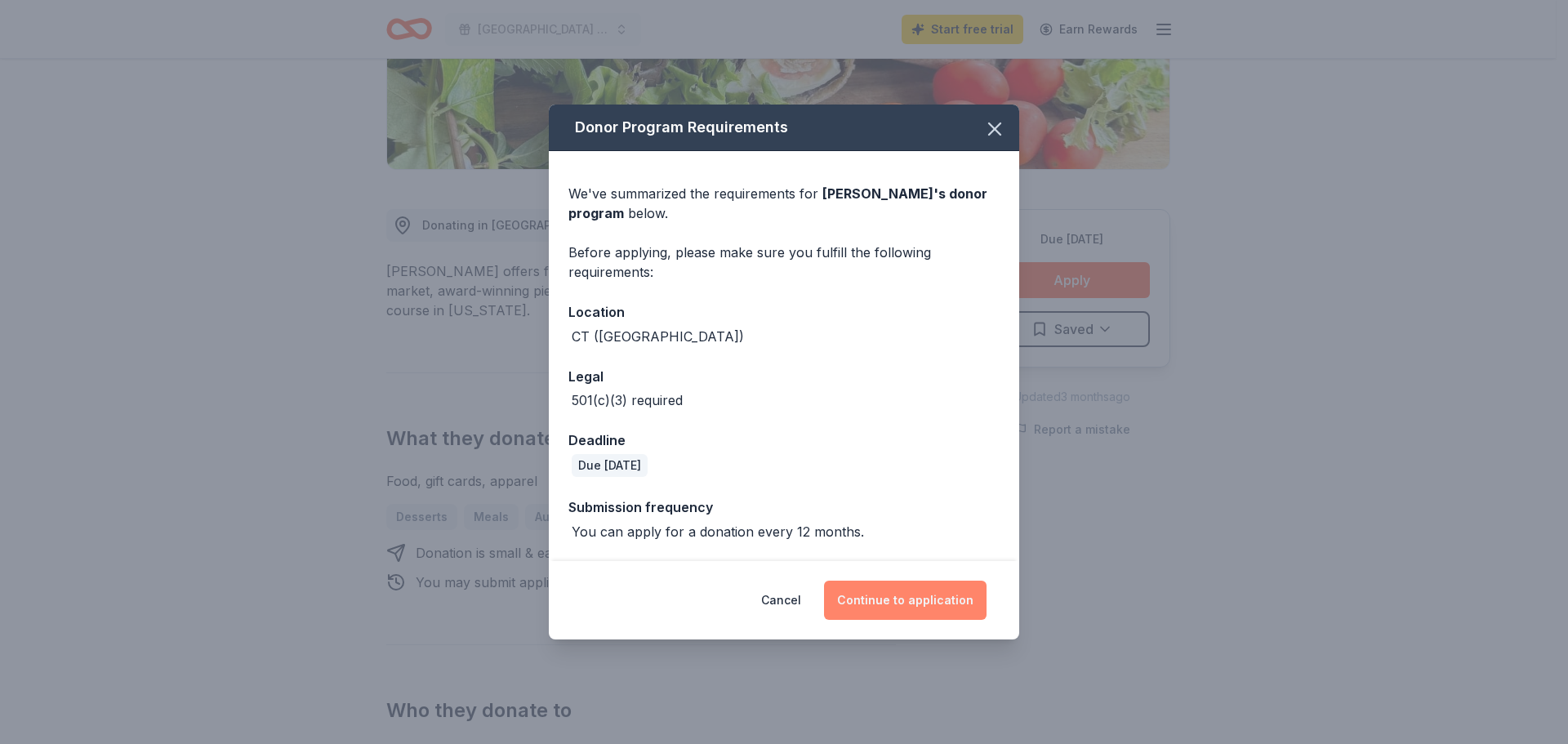
click at [870, 595] on button "Continue to application" at bounding box center [905, 600] width 162 height 39
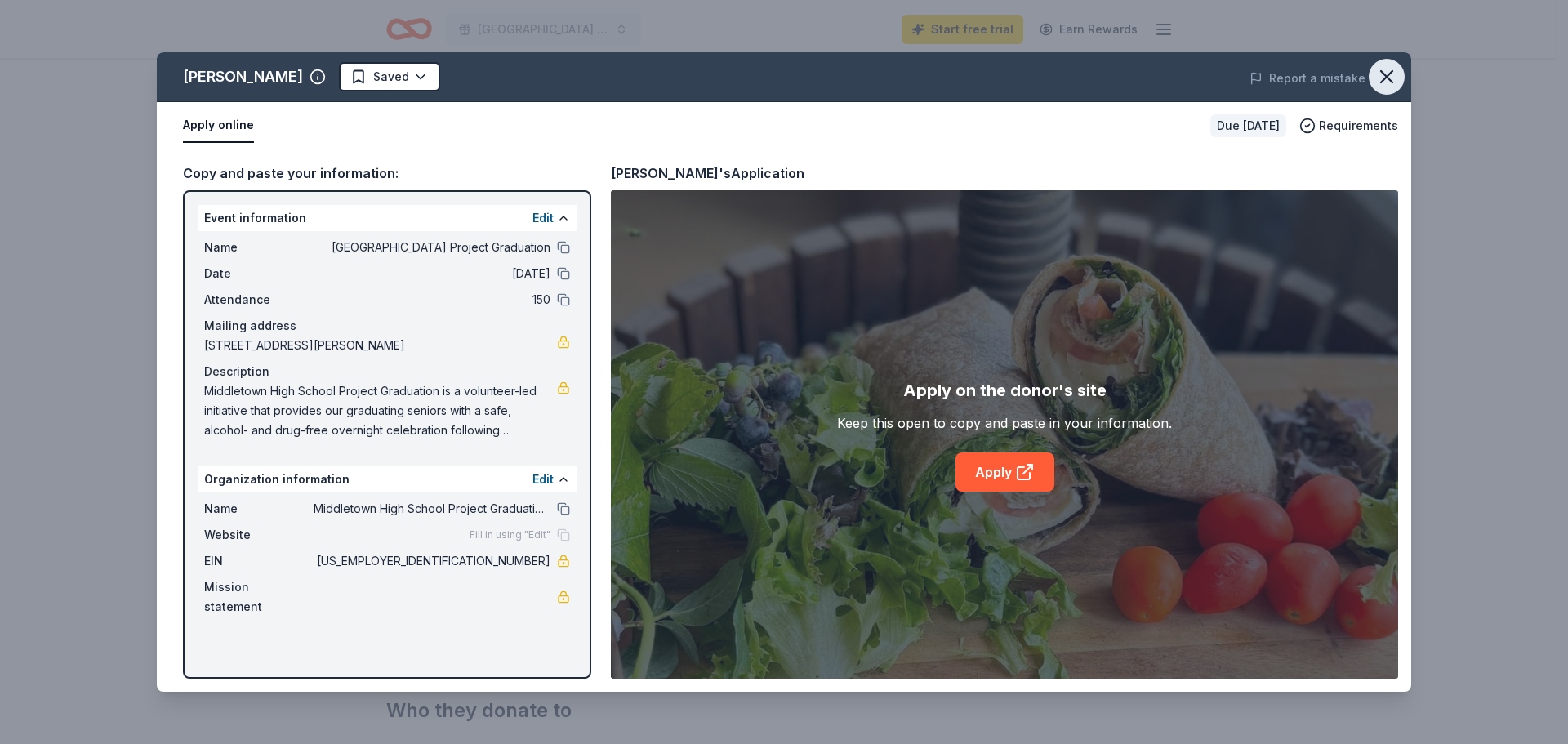
click at [1388, 84] on icon "button" at bounding box center [1387, 77] width 23 height 23
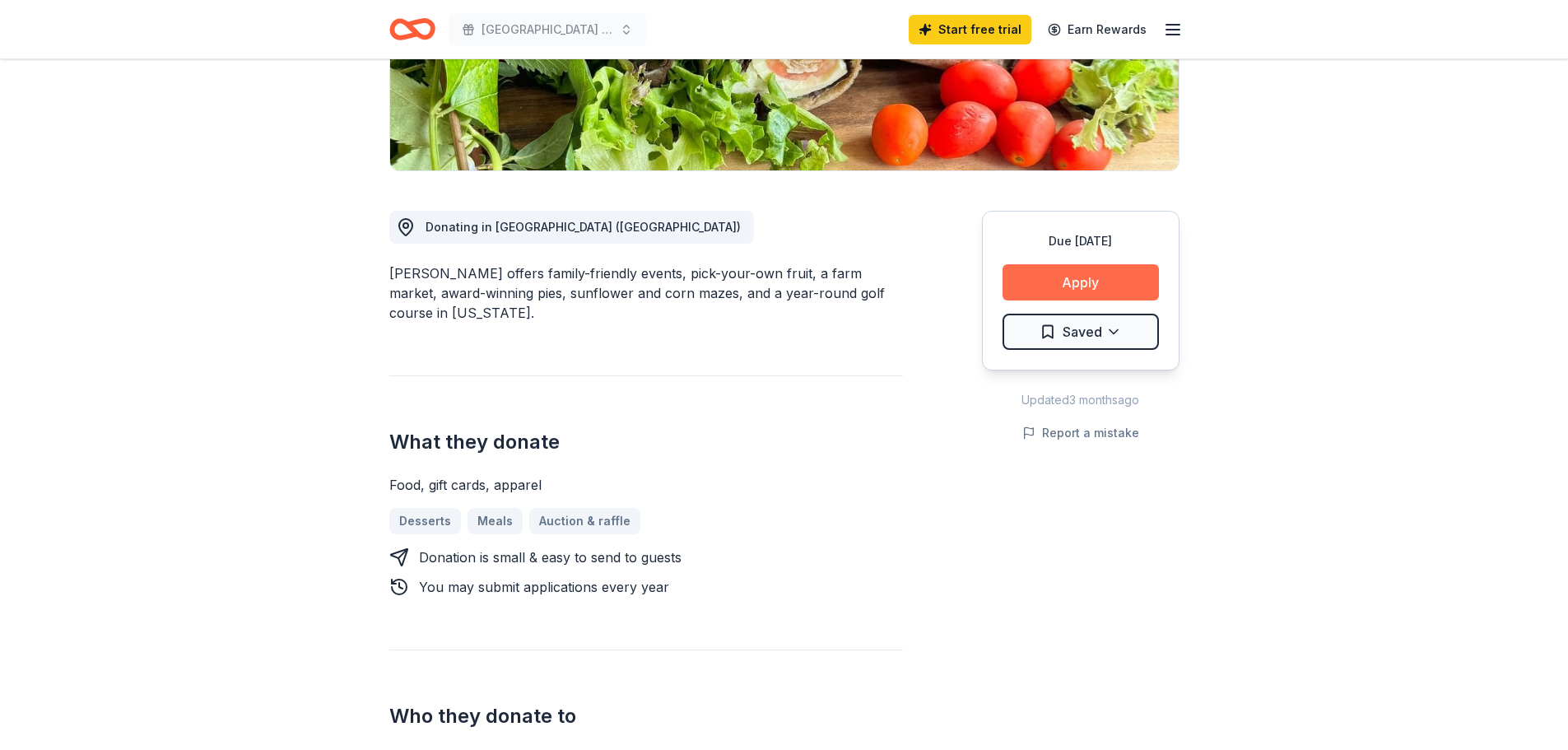
click at [1020, 291] on button "Apply" at bounding box center [1081, 282] width 157 height 36
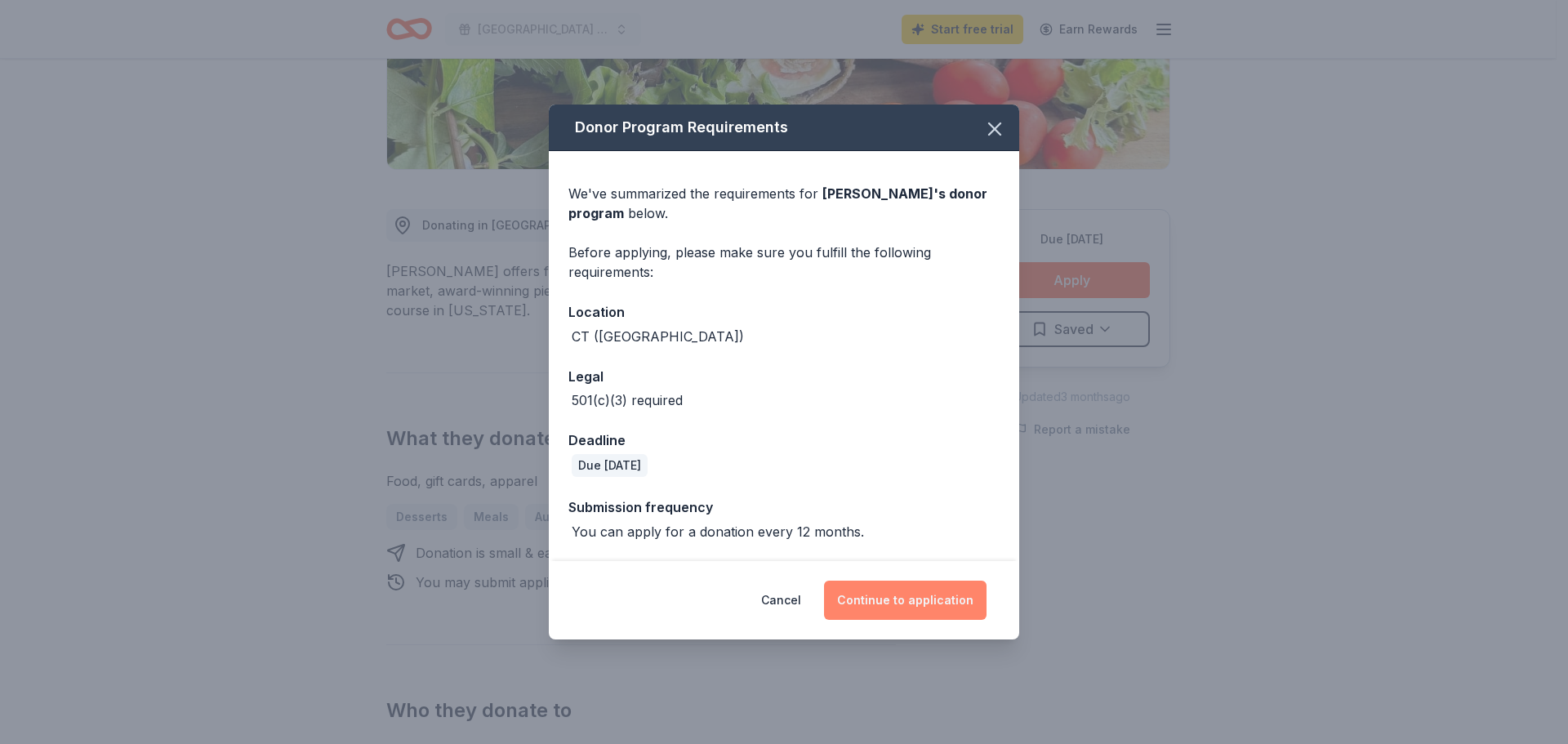
click at [847, 599] on button "Continue to application" at bounding box center [905, 600] width 162 height 39
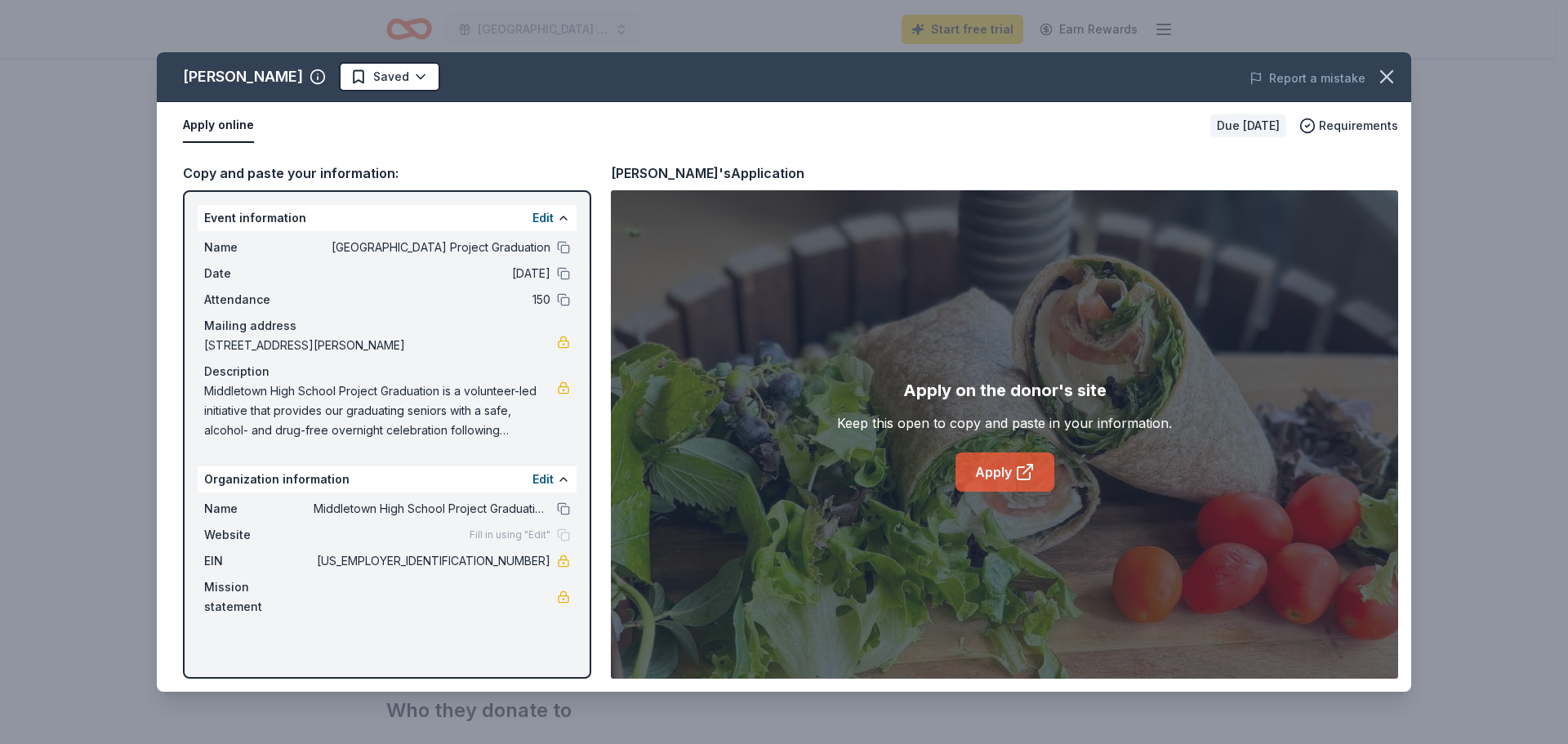
click at [1021, 470] on icon at bounding box center [1025, 472] width 20 height 20
click at [563, 249] on button at bounding box center [563, 247] width 13 height 13
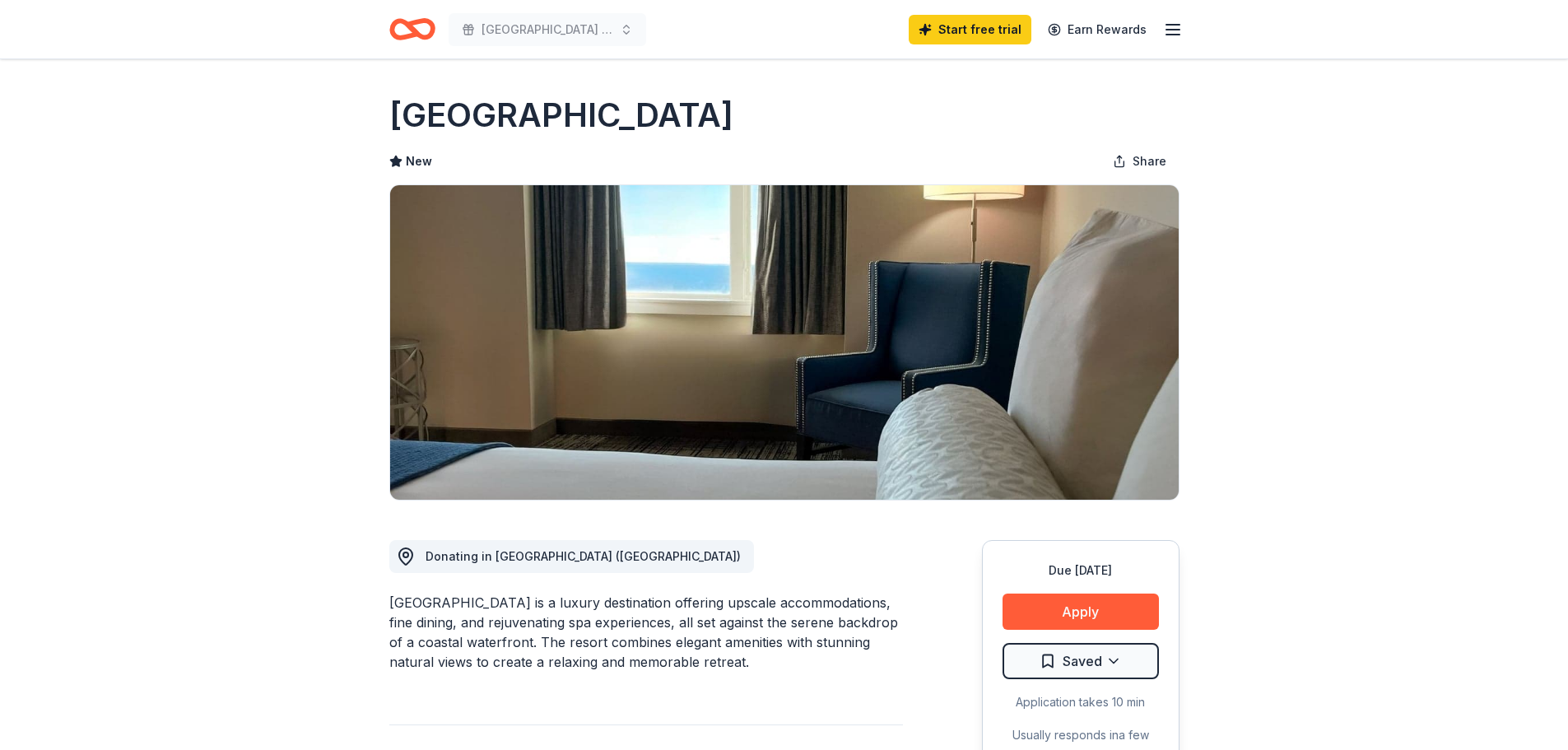
click at [619, 288] on img at bounding box center [784, 342] width 788 height 314
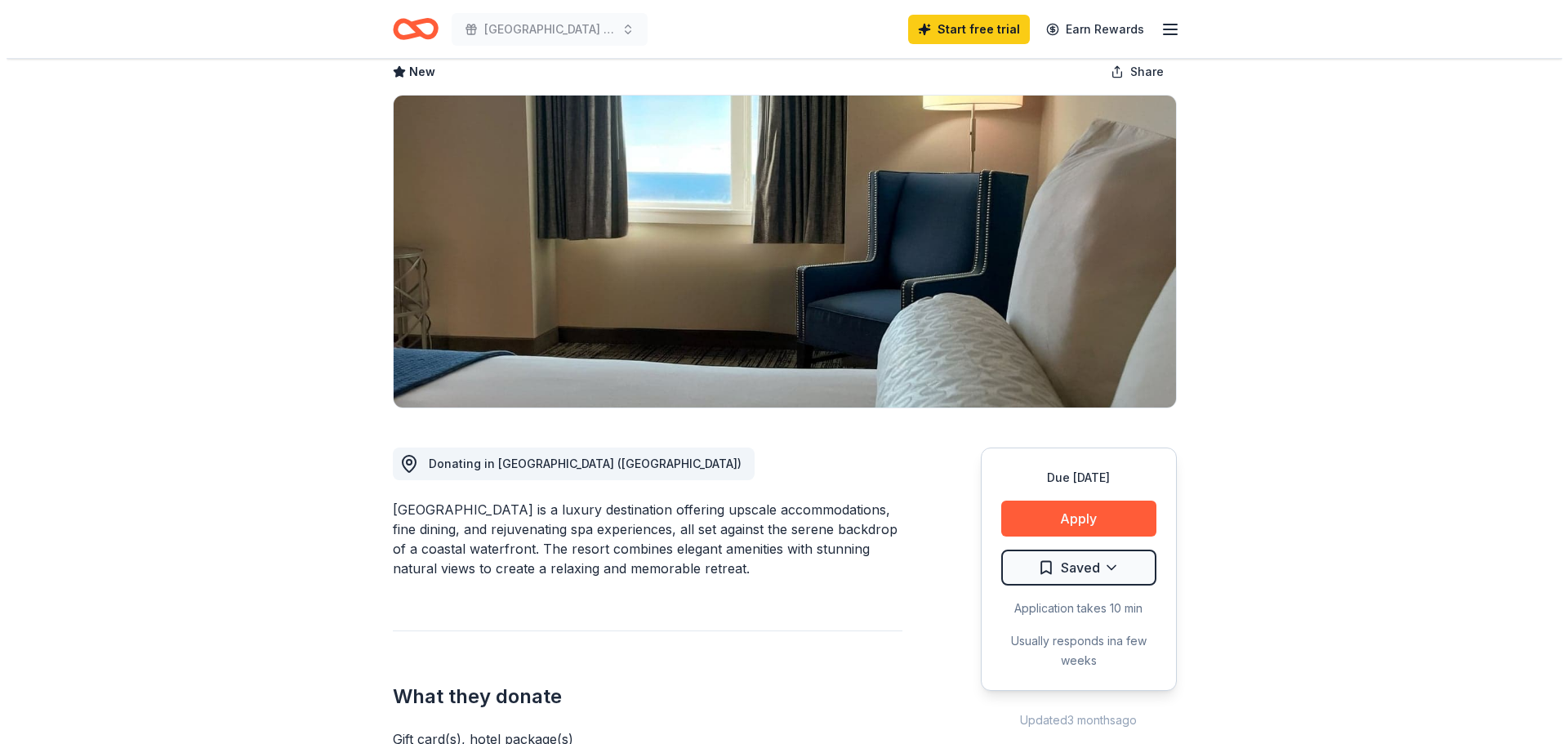
scroll to position [82, 0]
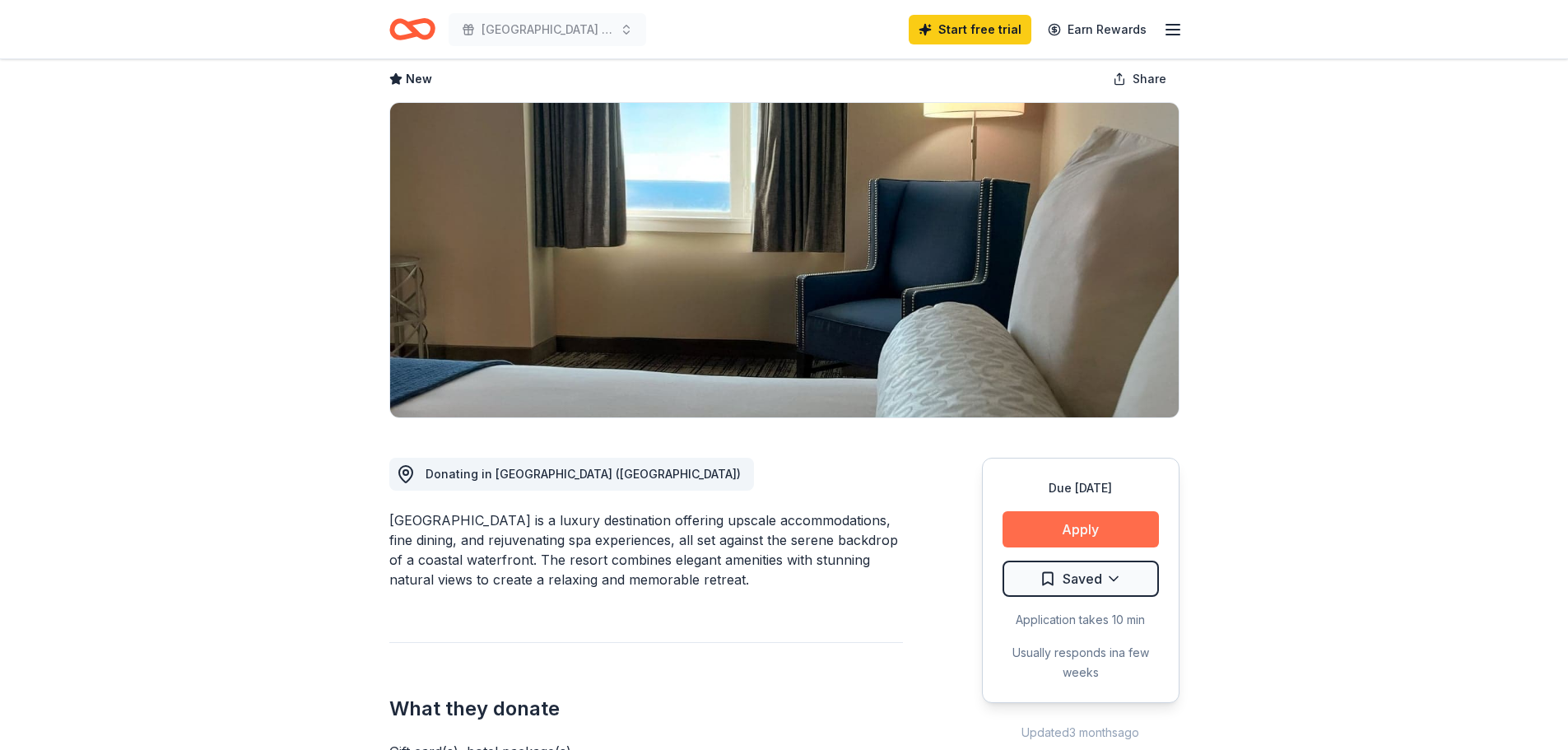
click at [1138, 533] on button "Apply" at bounding box center [1081, 529] width 157 height 36
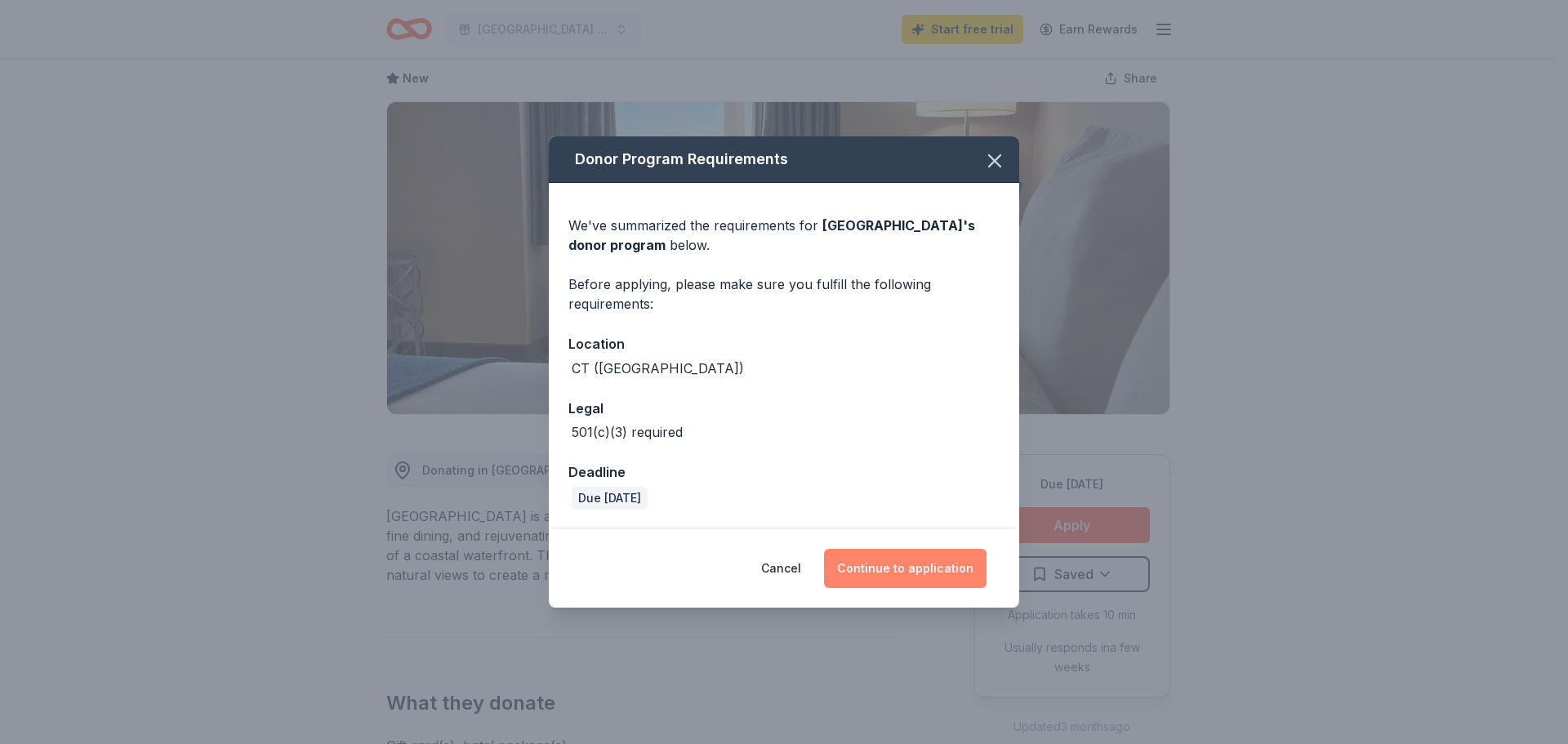
click at [885, 568] on button "Continue to application" at bounding box center [905, 568] width 162 height 39
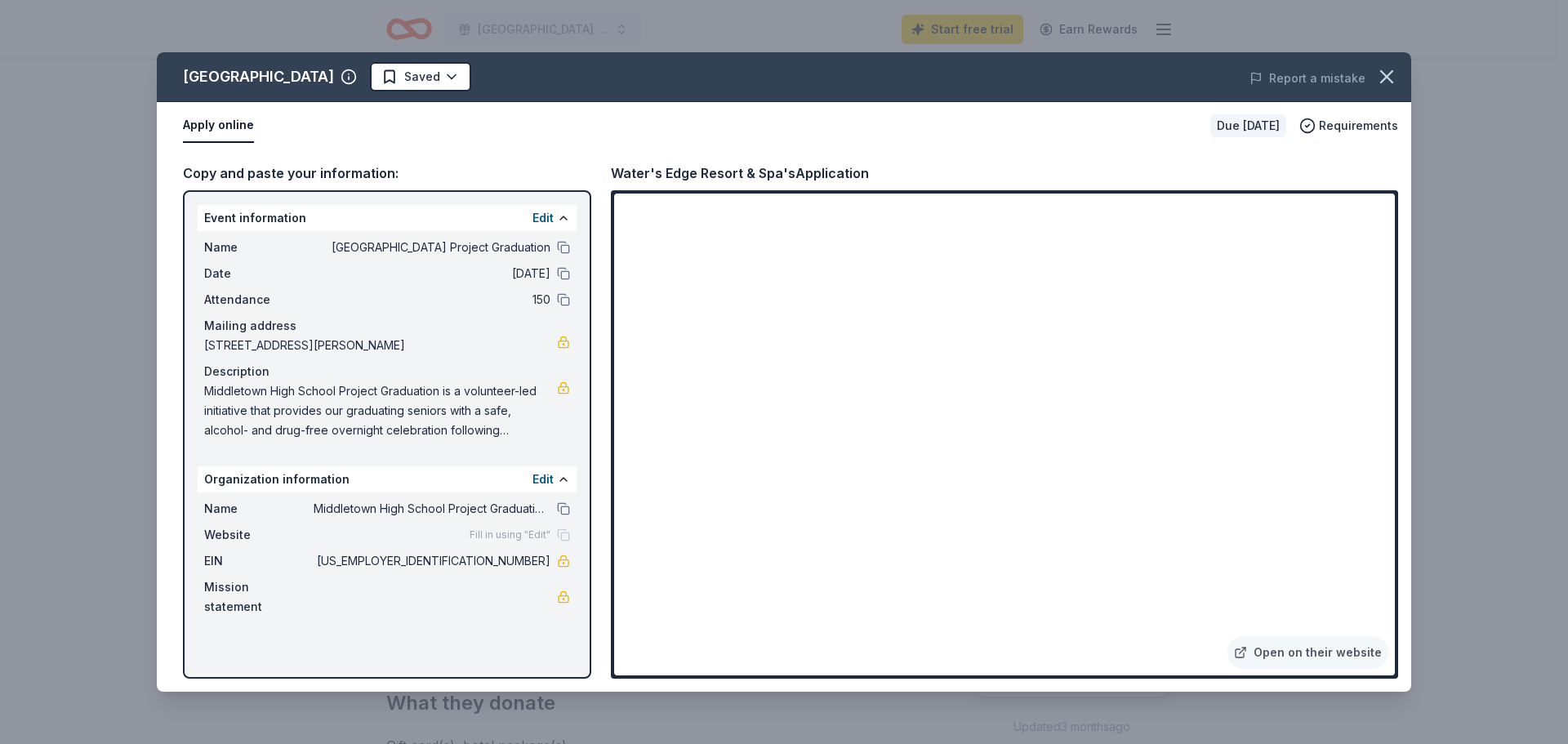
click at [783, 179] on div "Water's Edge Resort & Spa's Application" at bounding box center [739, 173] width 258 height 21
click at [1269, 647] on link "Open on their website" at bounding box center [1308, 652] width 160 height 33
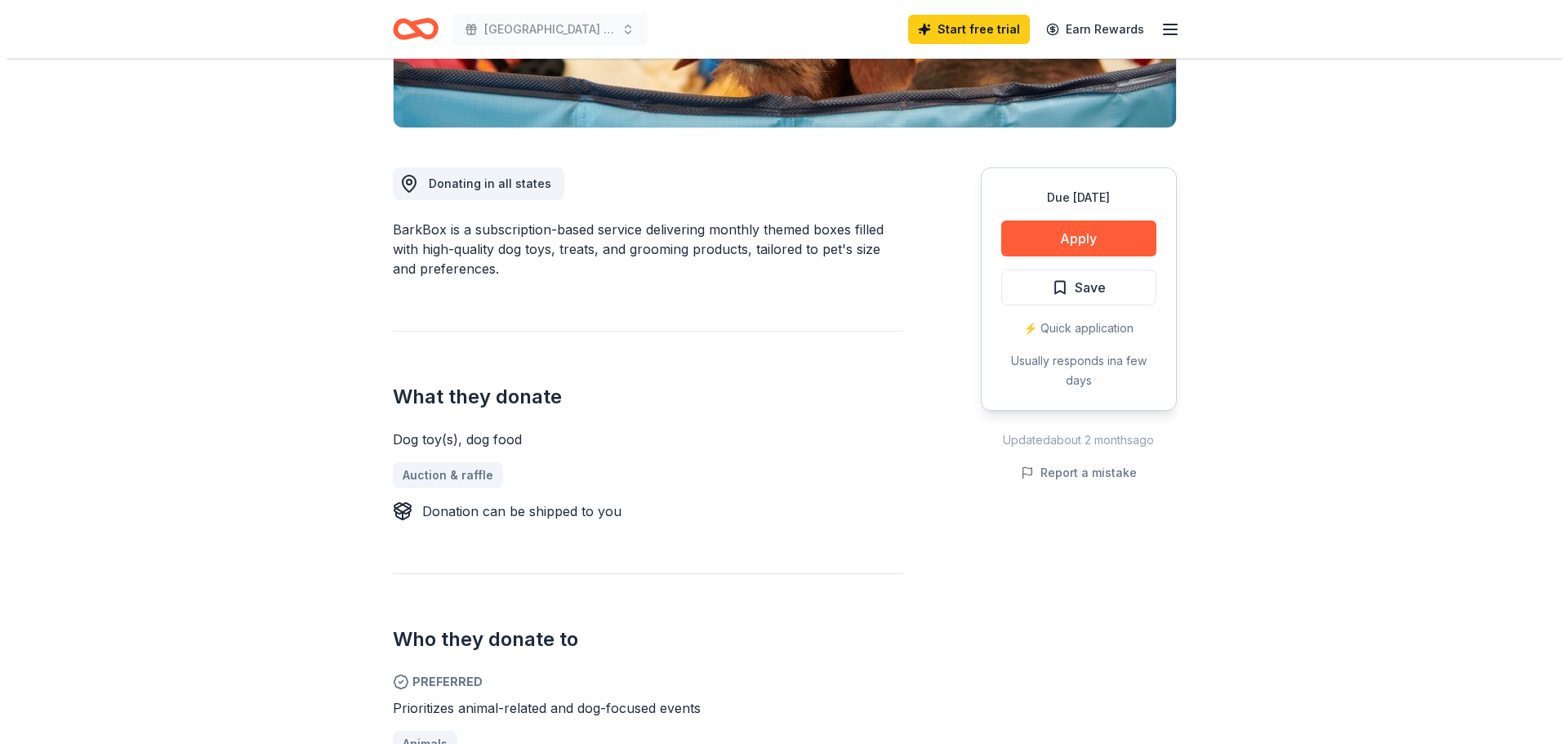
scroll to position [408, 0]
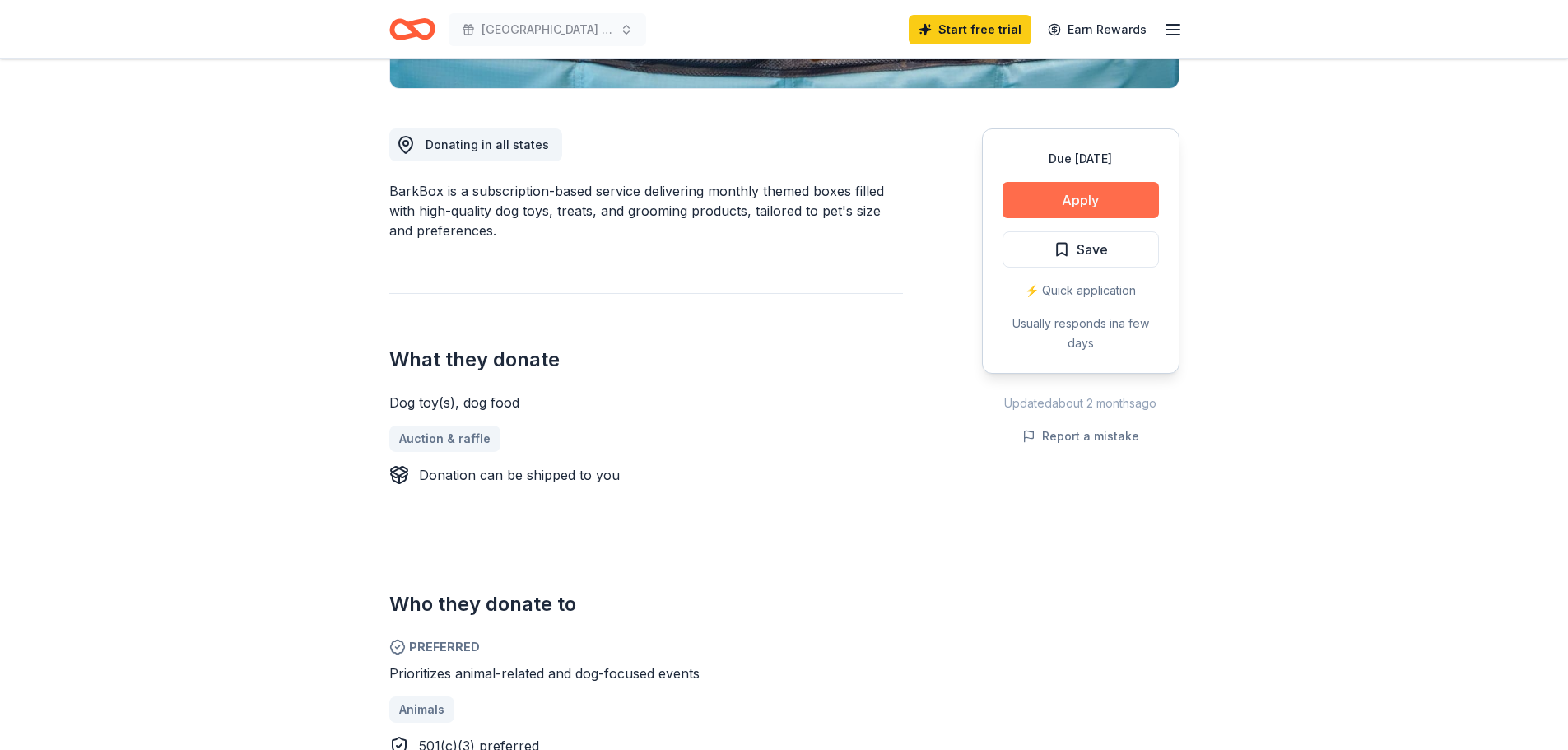
click at [1065, 199] on button "Apply" at bounding box center [1081, 200] width 157 height 36
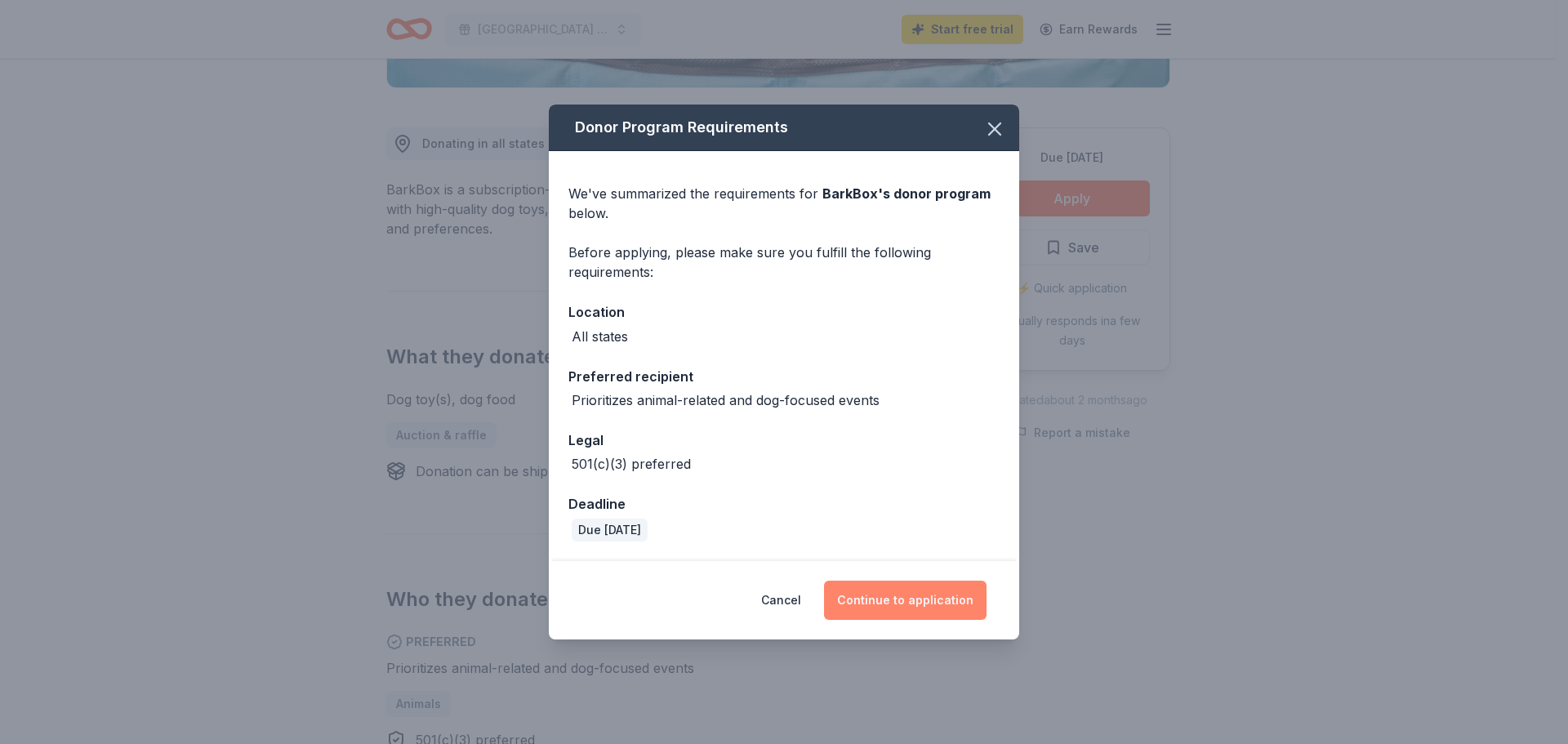
click at [978, 600] on button "Continue to application" at bounding box center [905, 600] width 162 height 39
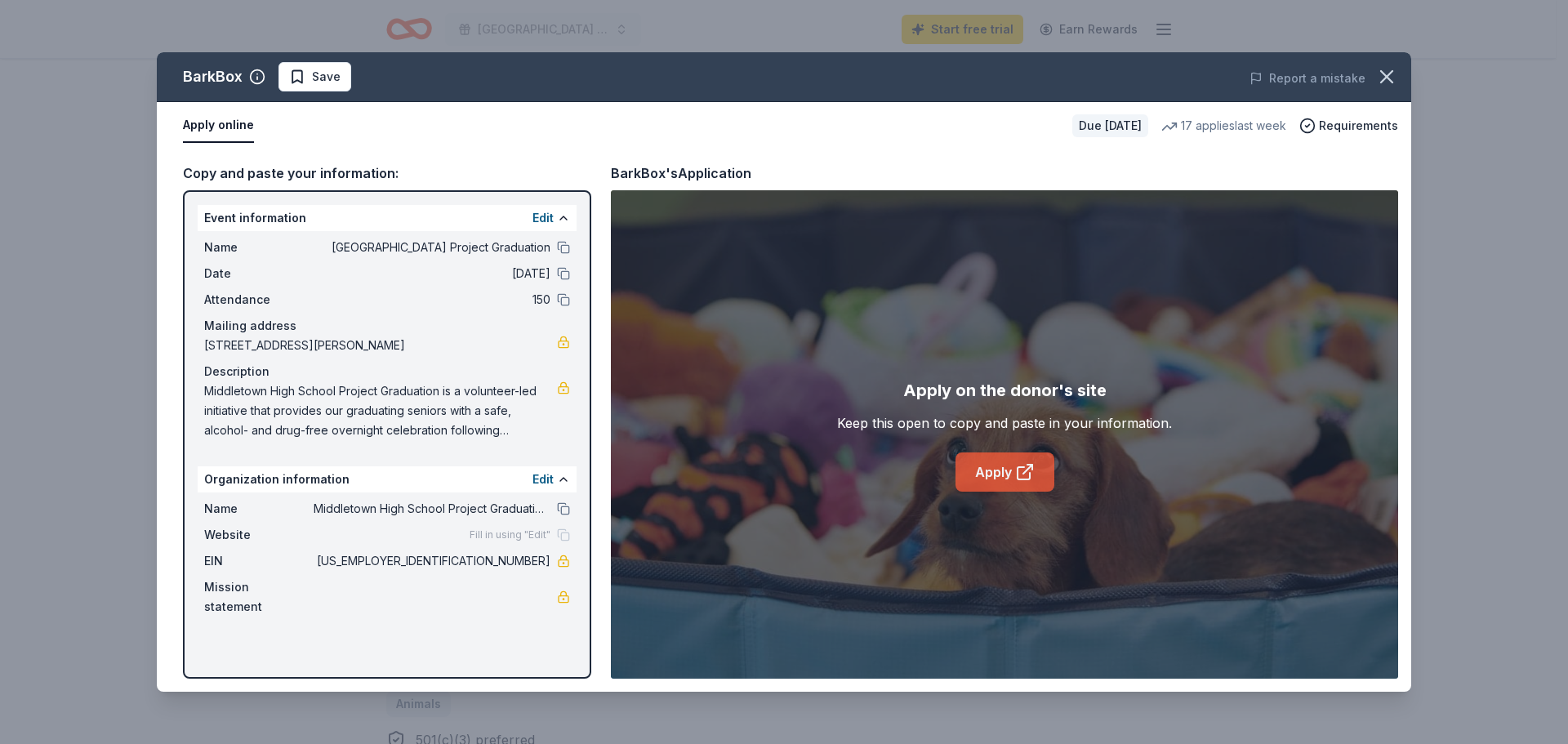
click at [1013, 475] on link "Apply" at bounding box center [1005, 472] width 99 height 39
click at [548, 214] on button "Edit" at bounding box center [543, 218] width 21 height 20
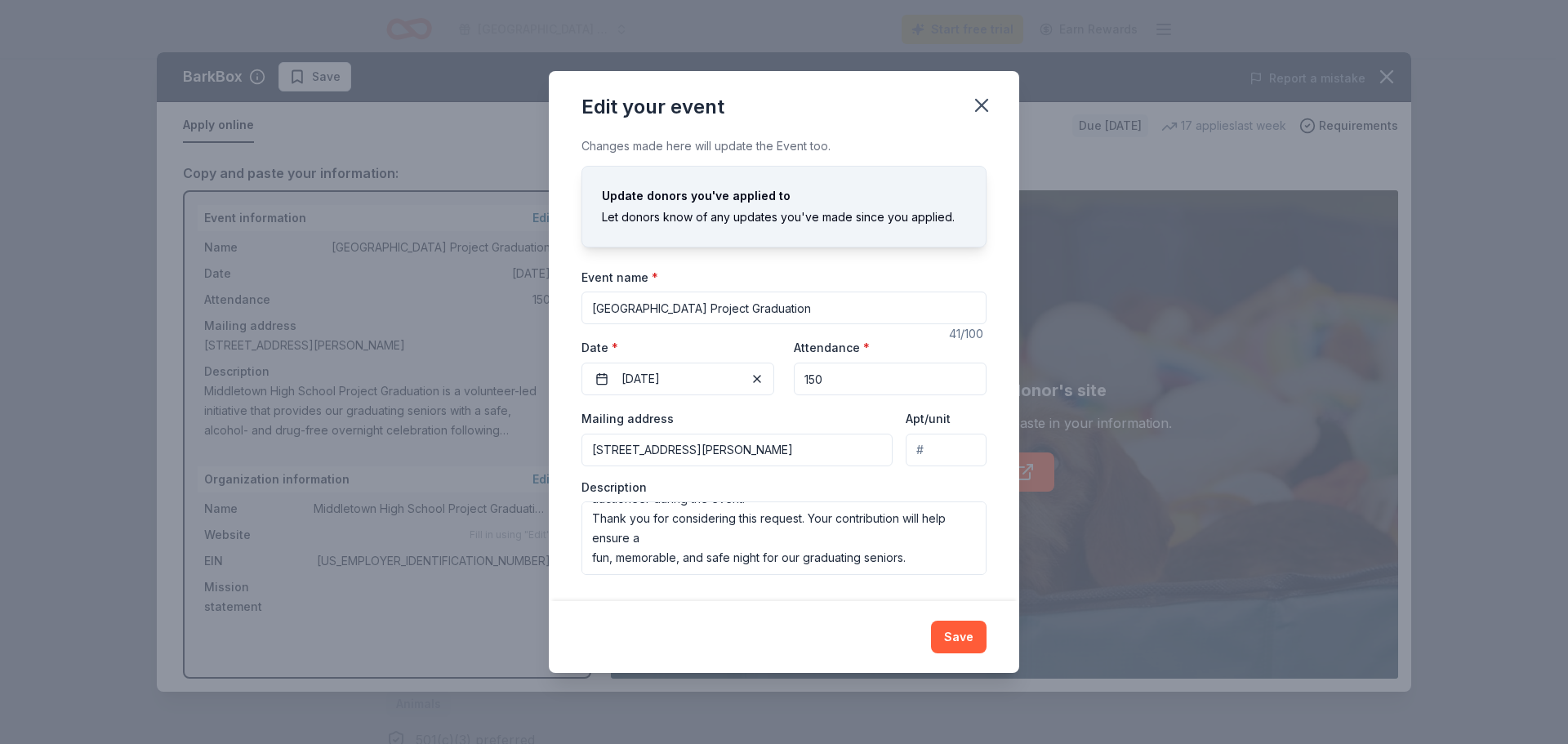
scroll to position [412, 0]
click at [981, 110] on icon "button" at bounding box center [982, 106] width 23 height 23
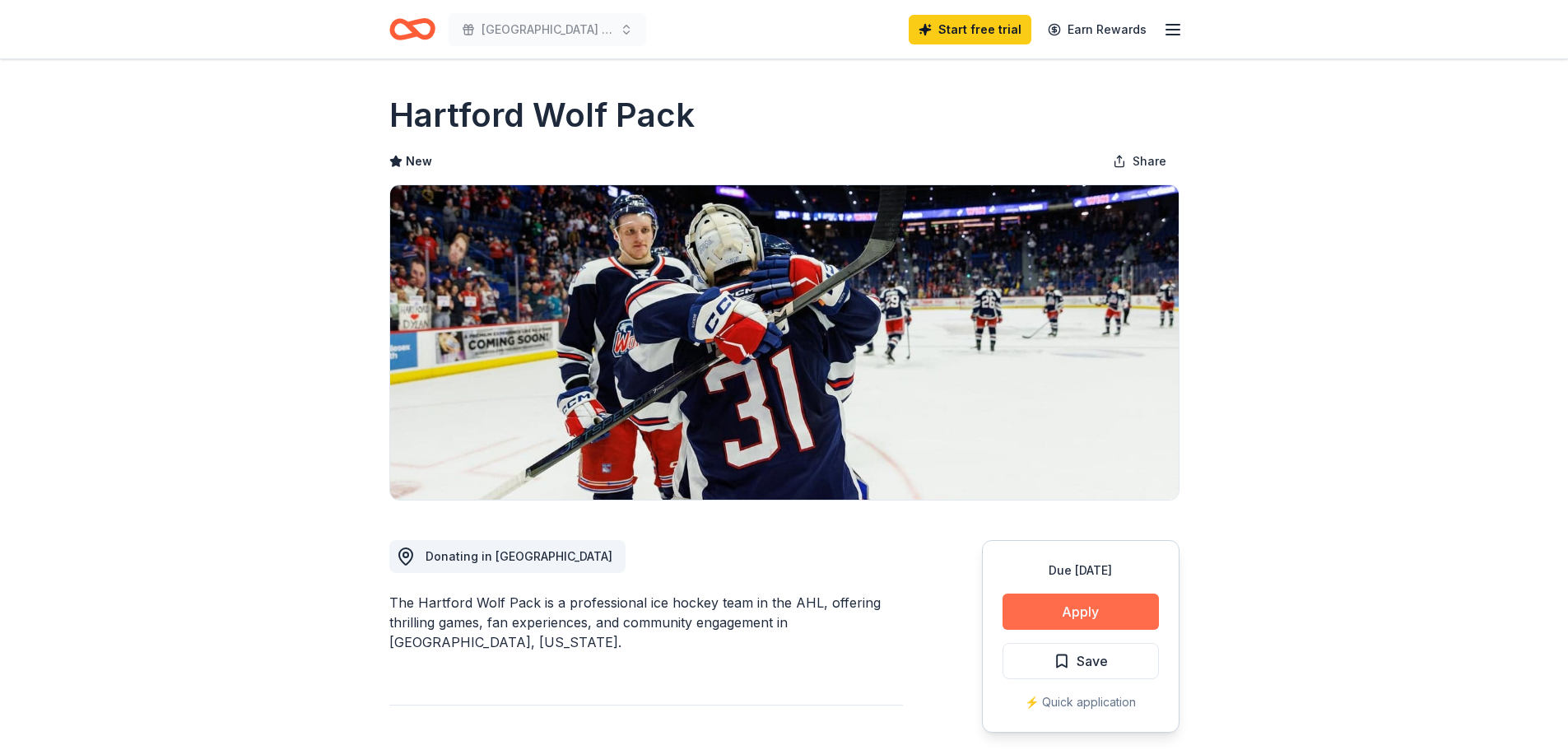
click at [1099, 626] on button "Apply" at bounding box center [1081, 611] width 157 height 36
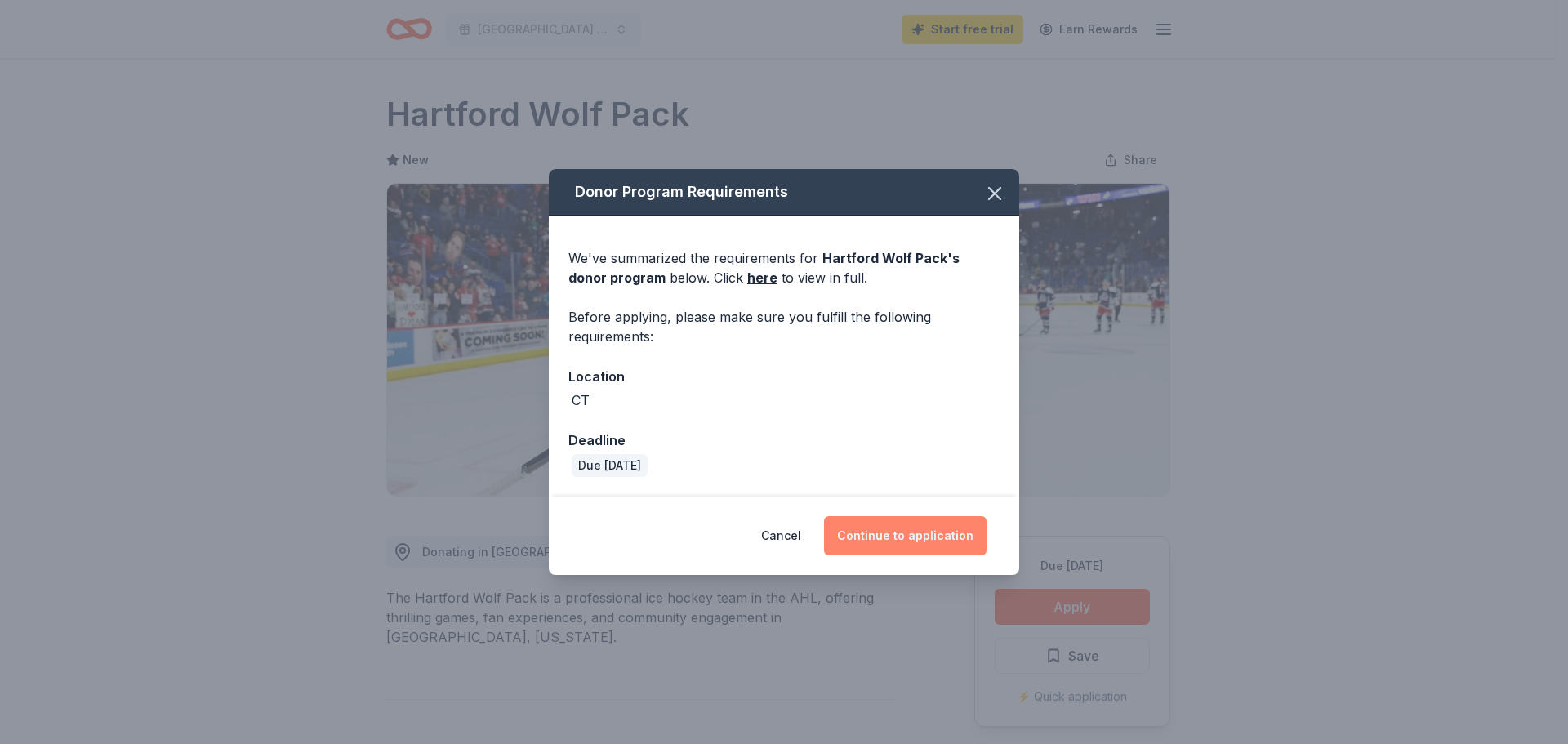
click at [893, 519] on button "Continue to application" at bounding box center [905, 535] width 162 height 39
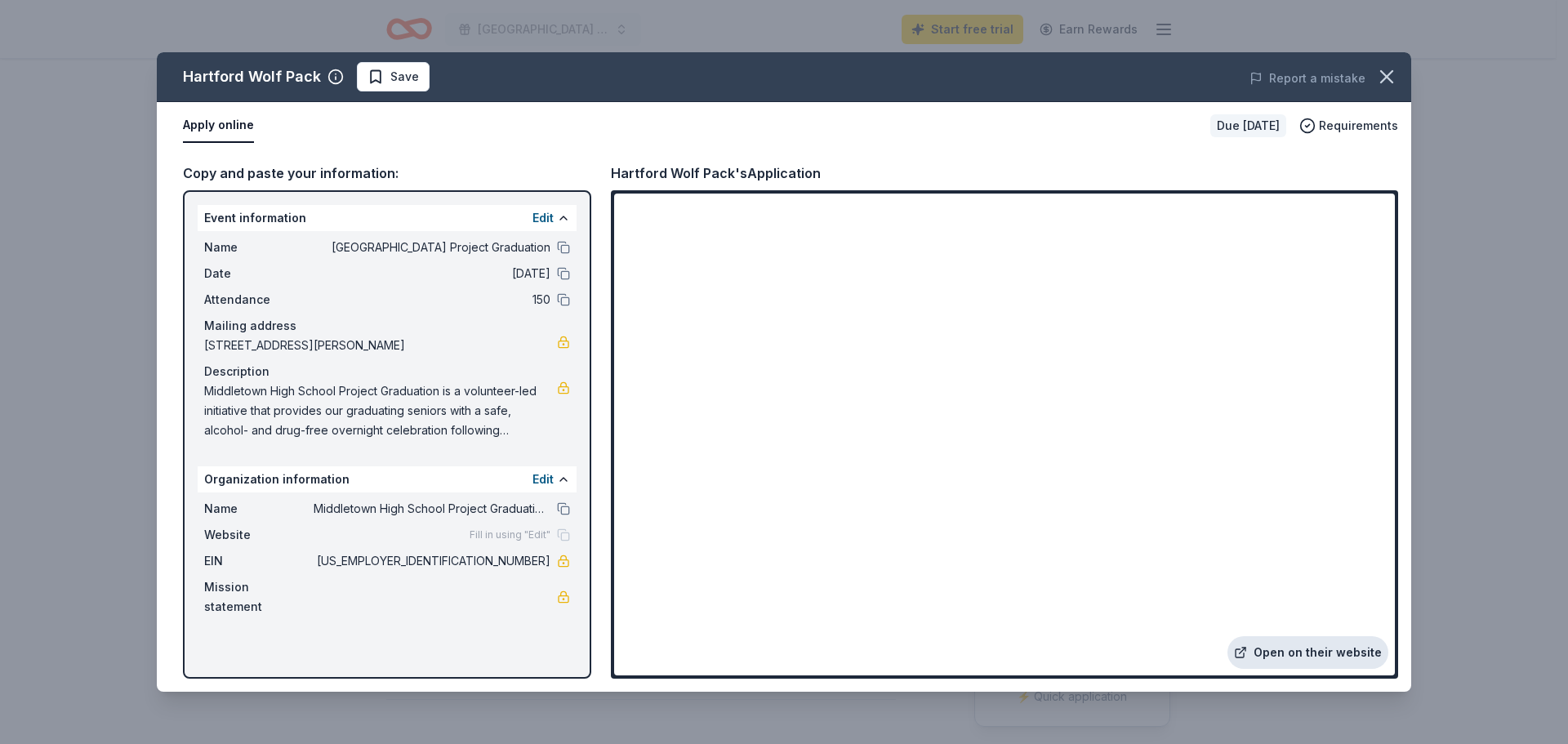
click at [1294, 661] on link "Open on their website" at bounding box center [1308, 652] width 160 height 33
